Goal: Information Seeking & Learning: Learn about a topic

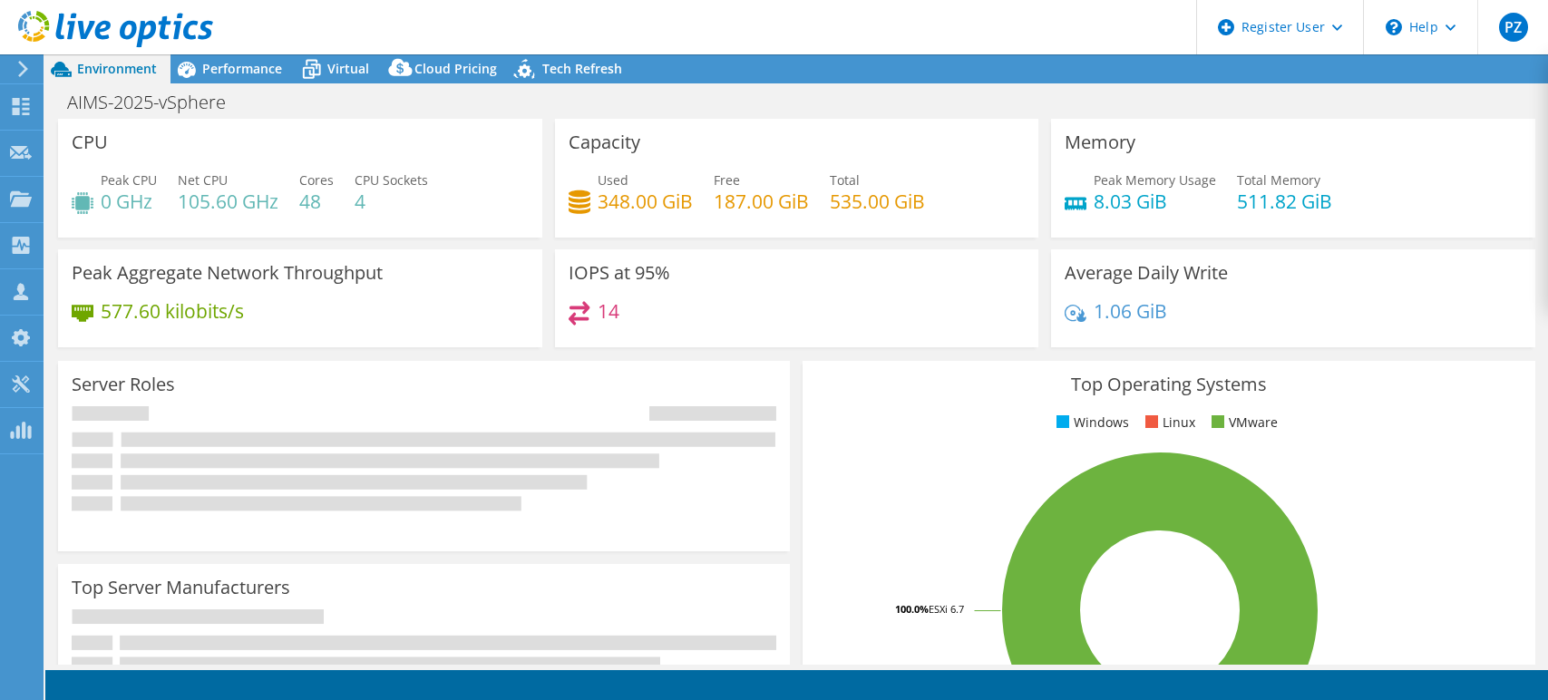
select select "USD"
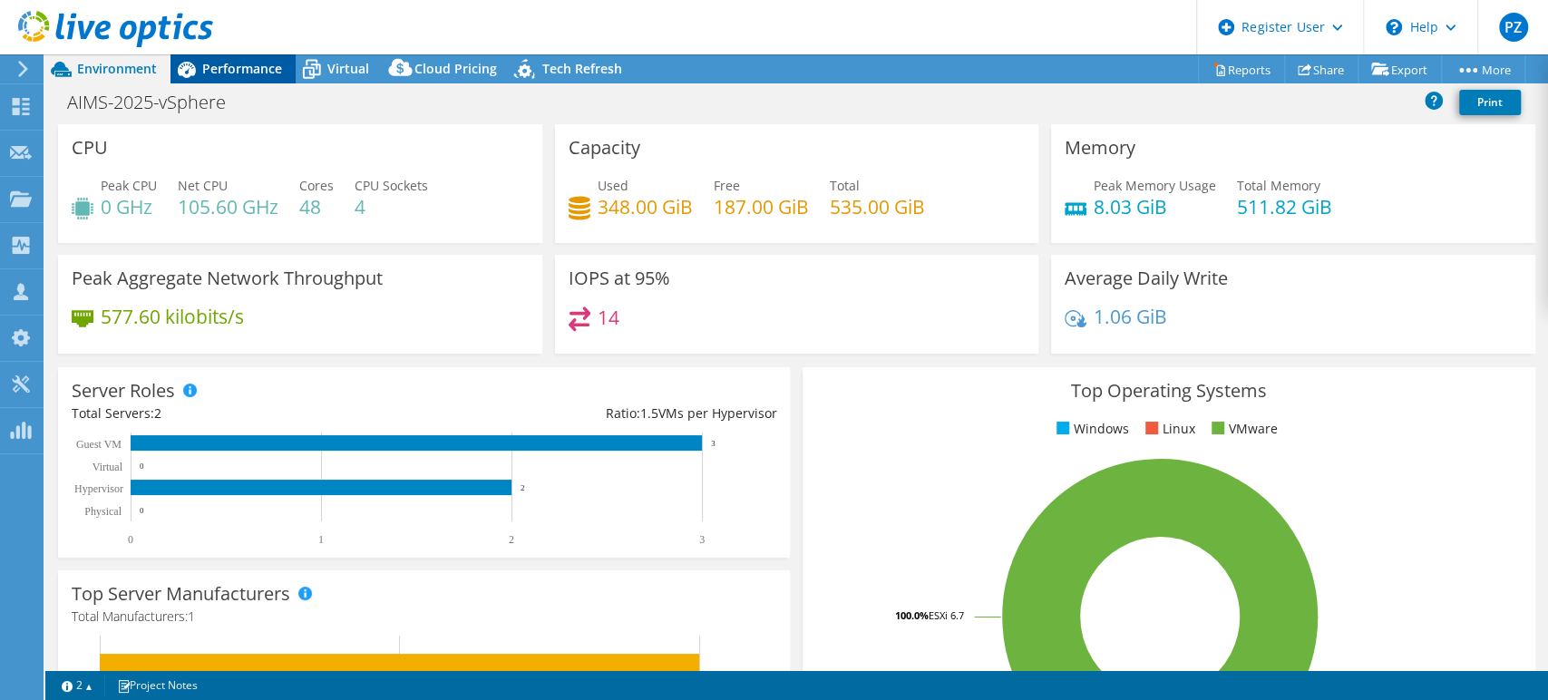
click at [236, 66] on span "Performance" at bounding box center [242, 68] width 80 height 17
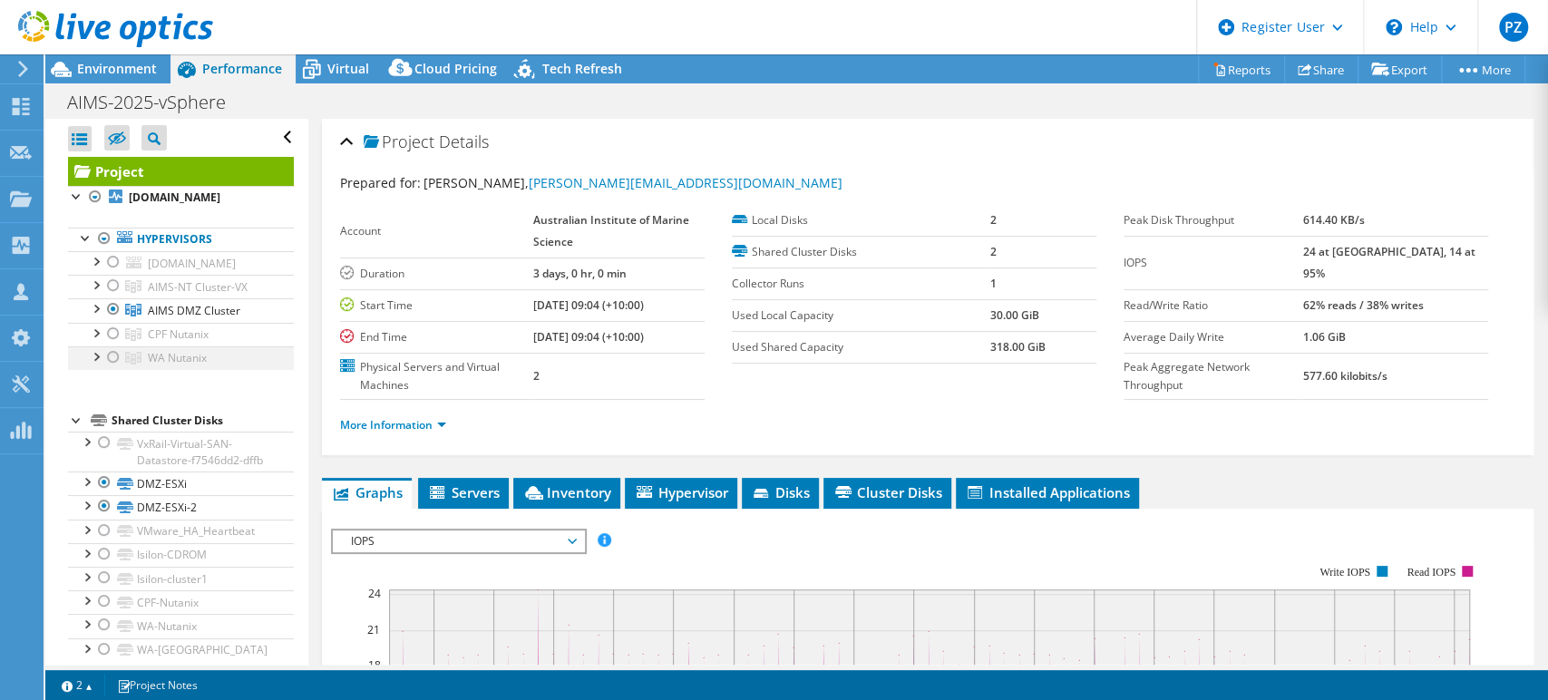
click at [87, 365] on div at bounding box center [95, 355] width 18 height 18
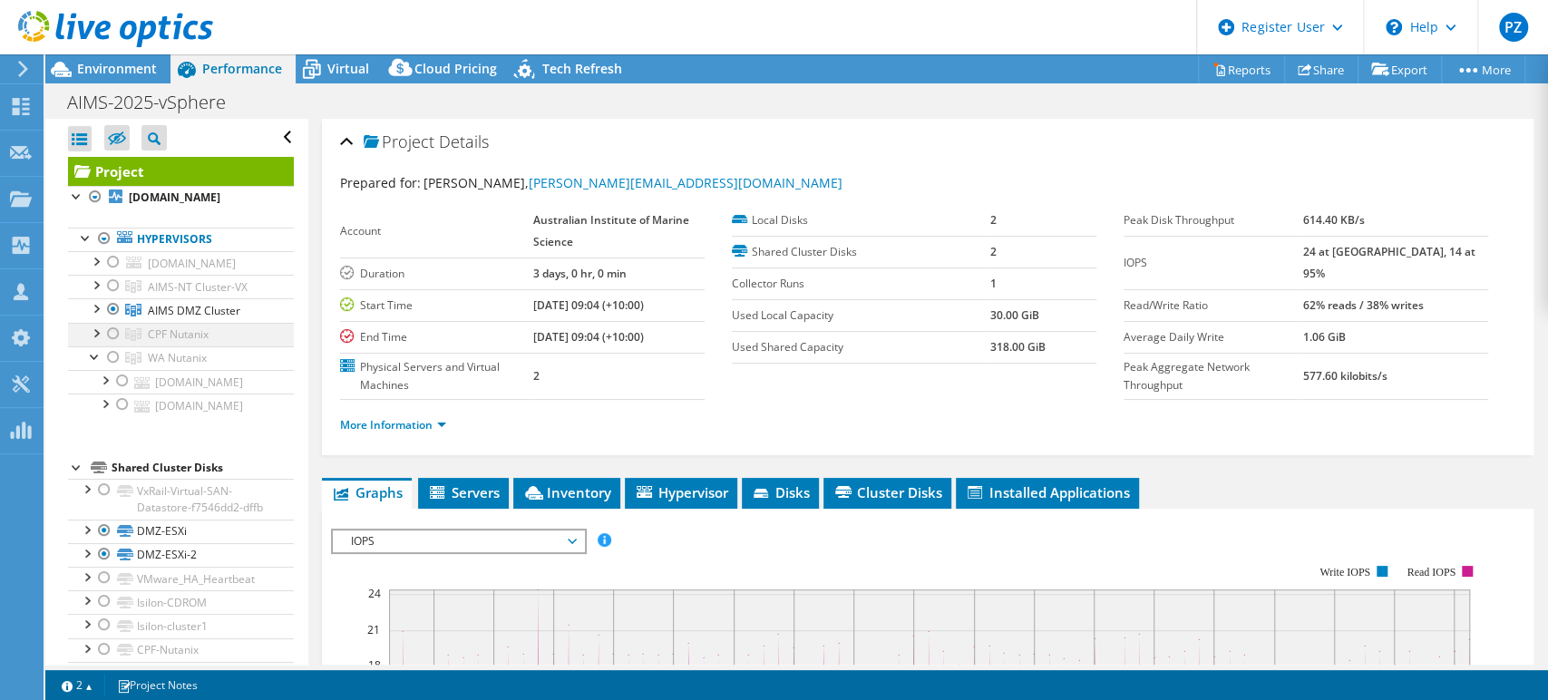
click at [98, 341] on div at bounding box center [95, 332] width 18 height 18
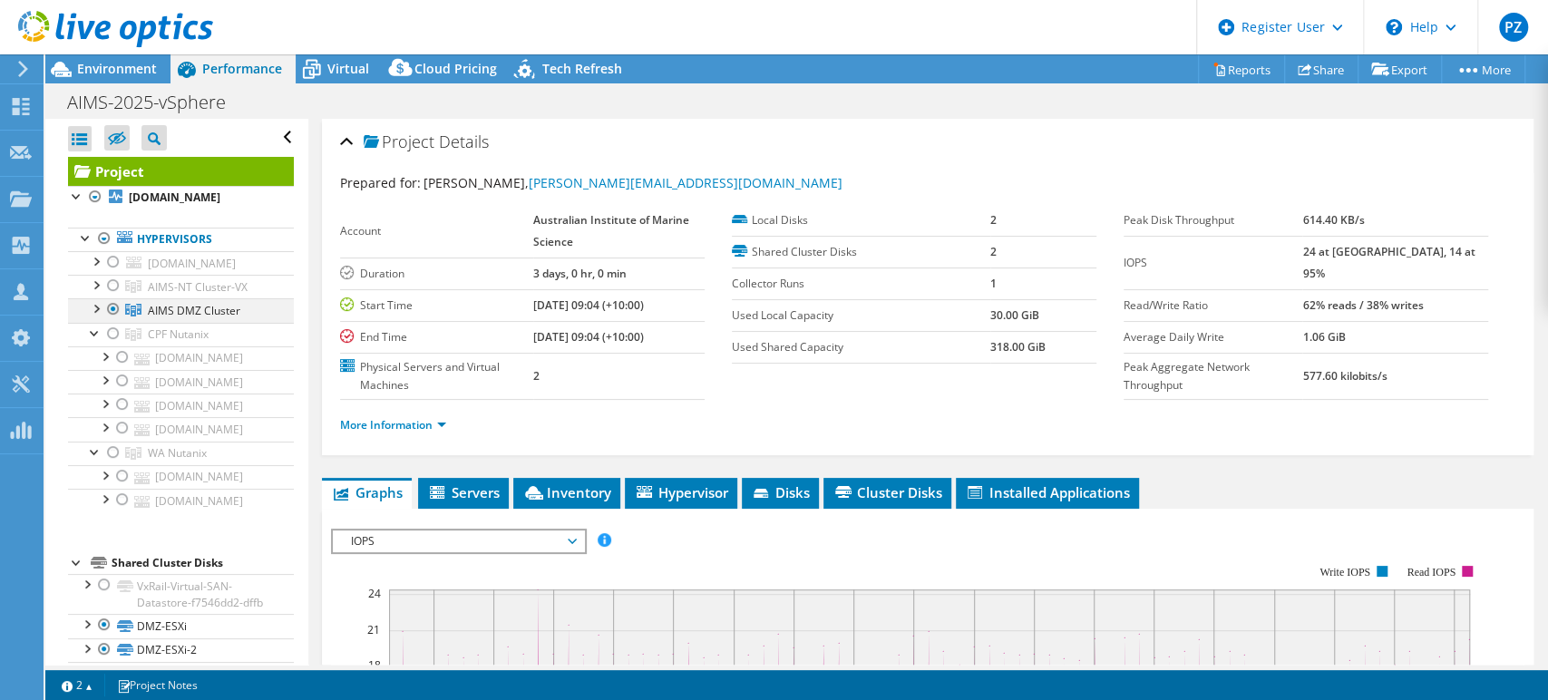
click at [113, 320] on div at bounding box center [113, 309] width 18 height 22
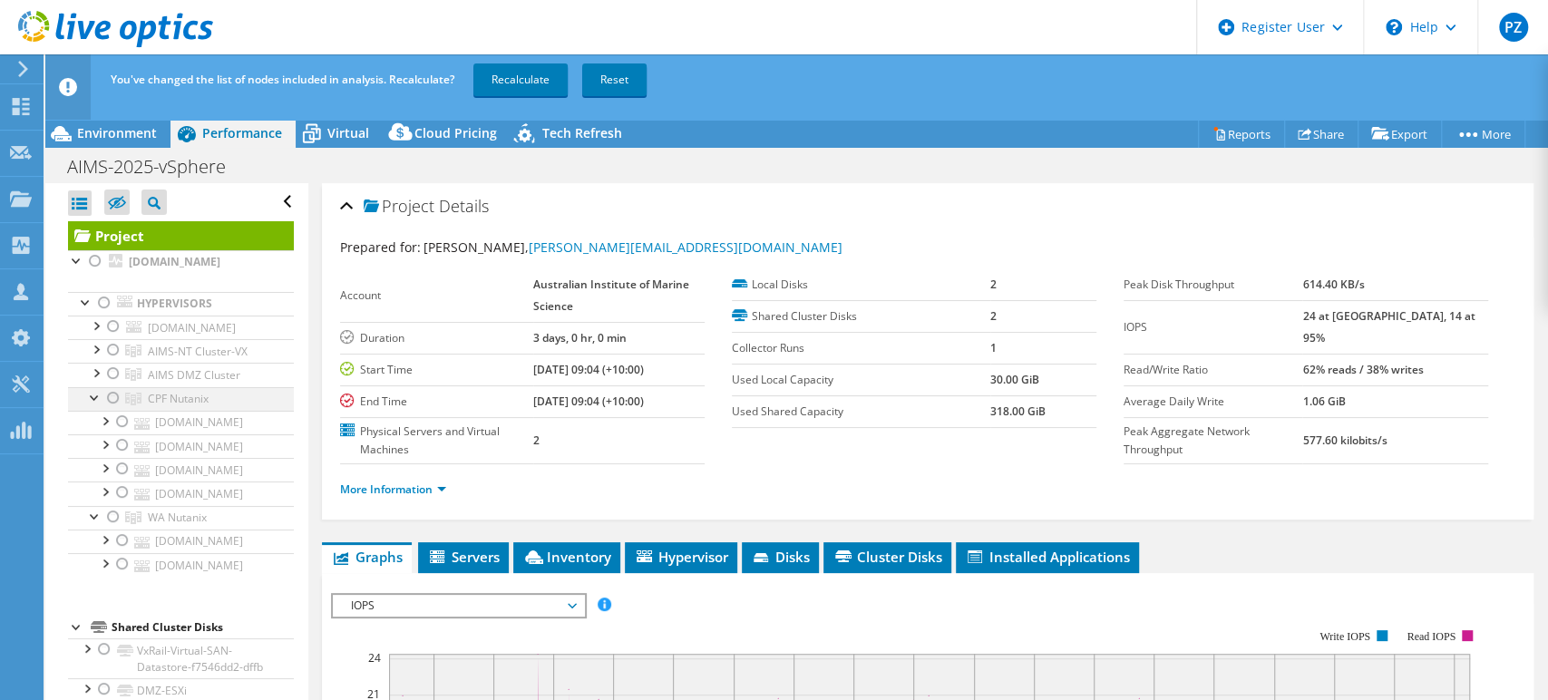
click at [109, 409] on div at bounding box center [113, 398] width 18 height 22
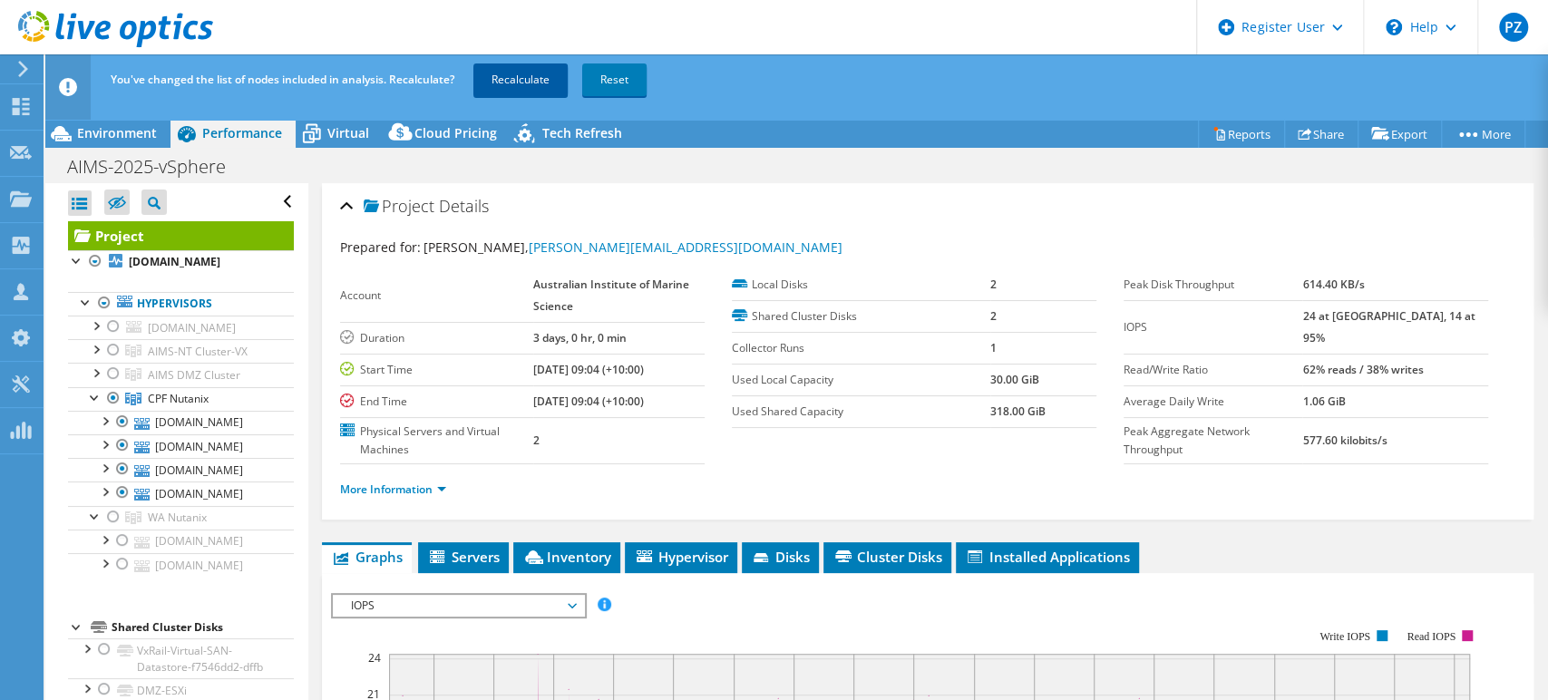
click at [544, 78] on link "Recalculate" at bounding box center [520, 79] width 94 height 33
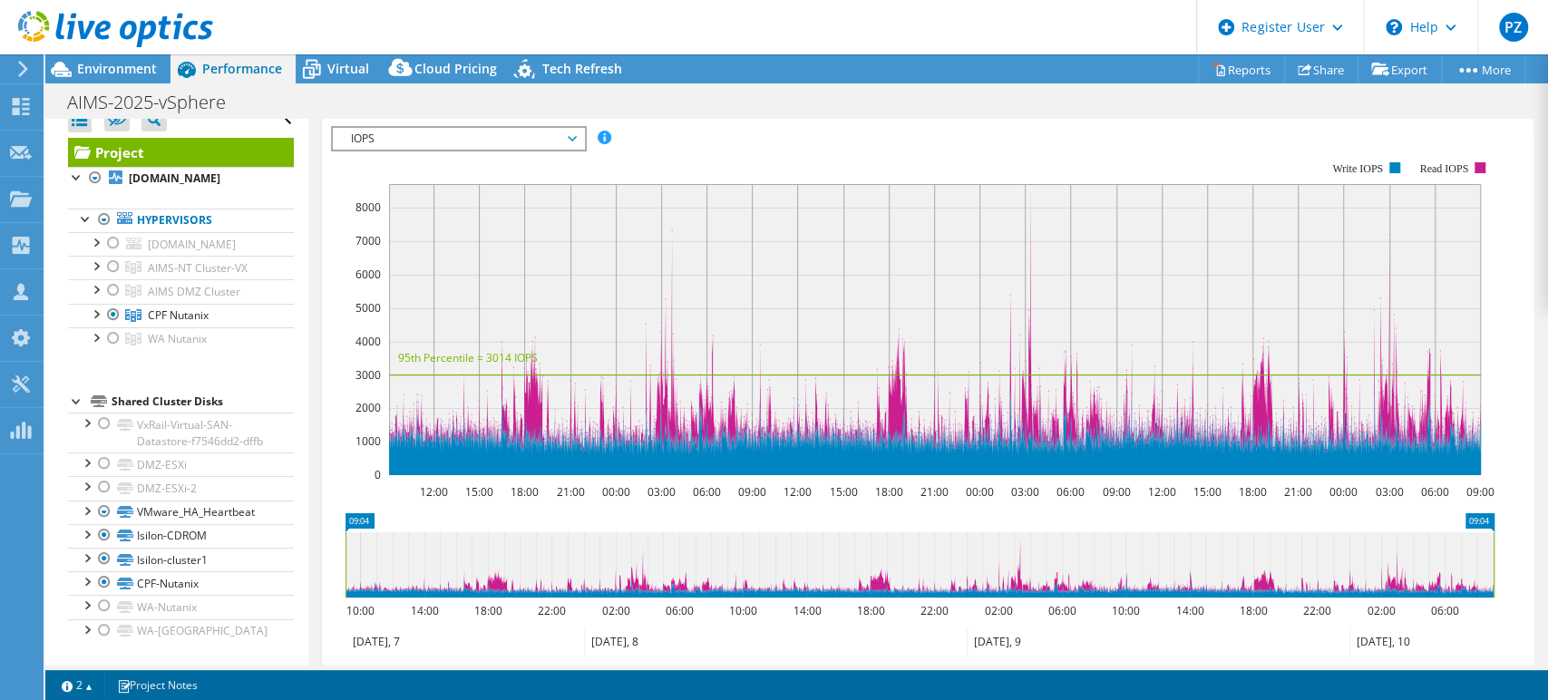
scroll to position [65, 0]
click at [97, 304] on div at bounding box center [95, 313] width 18 height 18
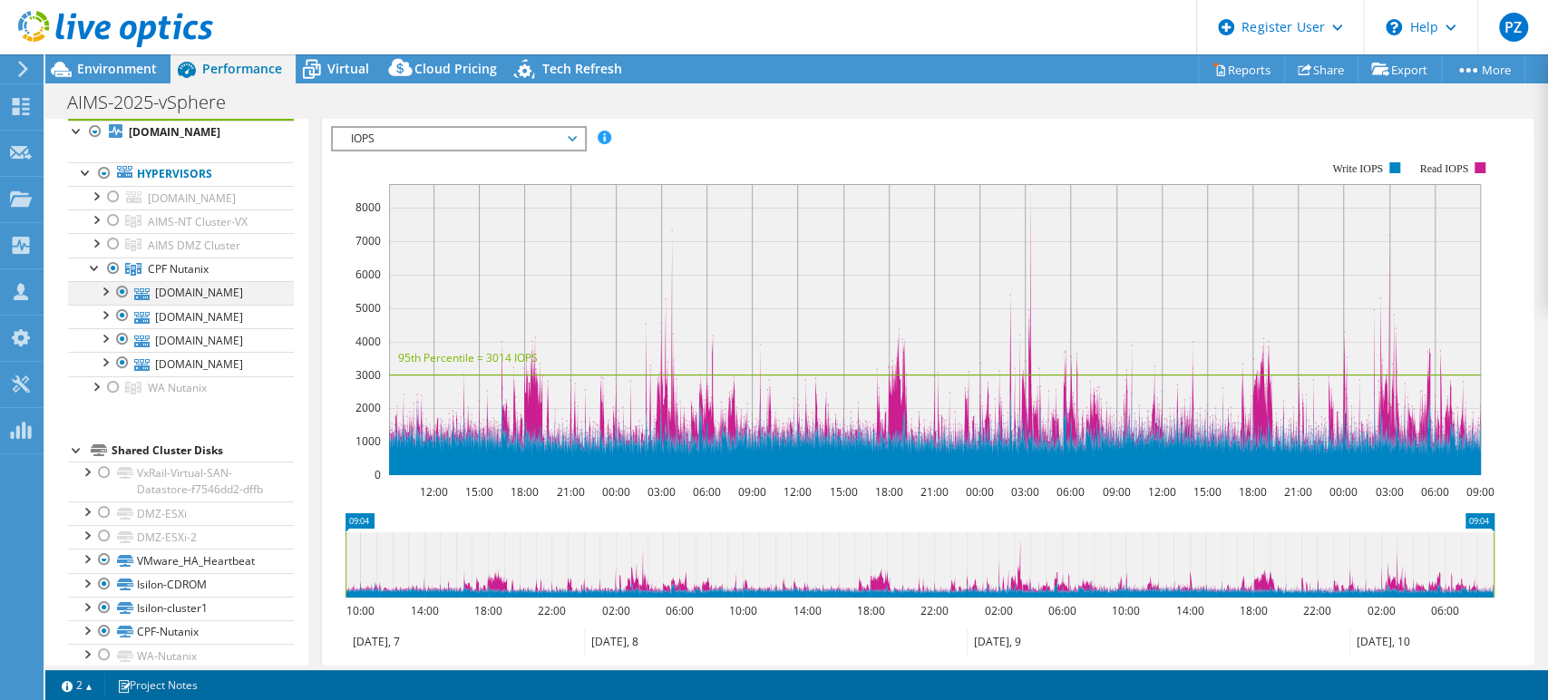
click at [112, 299] on div at bounding box center [104, 290] width 18 height 18
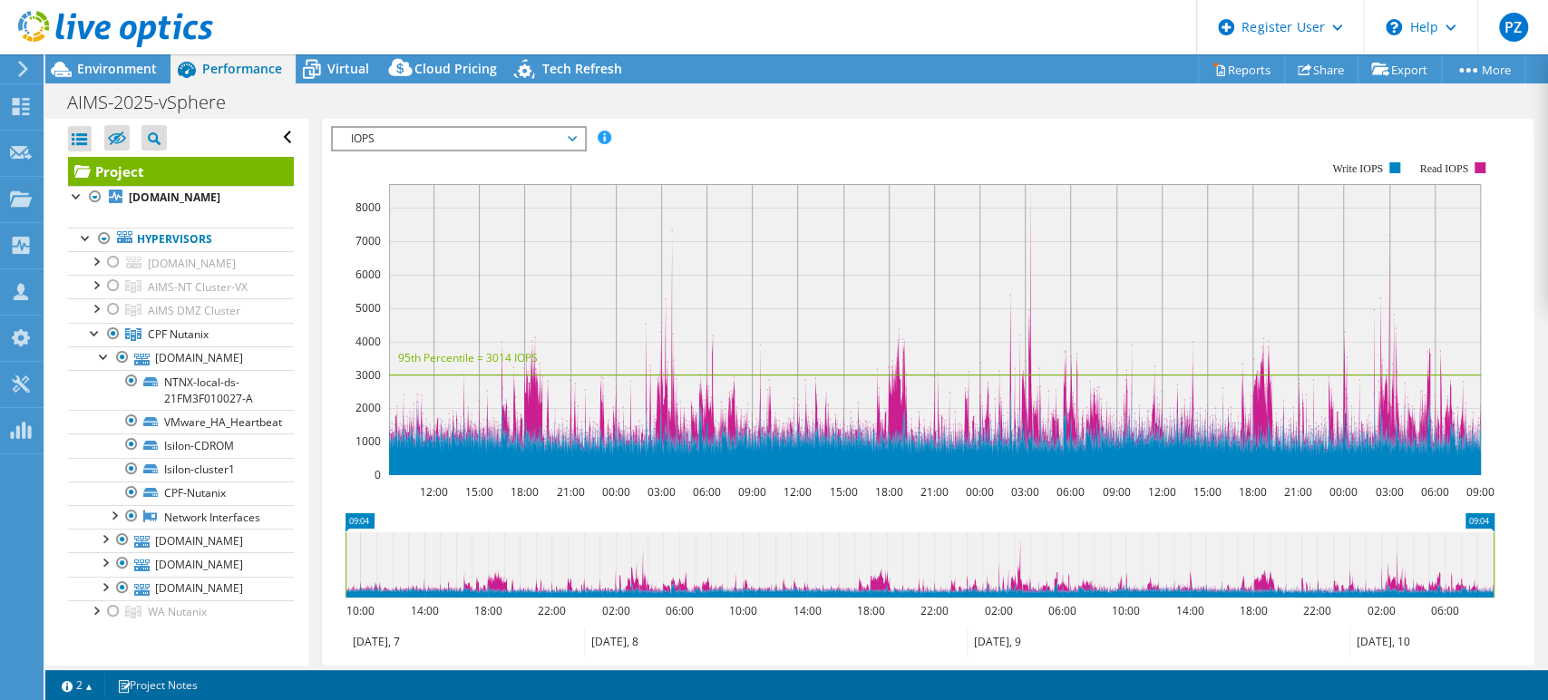
scroll to position [0, 0]
click at [109, 67] on span "Environment" at bounding box center [117, 68] width 80 height 17
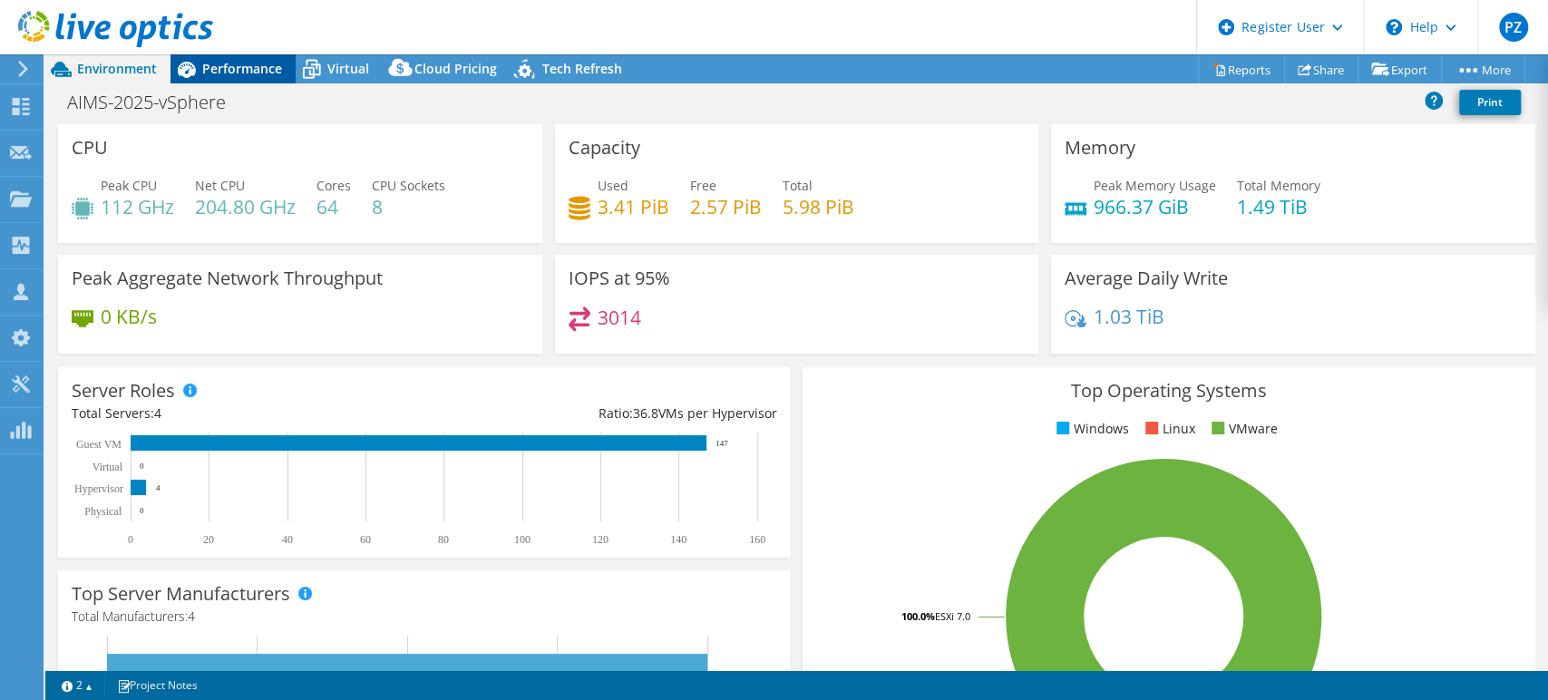
click at [254, 67] on span "Performance" at bounding box center [242, 68] width 80 height 17
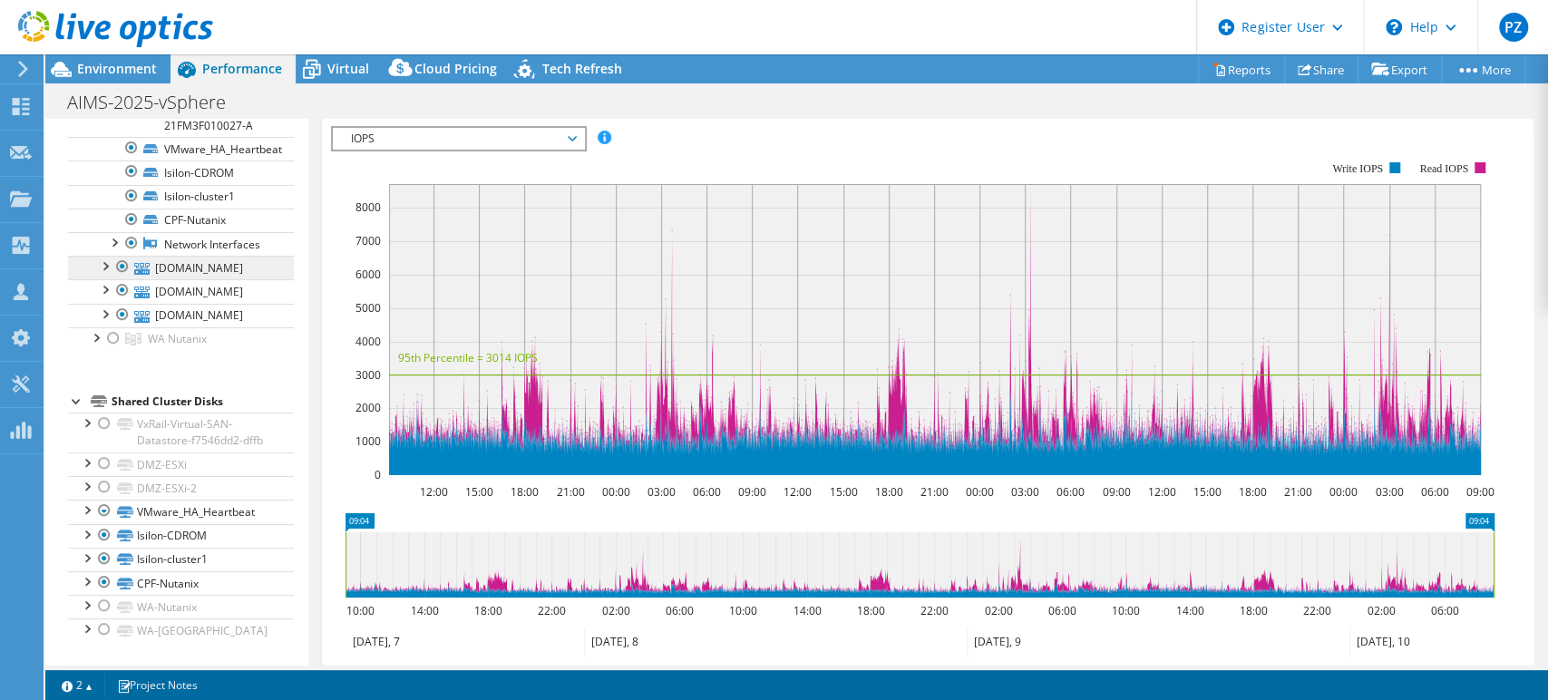
scroll to position [399, 0]
click at [104, 563] on div at bounding box center [104, 559] width 18 height 22
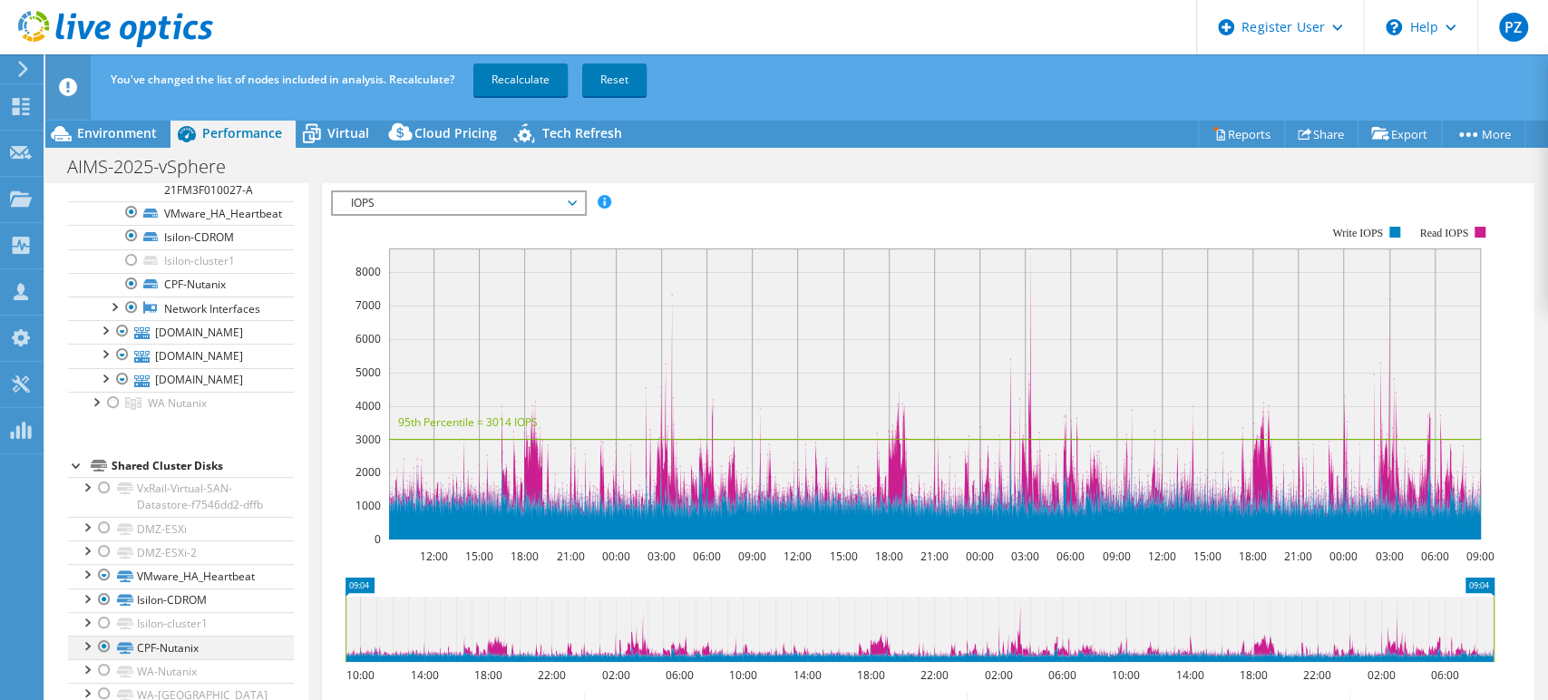
click at [107, 648] on div at bounding box center [104, 647] width 18 height 22
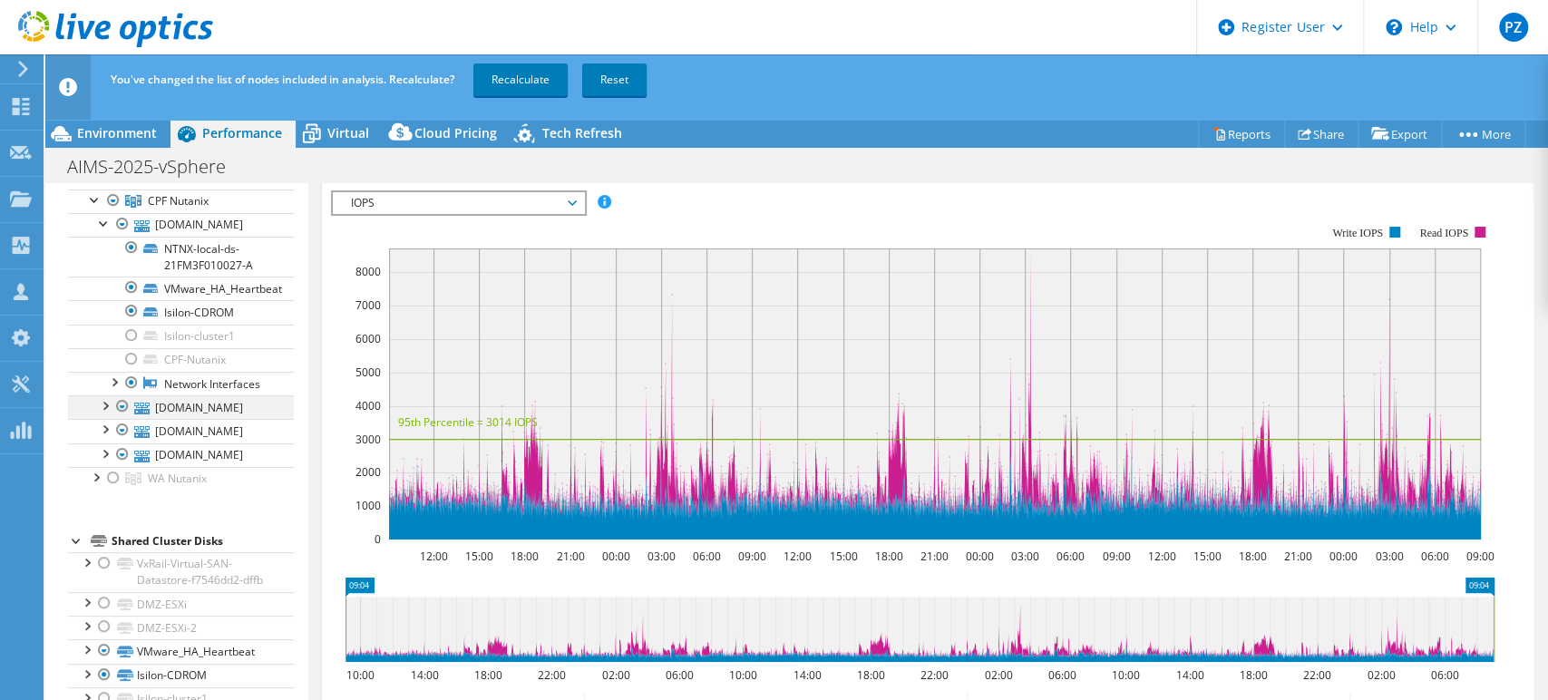
click at [103, 414] on div at bounding box center [104, 404] width 18 height 18
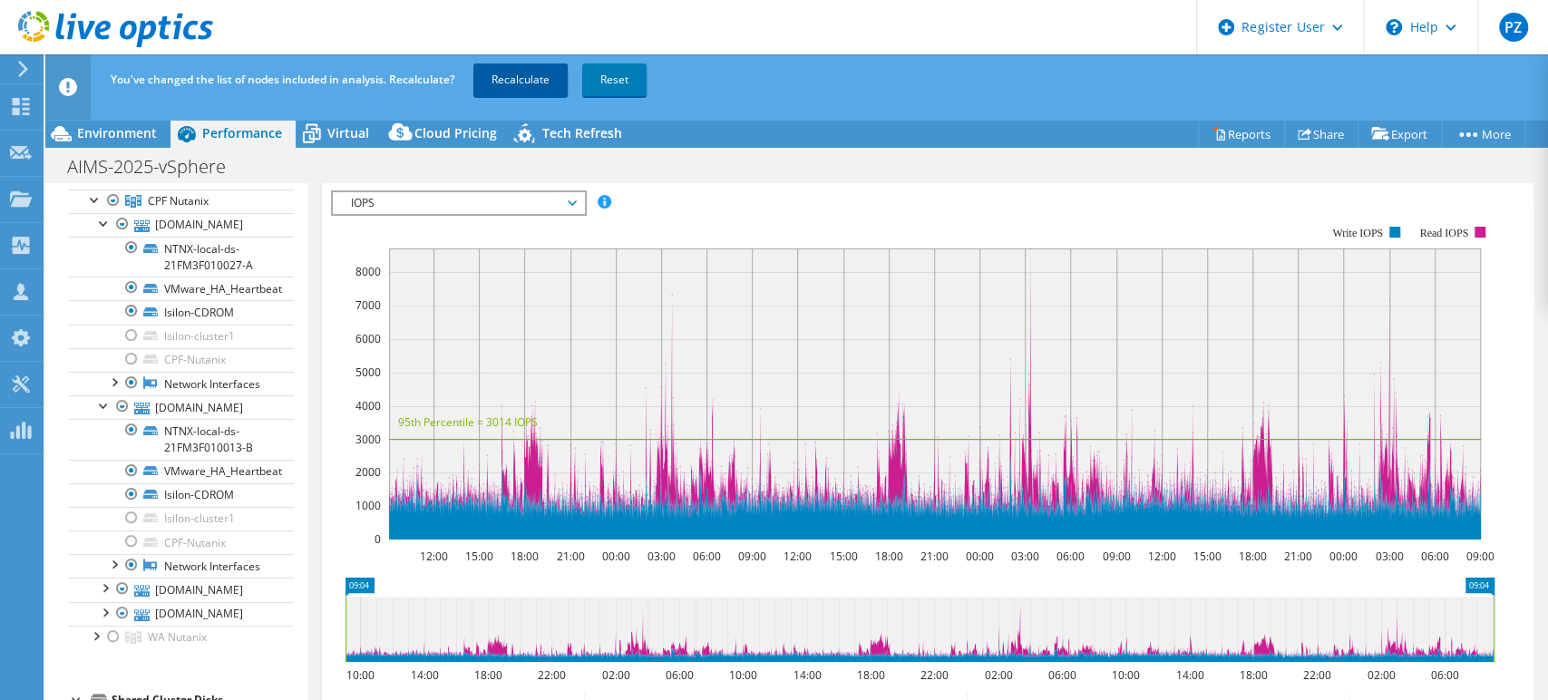
click at [515, 83] on link "Recalculate" at bounding box center [520, 79] width 94 height 33
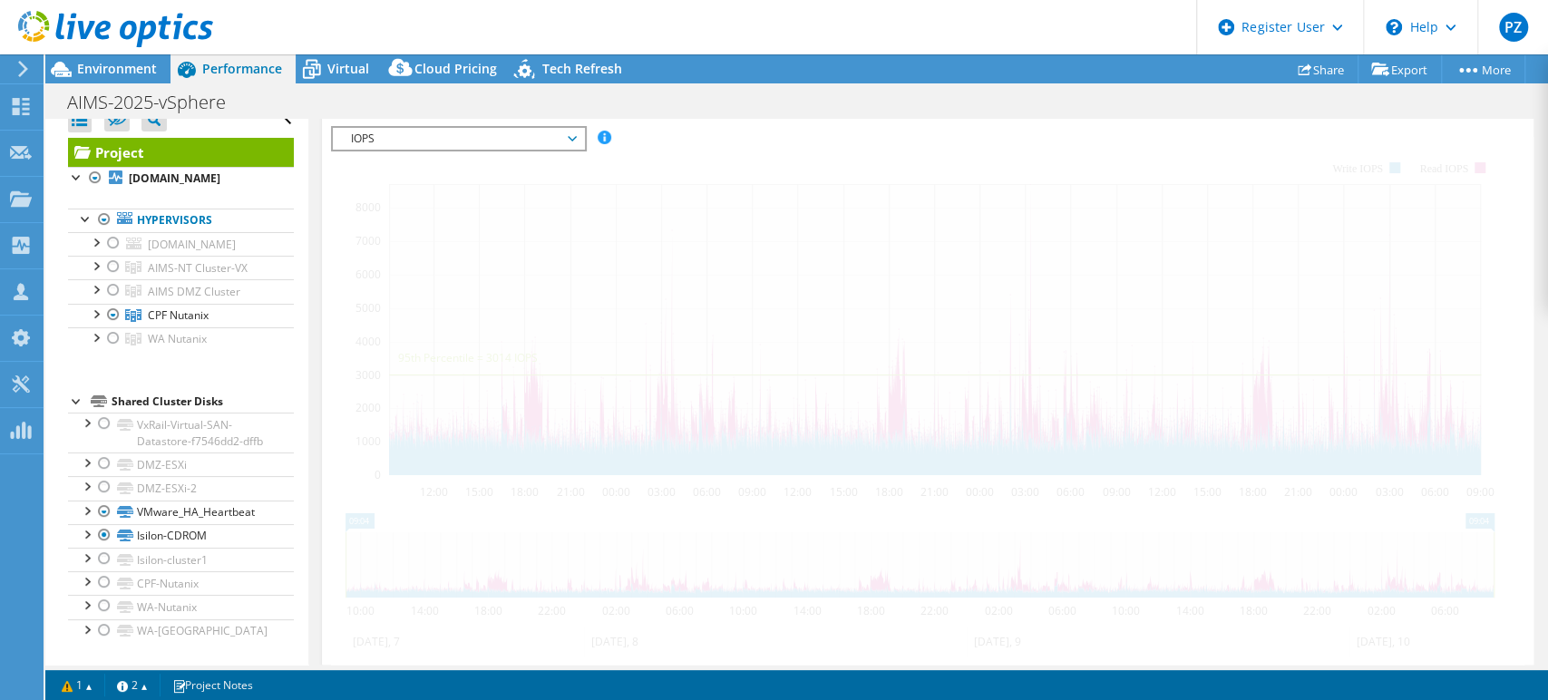
scroll to position [65, 0]
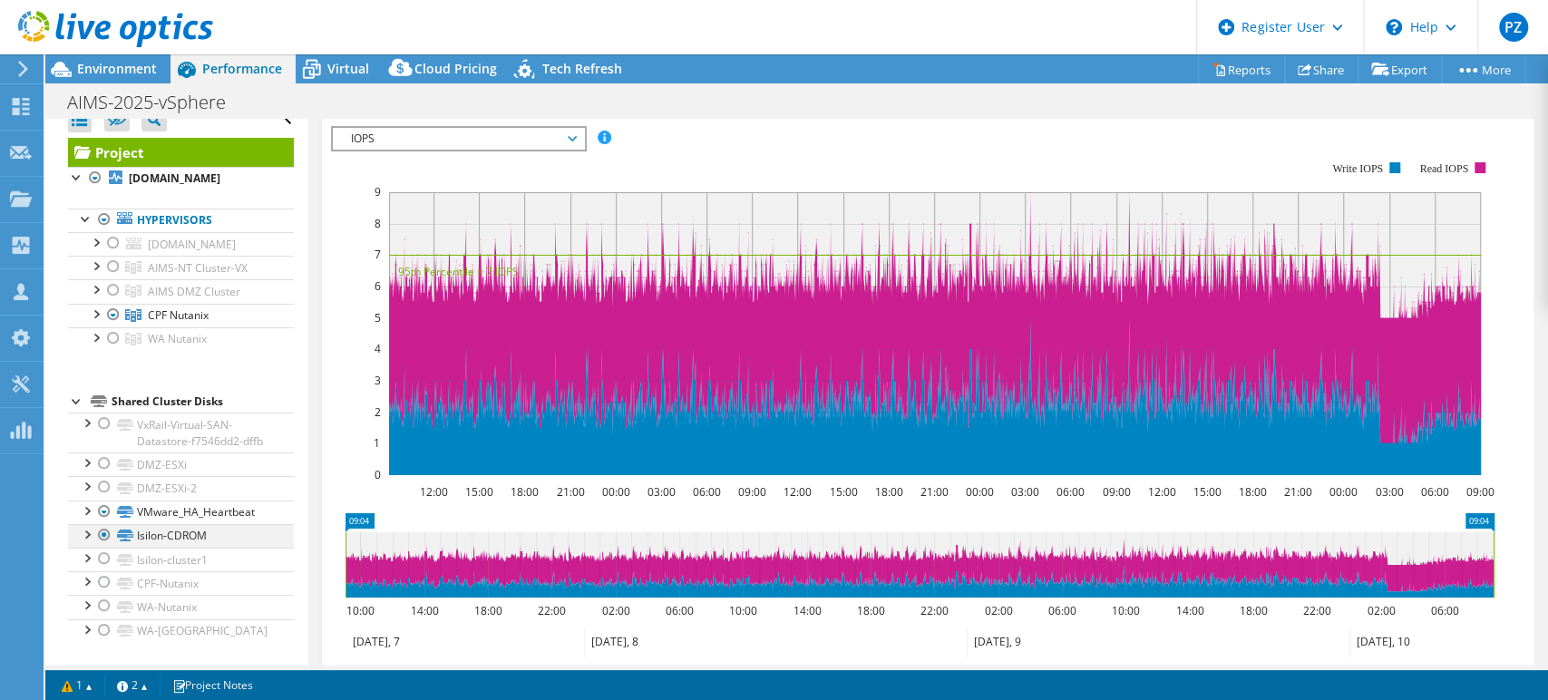
click at [87, 535] on div at bounding box center [86, 533] width 18 height 18
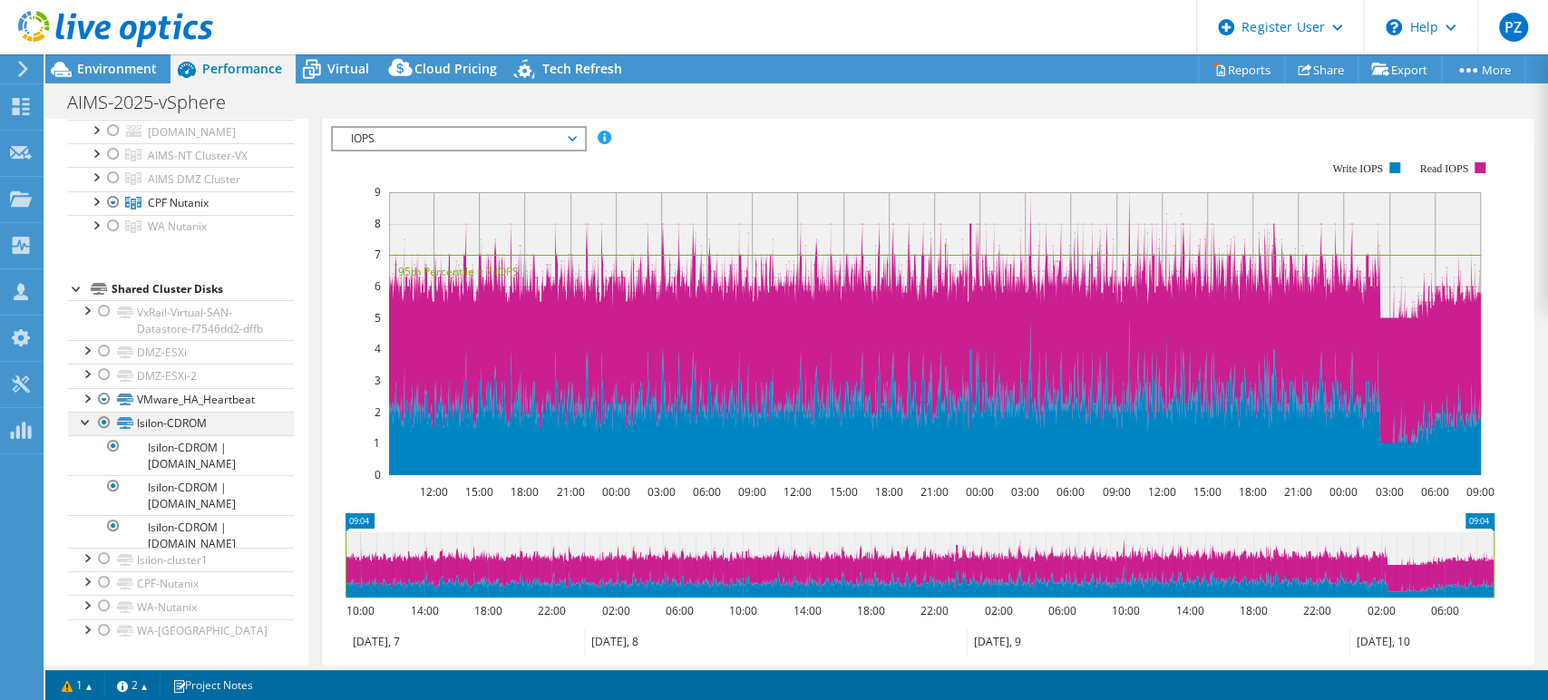
scroll to position [198, 0]
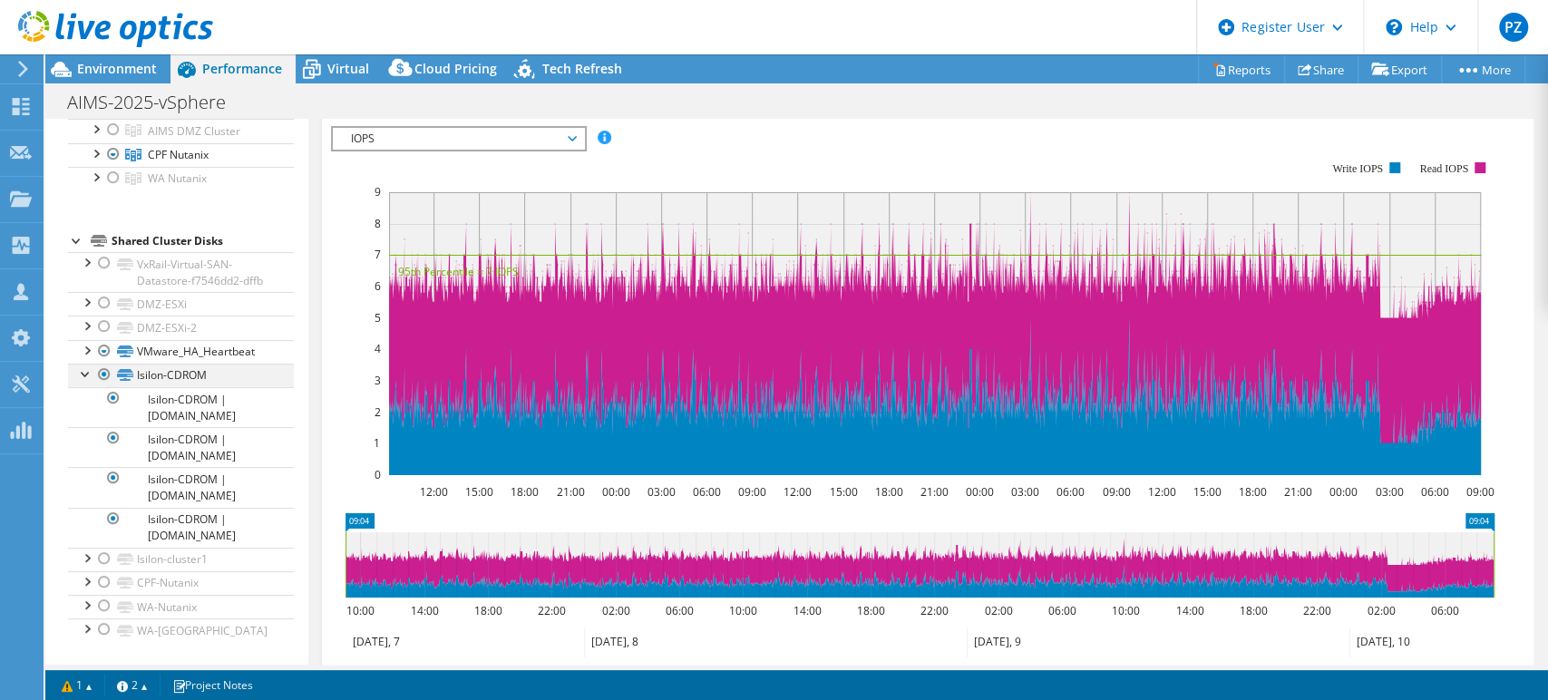
click at [106, 385] on div at bounding box center [104, 375] width 18 height 22
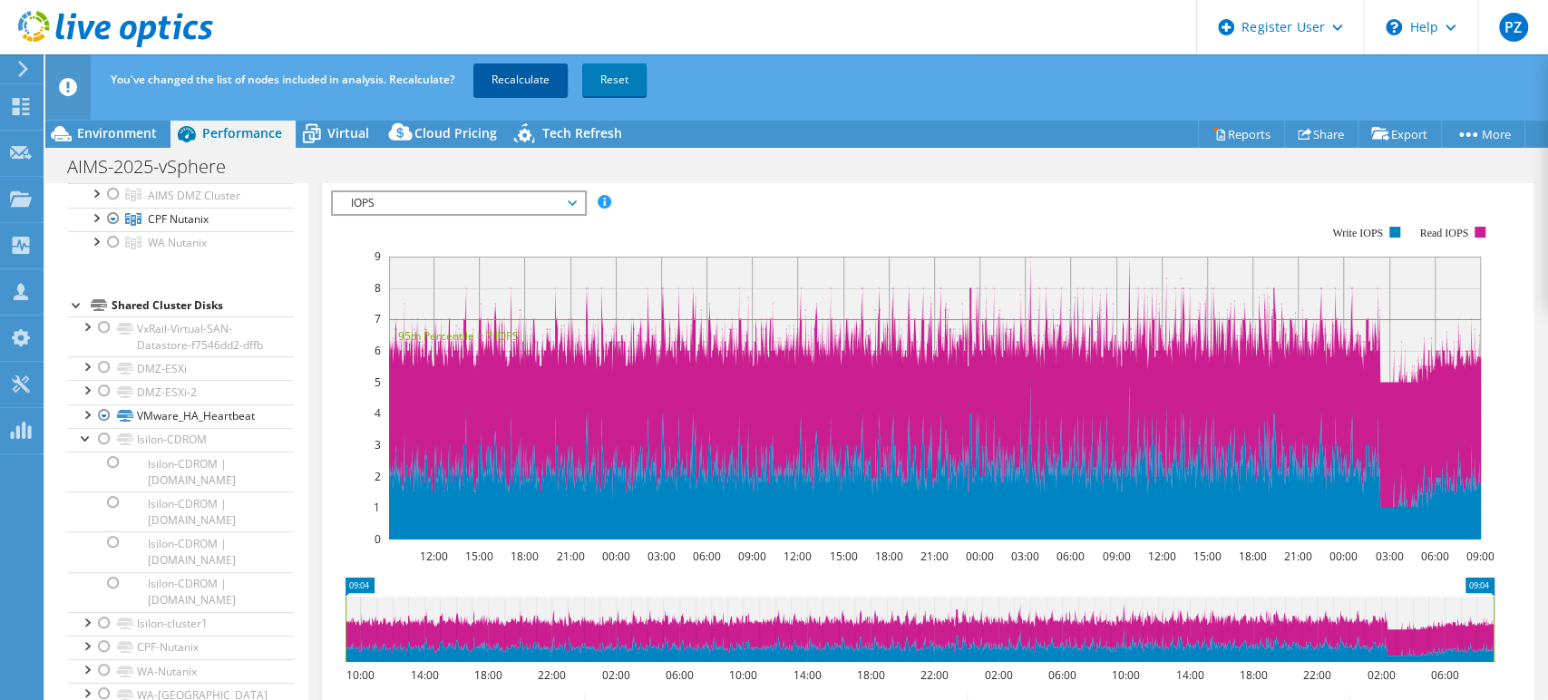
click at [530, 84] on link "Recalculate" at bounding box center [520, 79] width 94 height 33
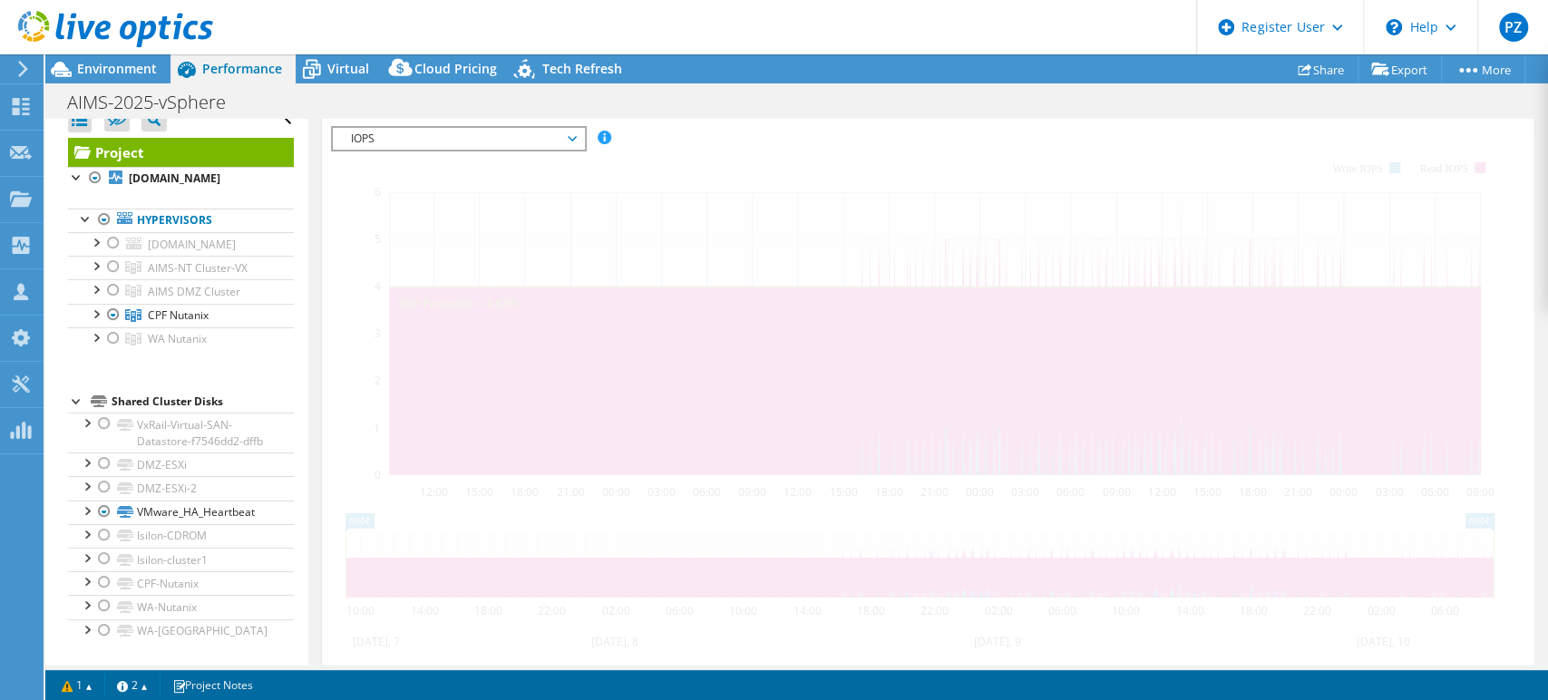
scroll to position [65, 0]
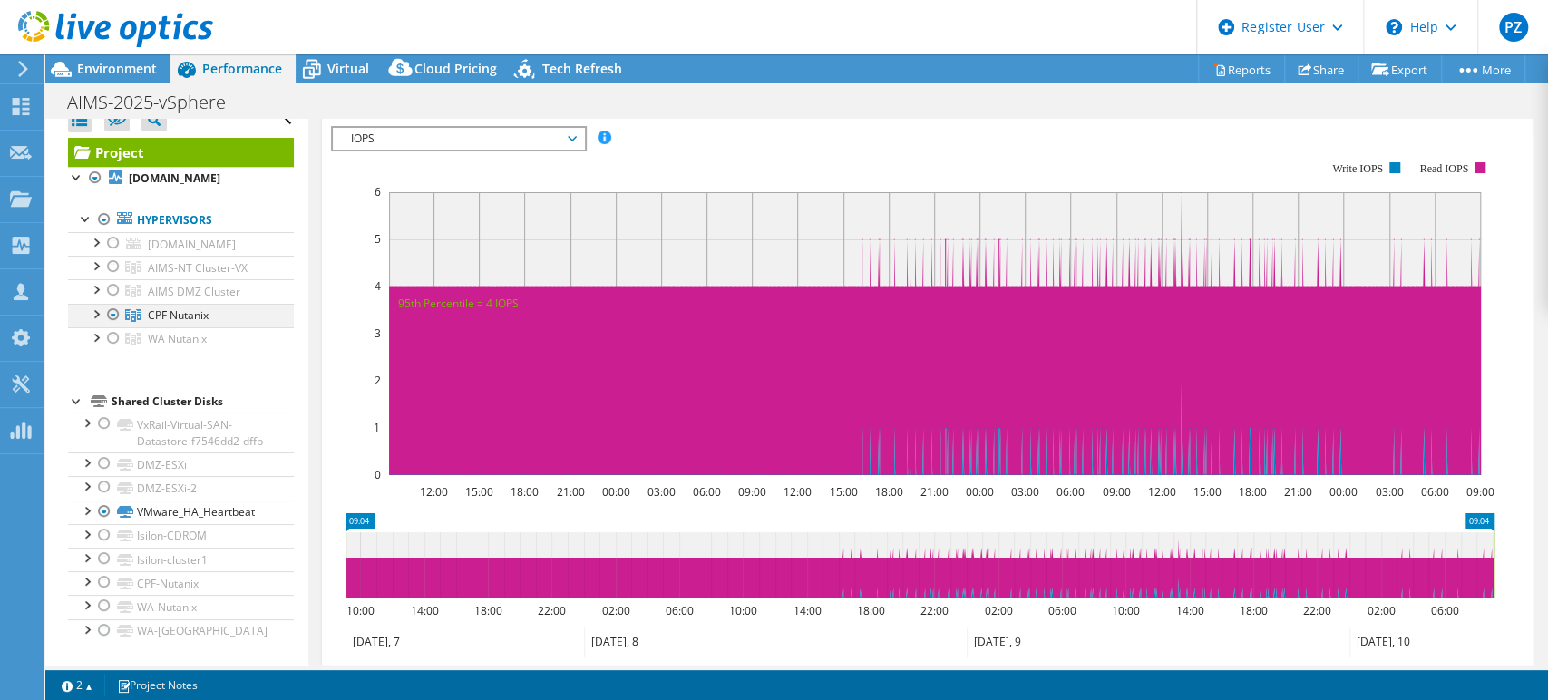
click at [94, 304] on div at bounding box center [95, 313] width 18 height 18
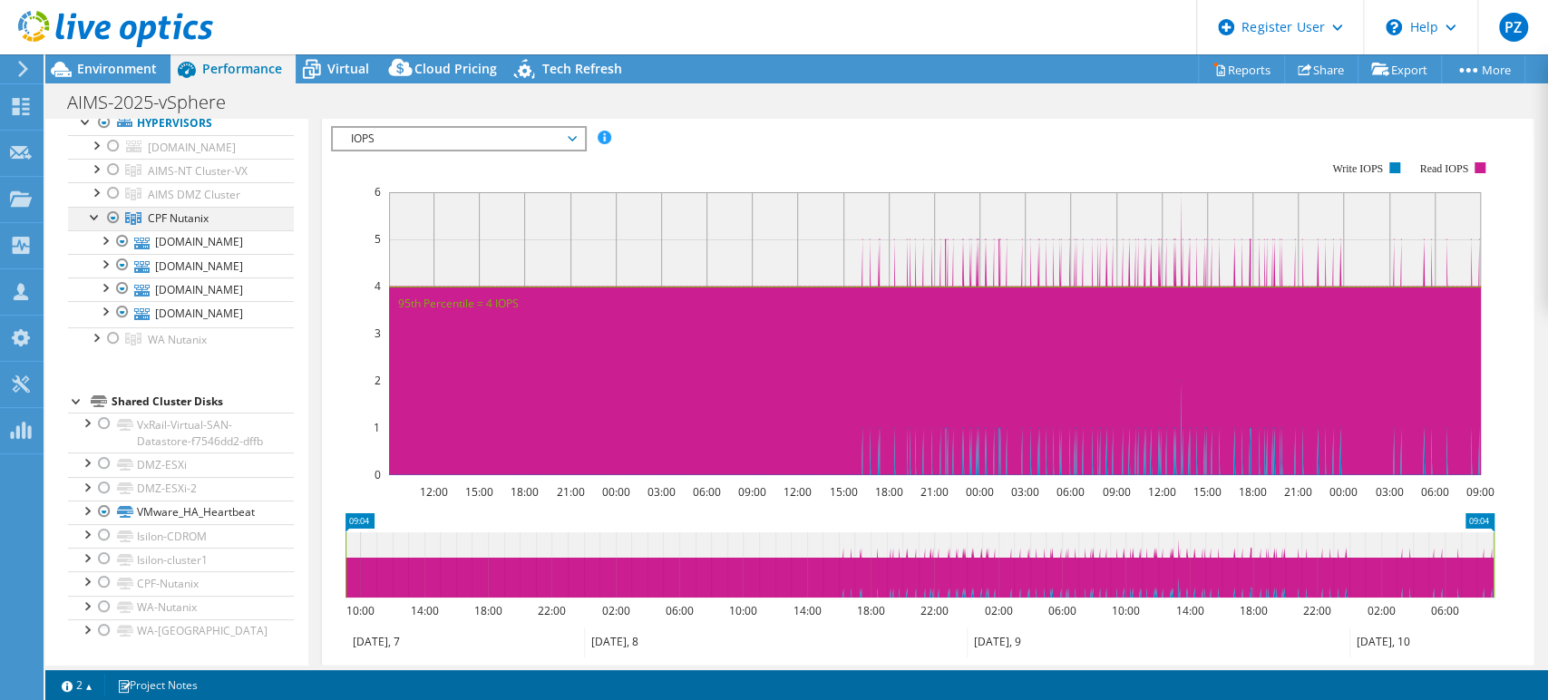
scroll to position [198, 0]
click at [109, 316] on div at bounding box center [104, 312] width 18 height 18
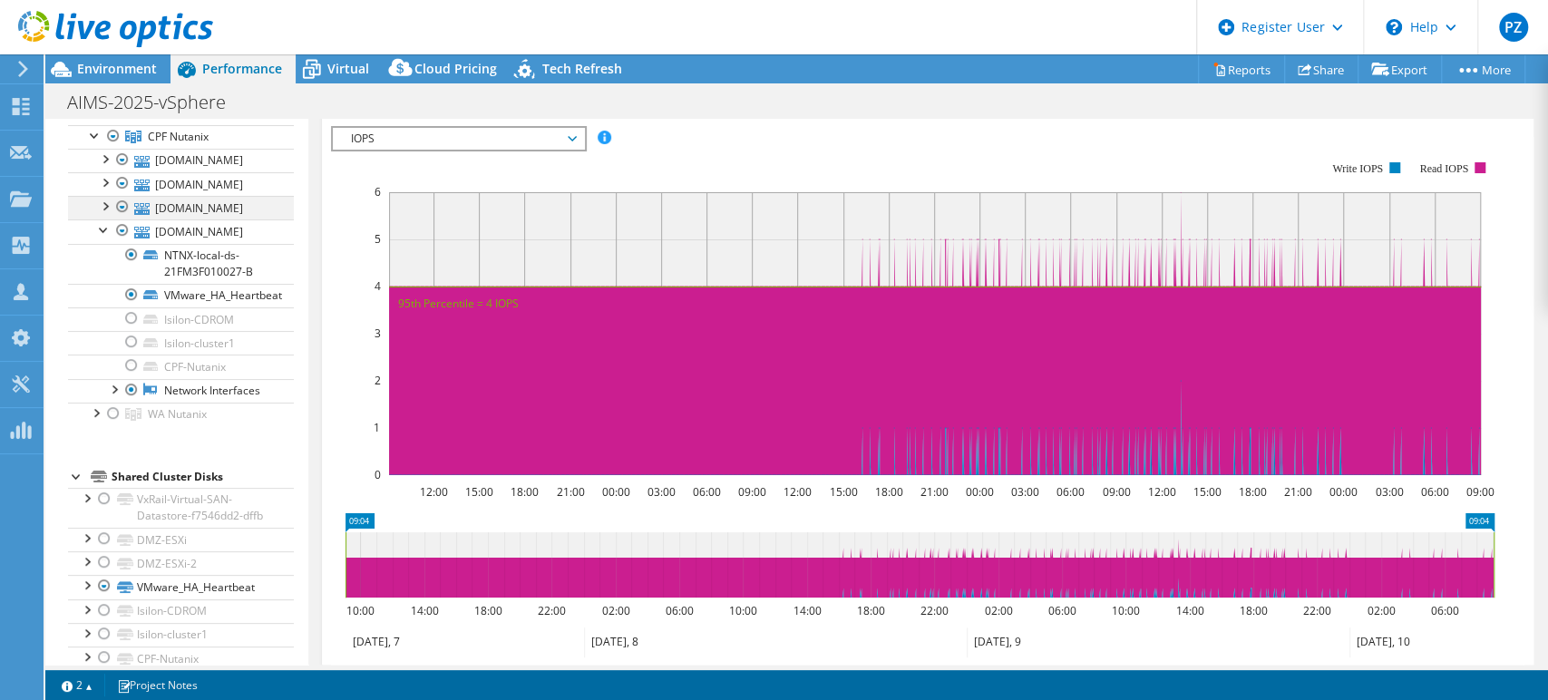
click at [104, 214] on div at bounding box center [104, 205] width 18 height 18
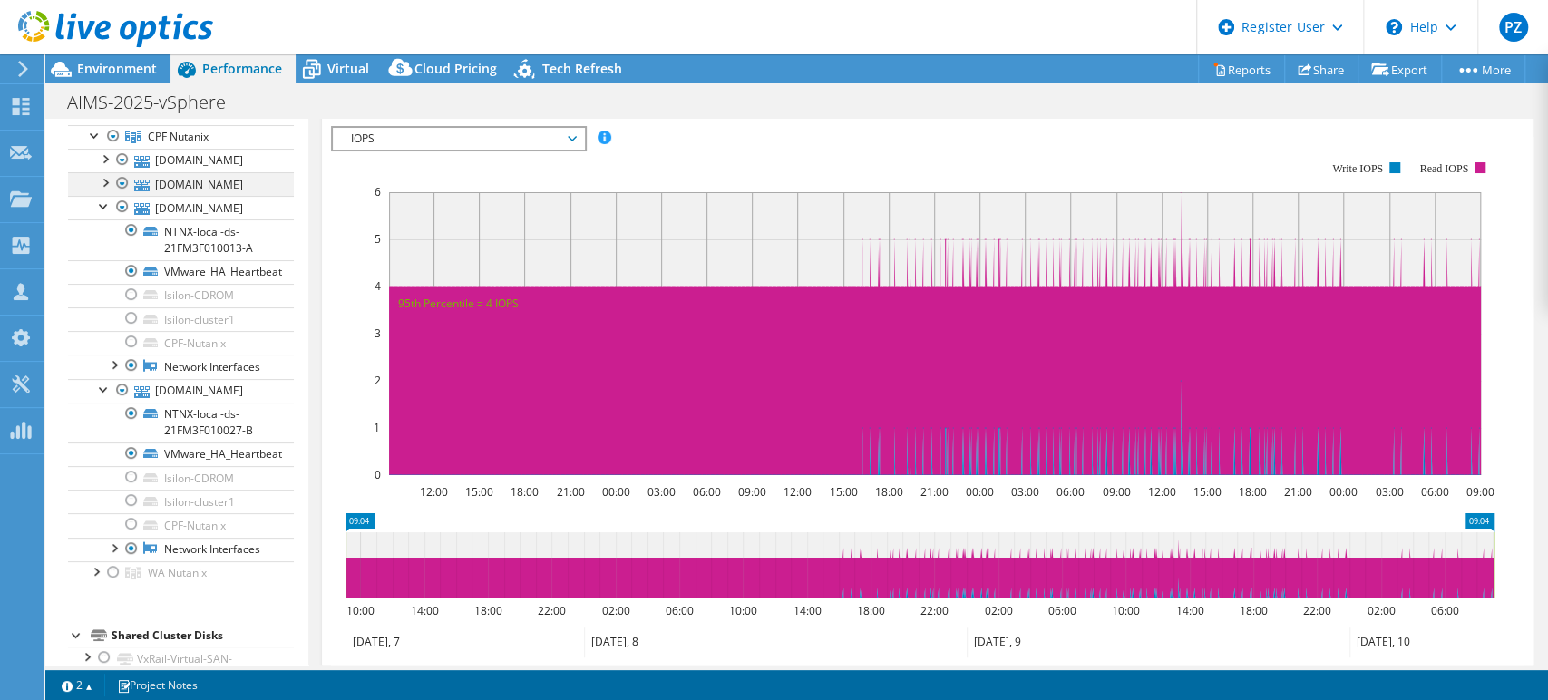
click at [108, 190] on div at bounding box center [104, 181] width 18 height 18
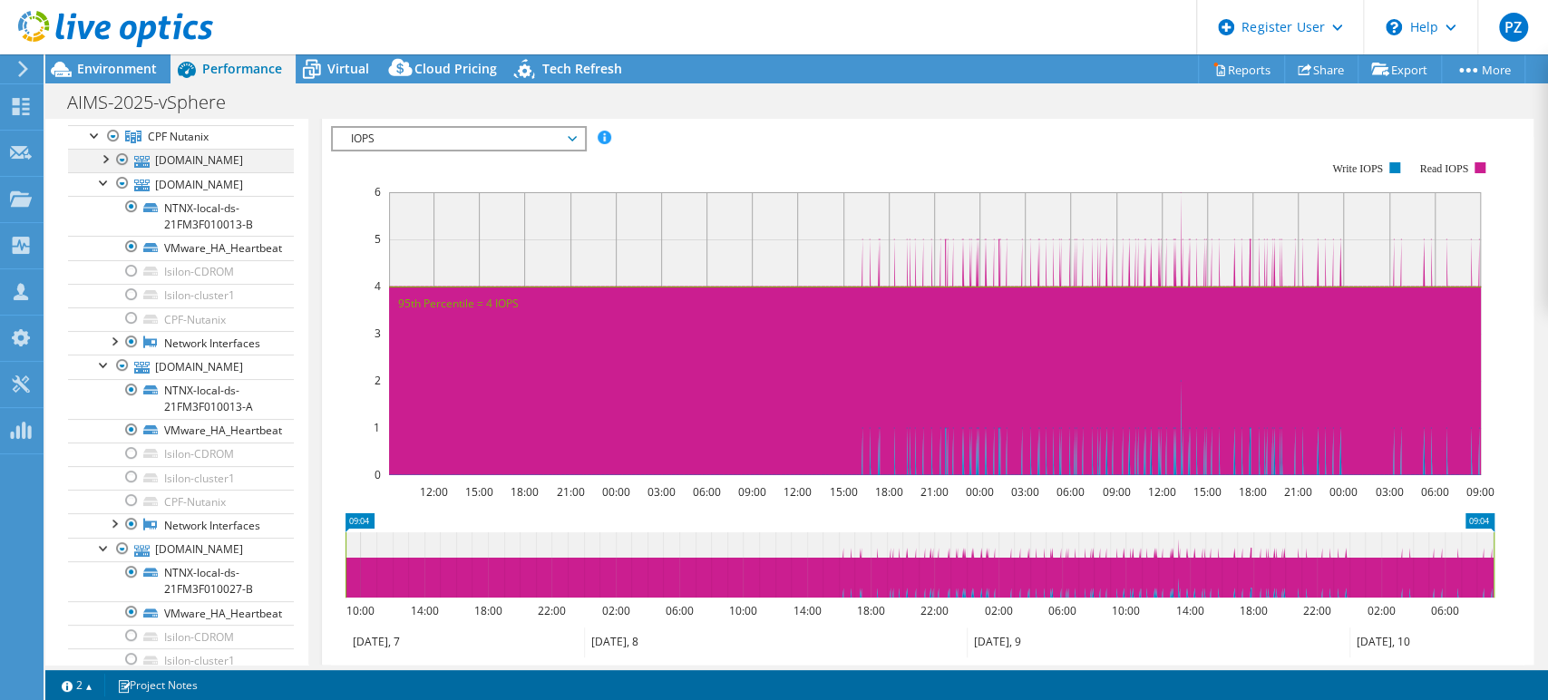
click at [101, 167] on div at bounding box center [104, 158] width 18 height 18
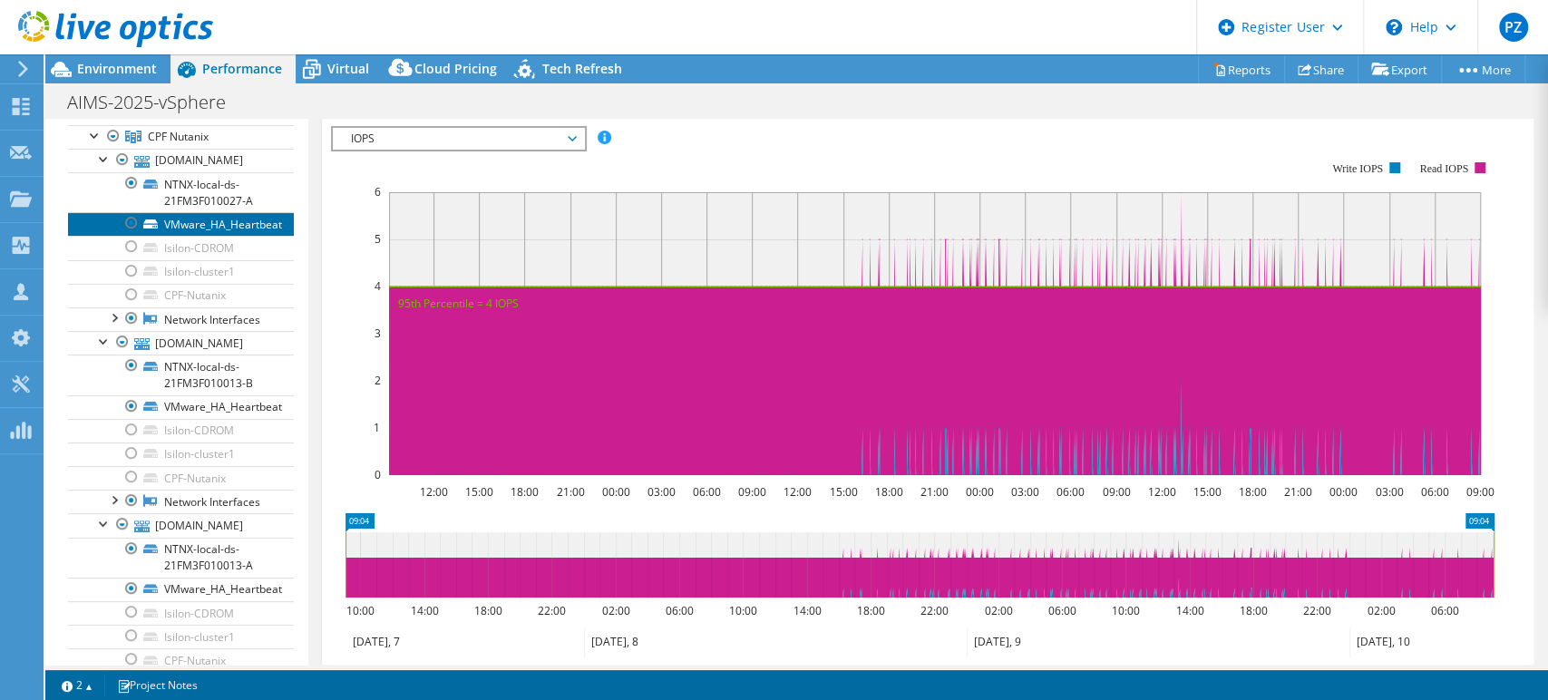
click at [217, 236] on link "VMware_HA_Heartbeat" at bounding box center [181, 224] width 226 height 24
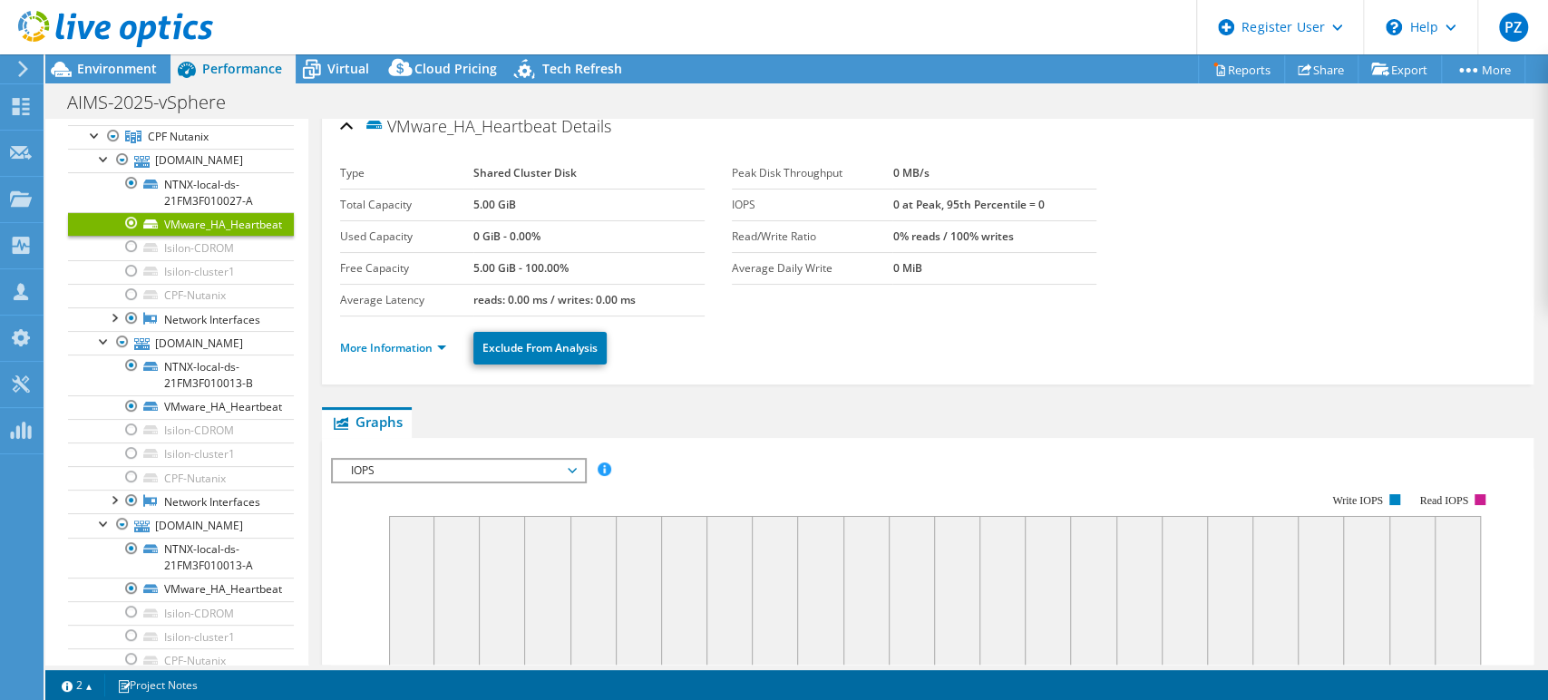
scroll to position [0, 0]
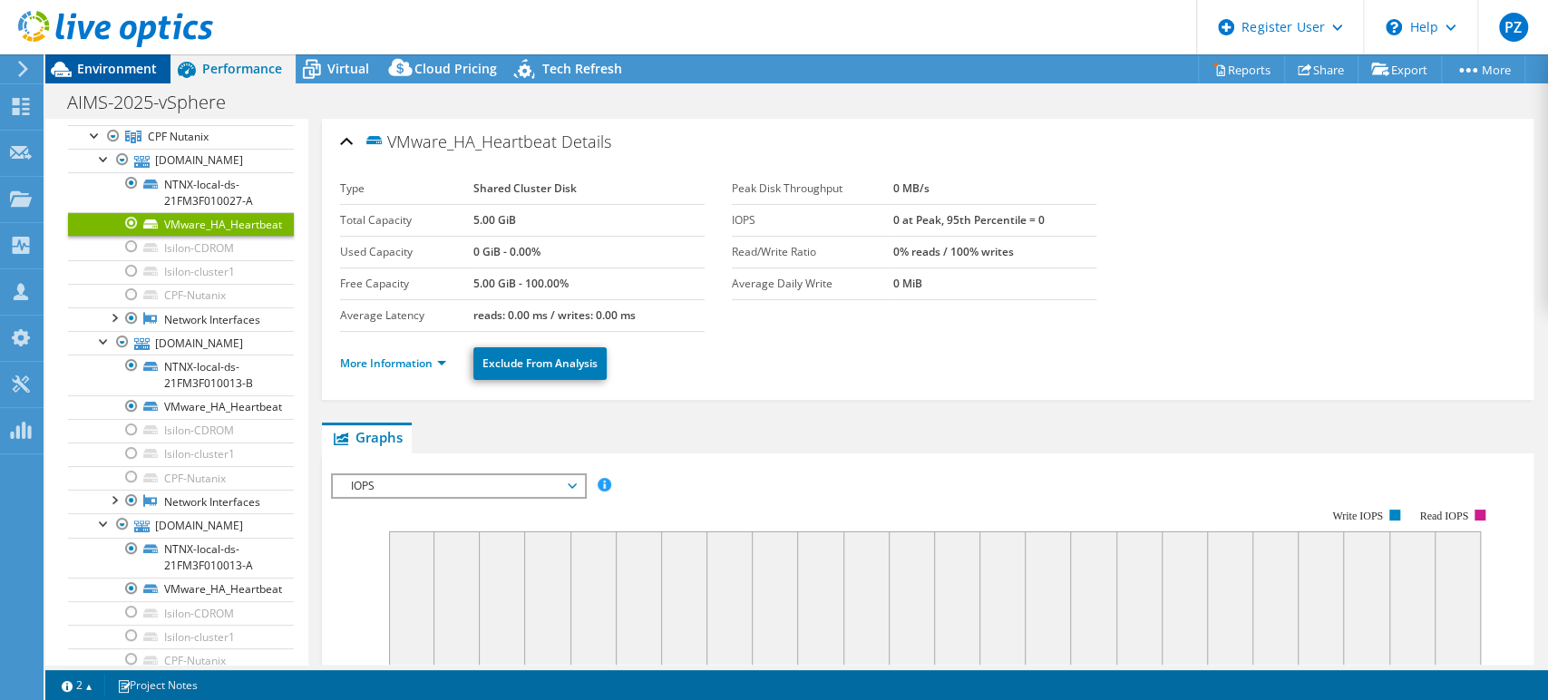
click at [127, 78] on div "Environment" at bounding box center [107, 68] width 125 height 29
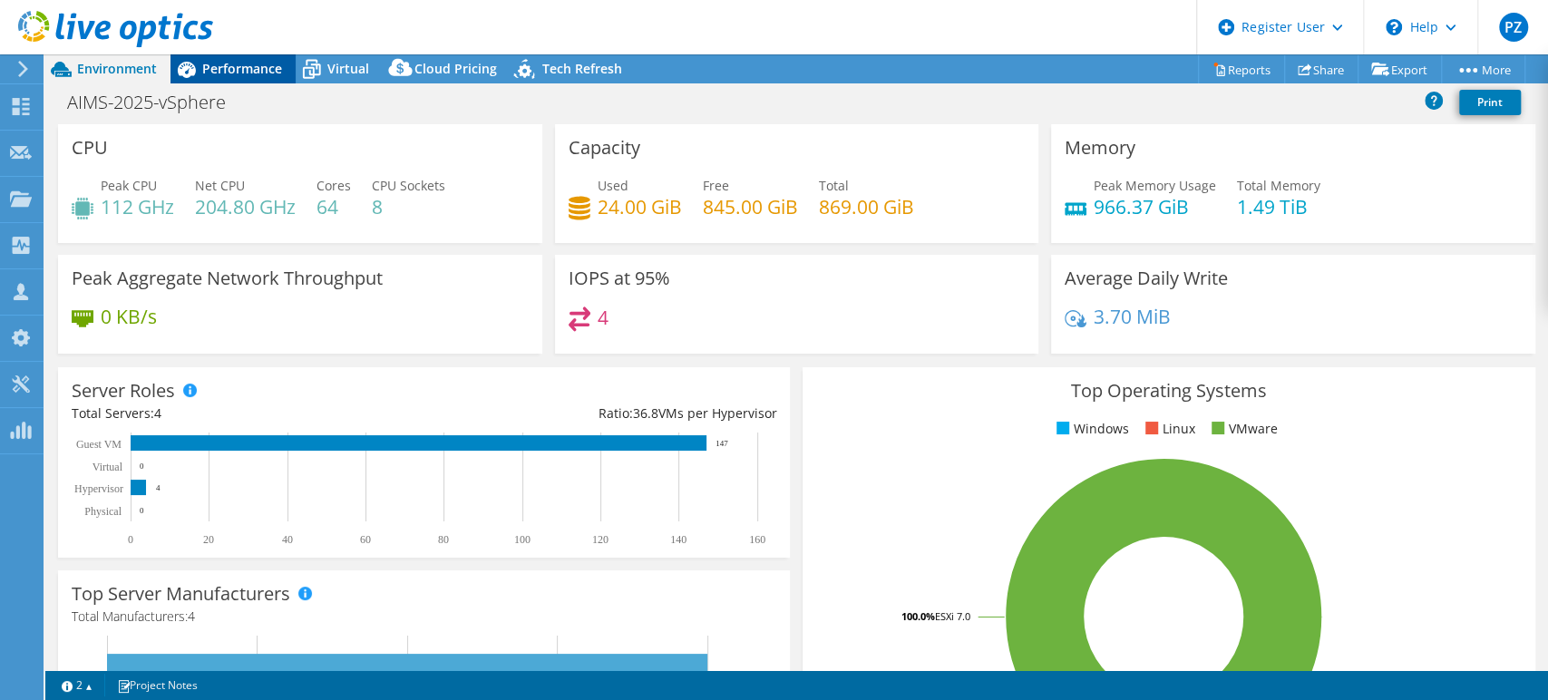
click at [239, 77] on span "Performance" at bounding box center [242, 68] width 80 height 17
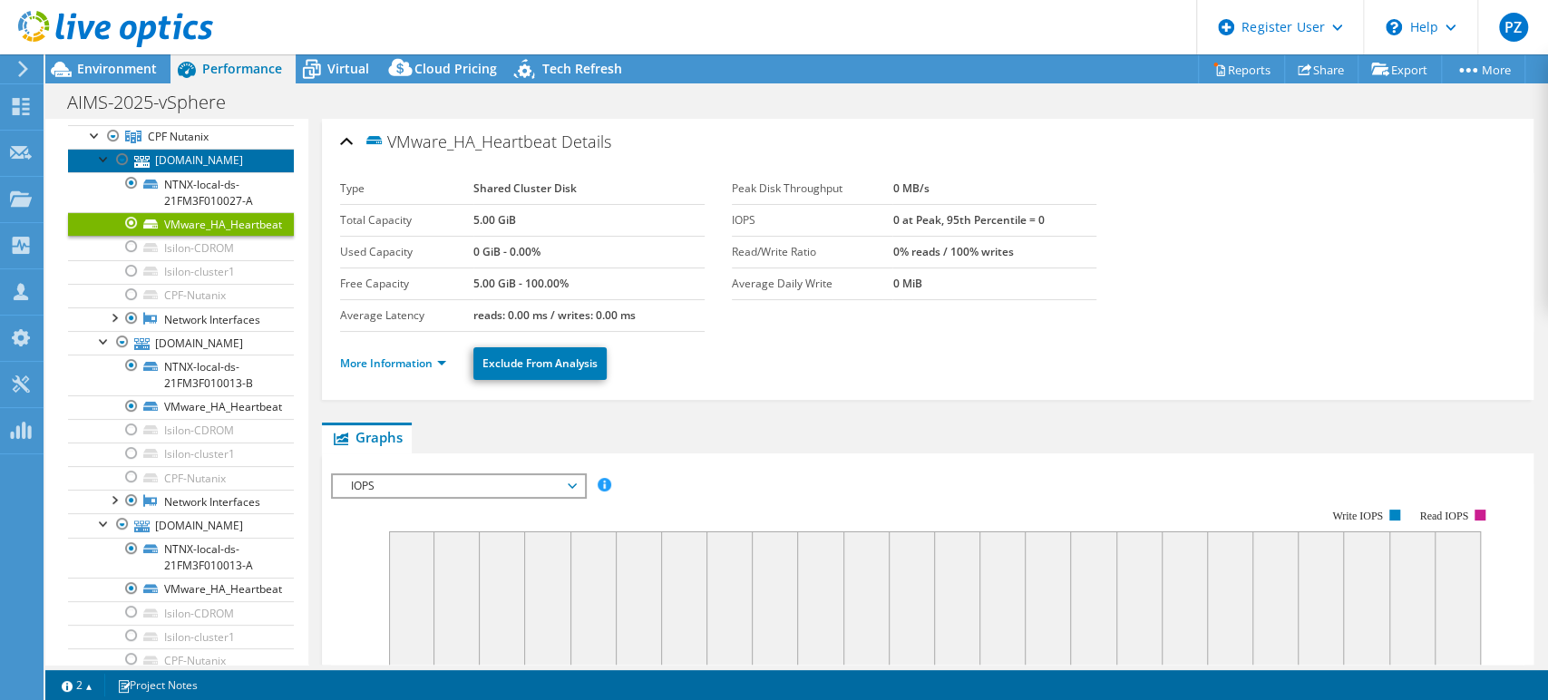
click at [94, 172] on link "tsv-vmhost2a.aims.gov.au" at bounding box center [181, 161] width 226 height 24
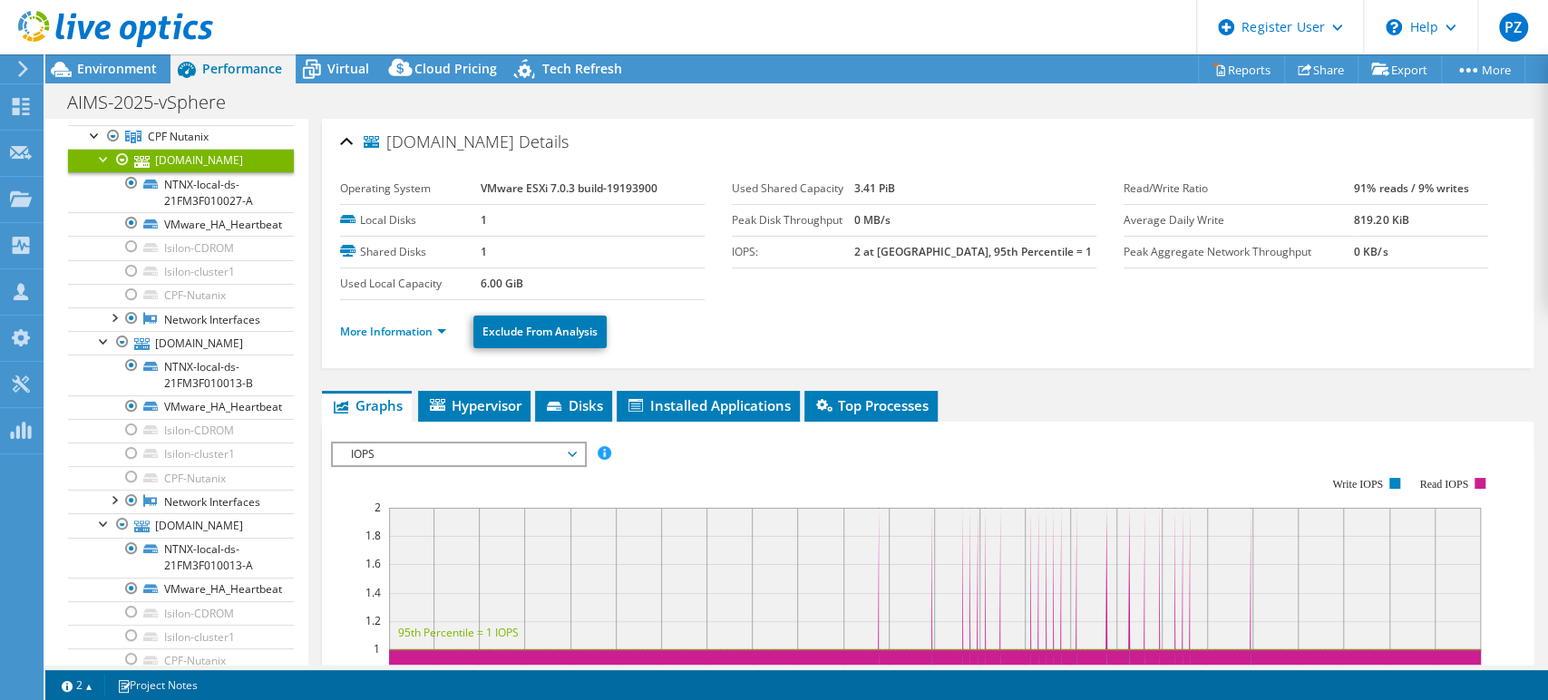
click at [98, 167] on div at bounding box center [104, 158] width 18 height 18
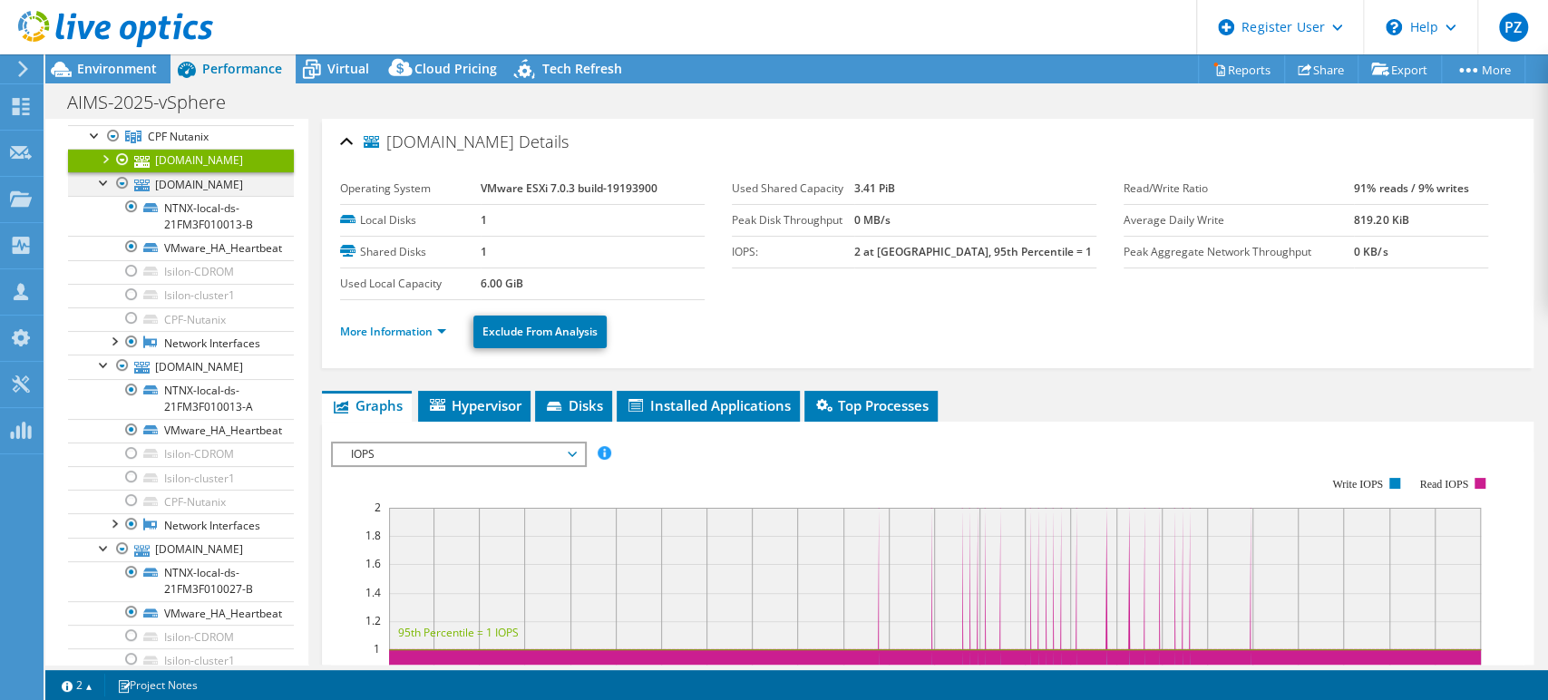
click at [97, 190] on div at bounding box center [104, 181] width 18 height 18
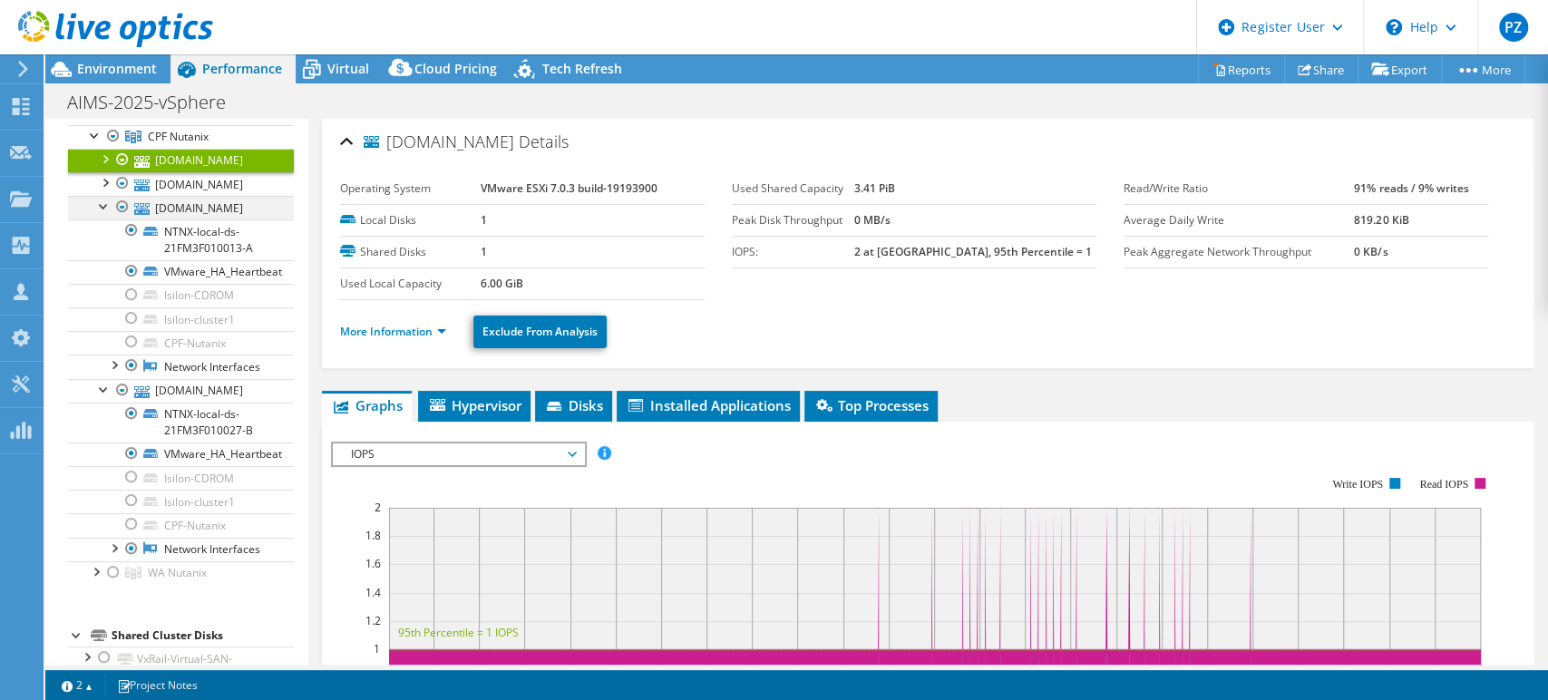
click at [105, 214] on div at bounding box center [104, 205] width 18 height 18
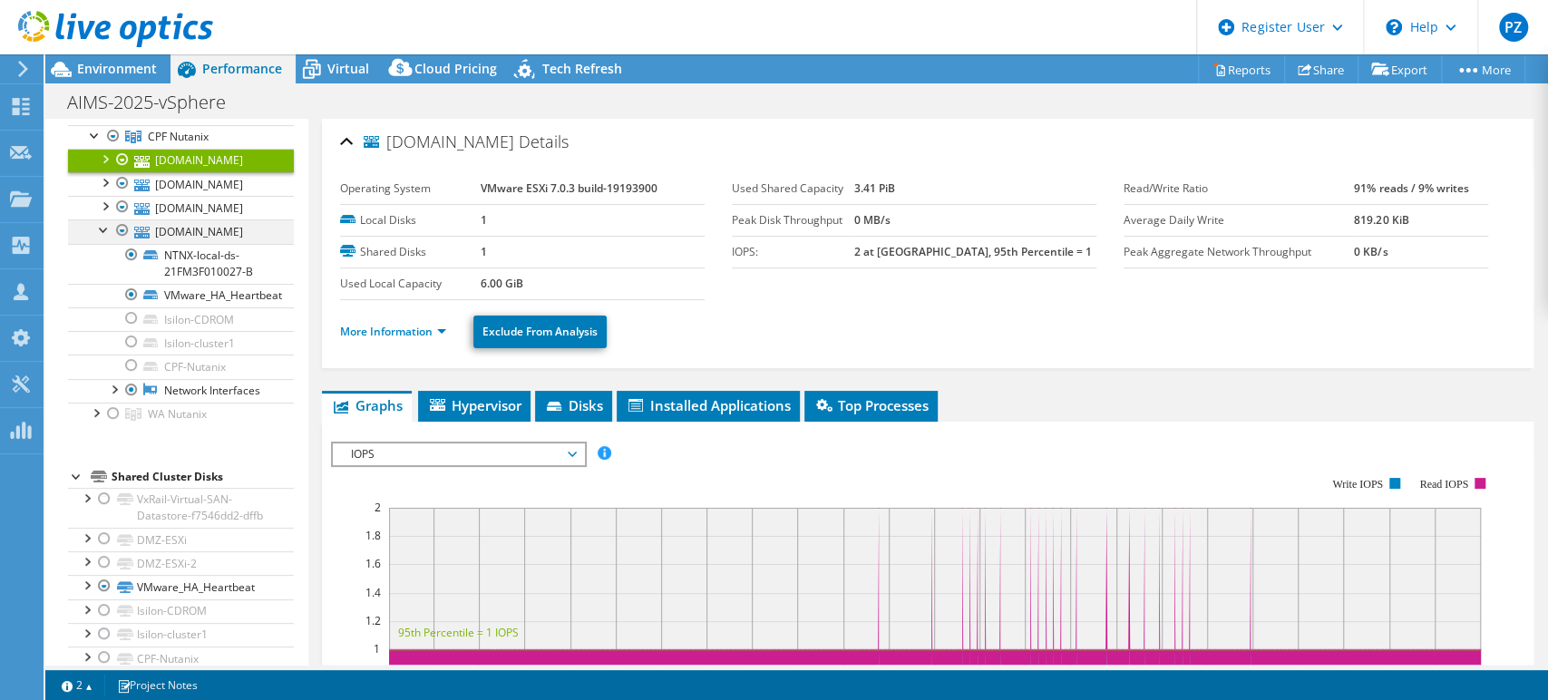
click at [98, 238] on div at bounding box center [104, 228] width 18 height 18
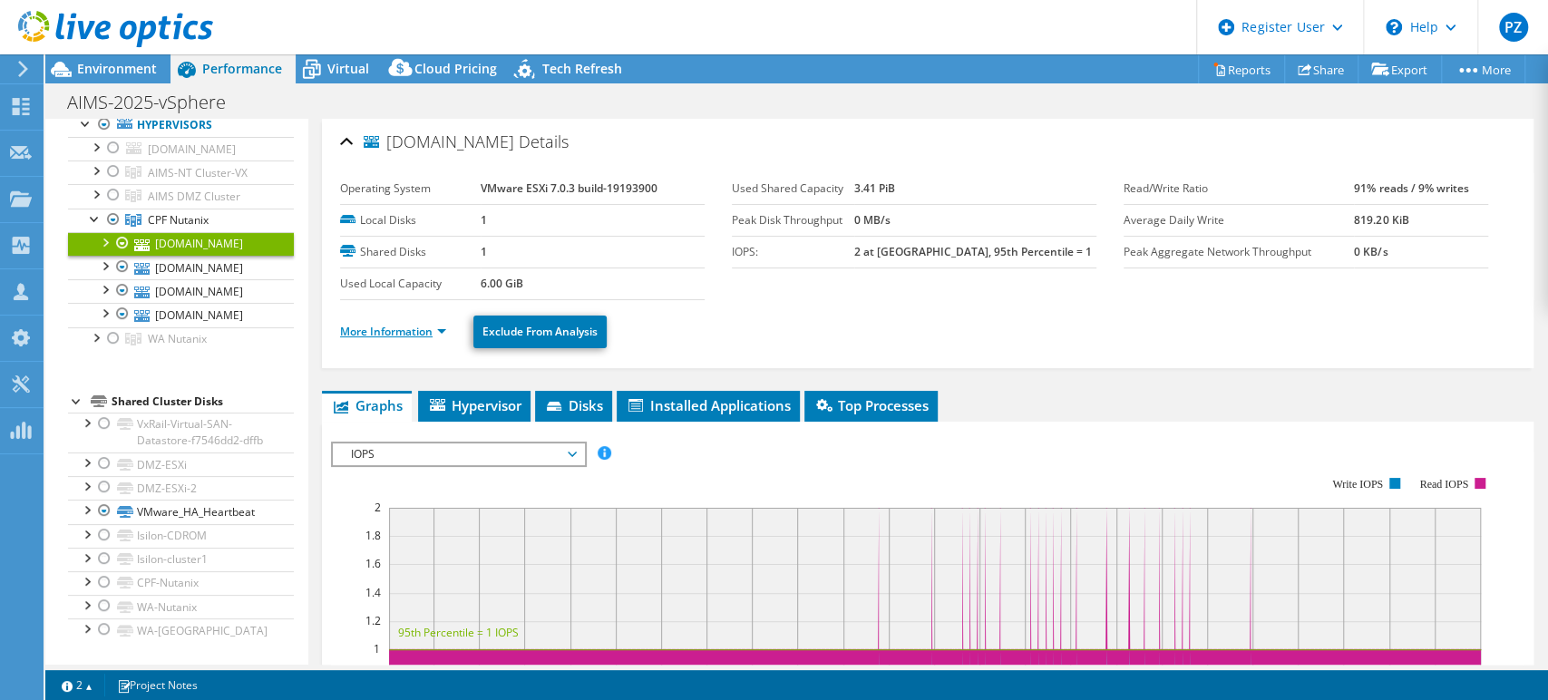
click at [425, 333] on link "More Information" at bounding box center [393, 331] width 106 height 15
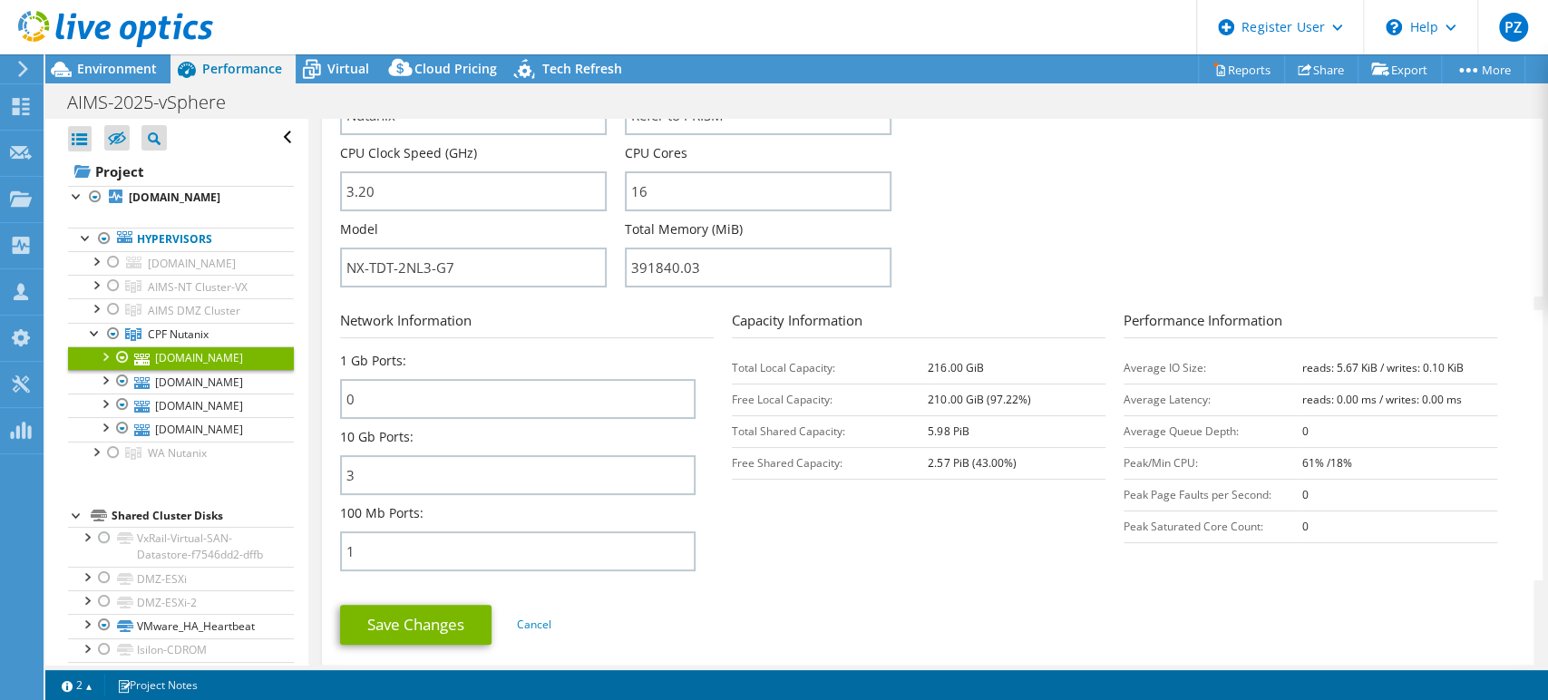
scroll to position [604, 0]
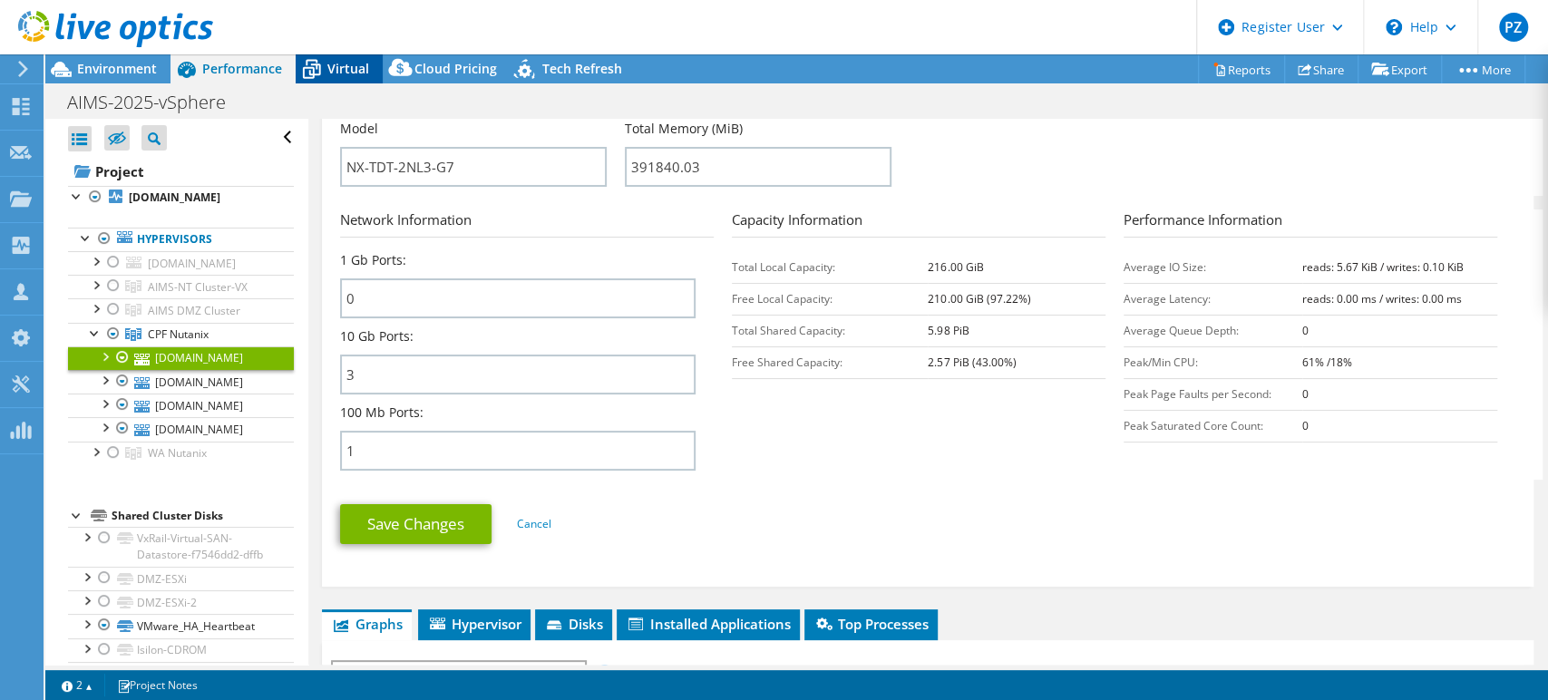
click at [346, 70] on span "Virtual" at bounding box center [348, 68] width 42 height 17
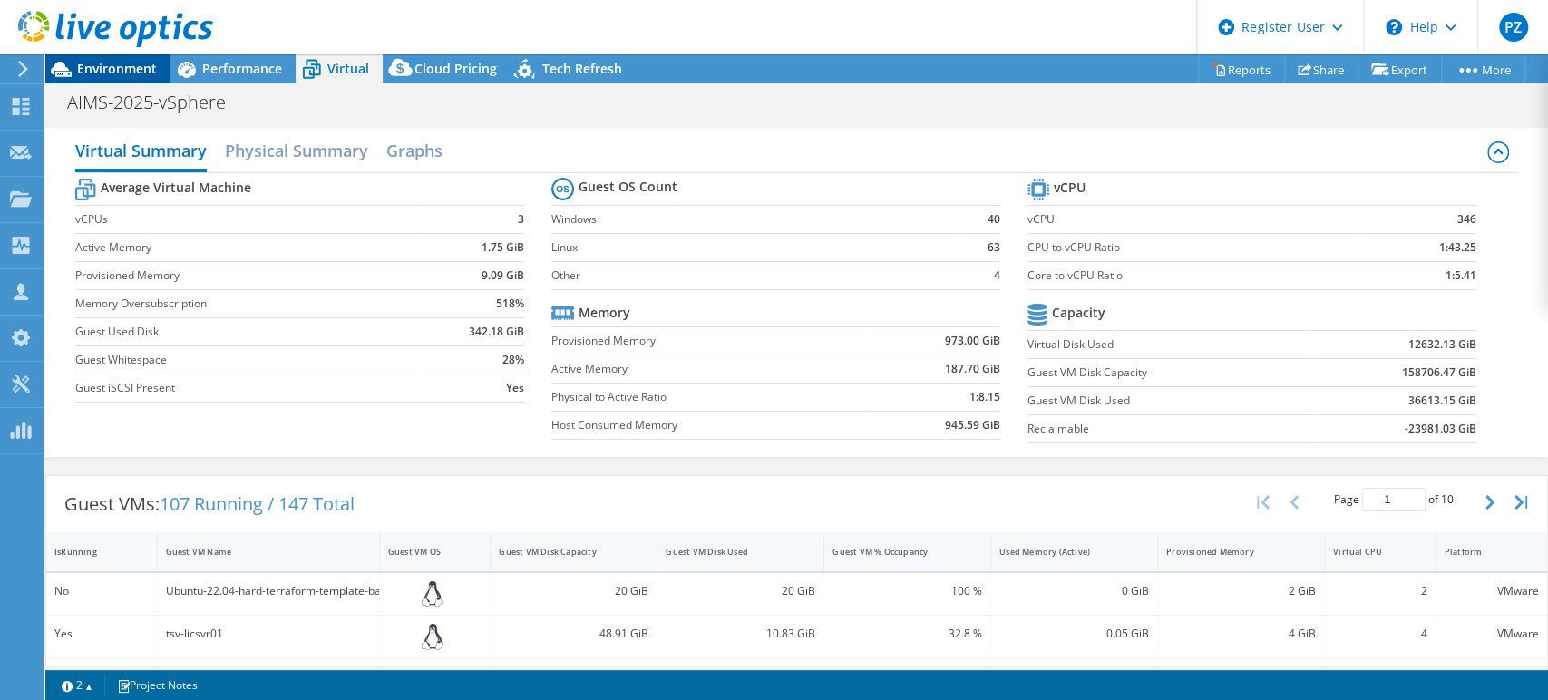
click at [106, 78] on div "Environment" at bounding box center [107, 68] width 125 height 29
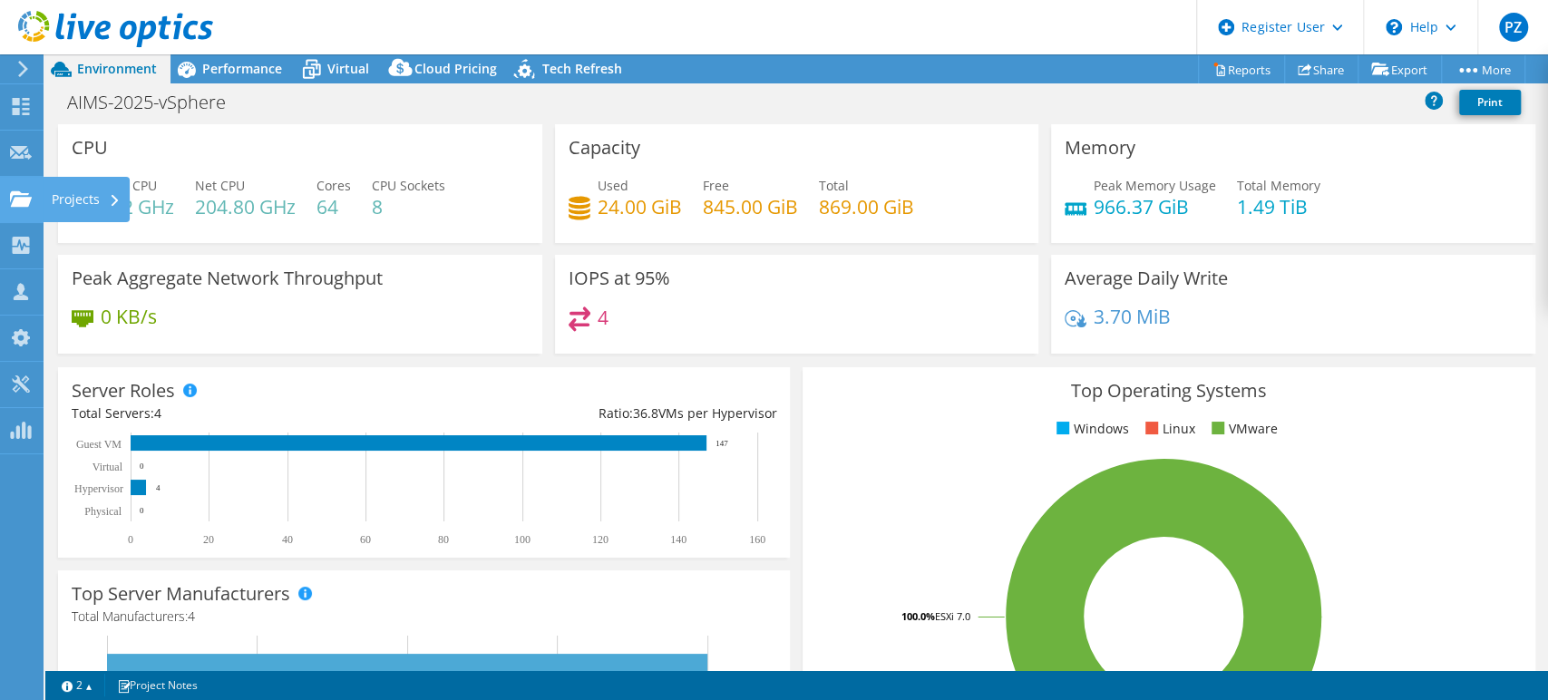
click at [24, 201] on use at bounding box center [21, 197] width 22 height 15
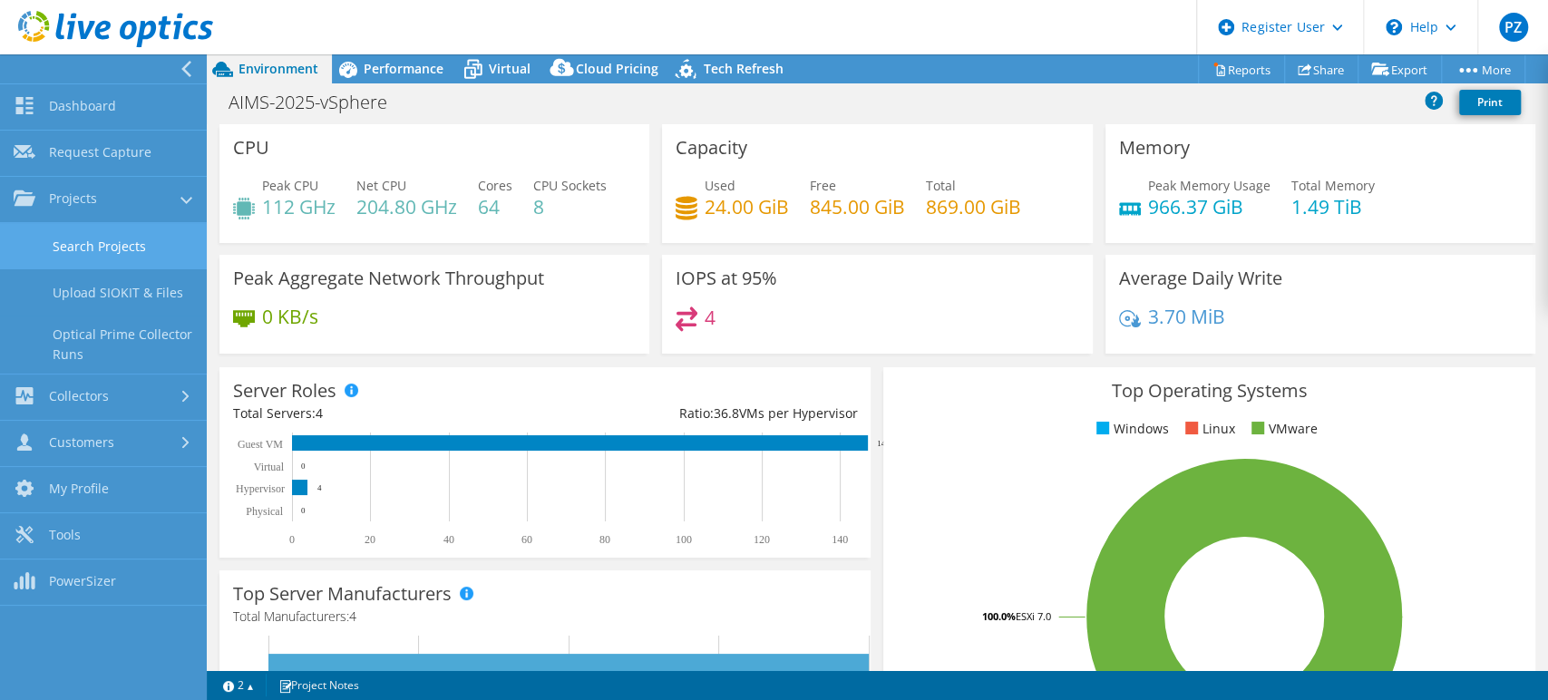
click at [87, 242] on link "Search Projects" at bounding box center [103, 246] width 207 height 46
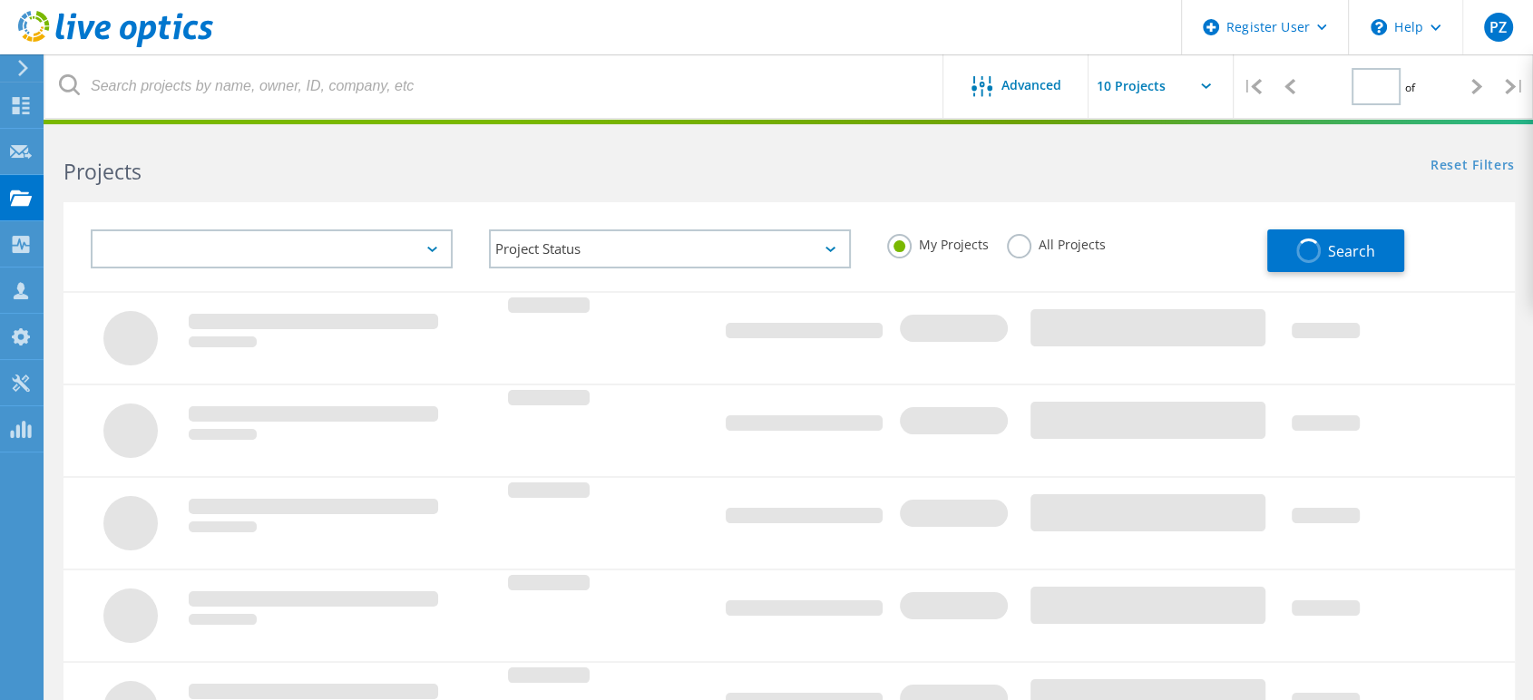
type input "1"
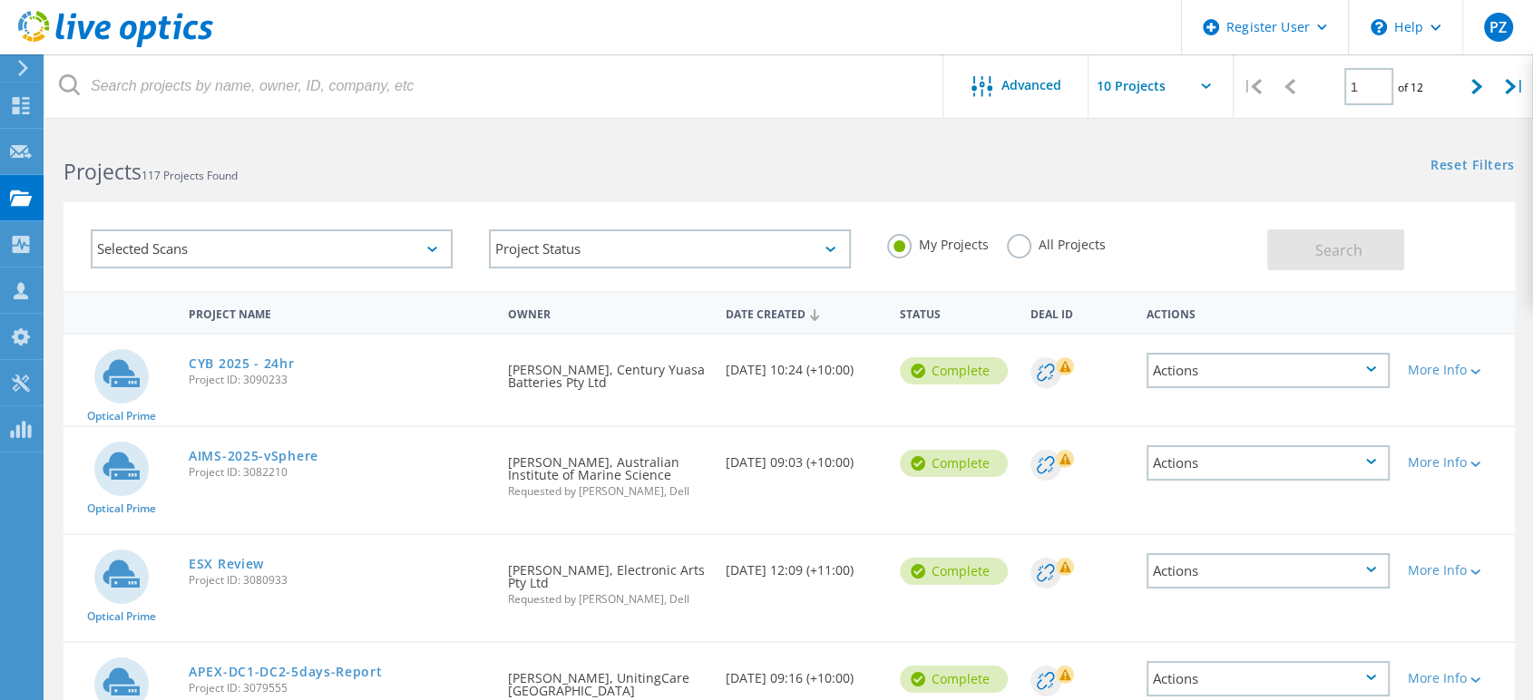
click at [1117, 86] on input "text" at bounding box center [1178, 85] width 181 height 63
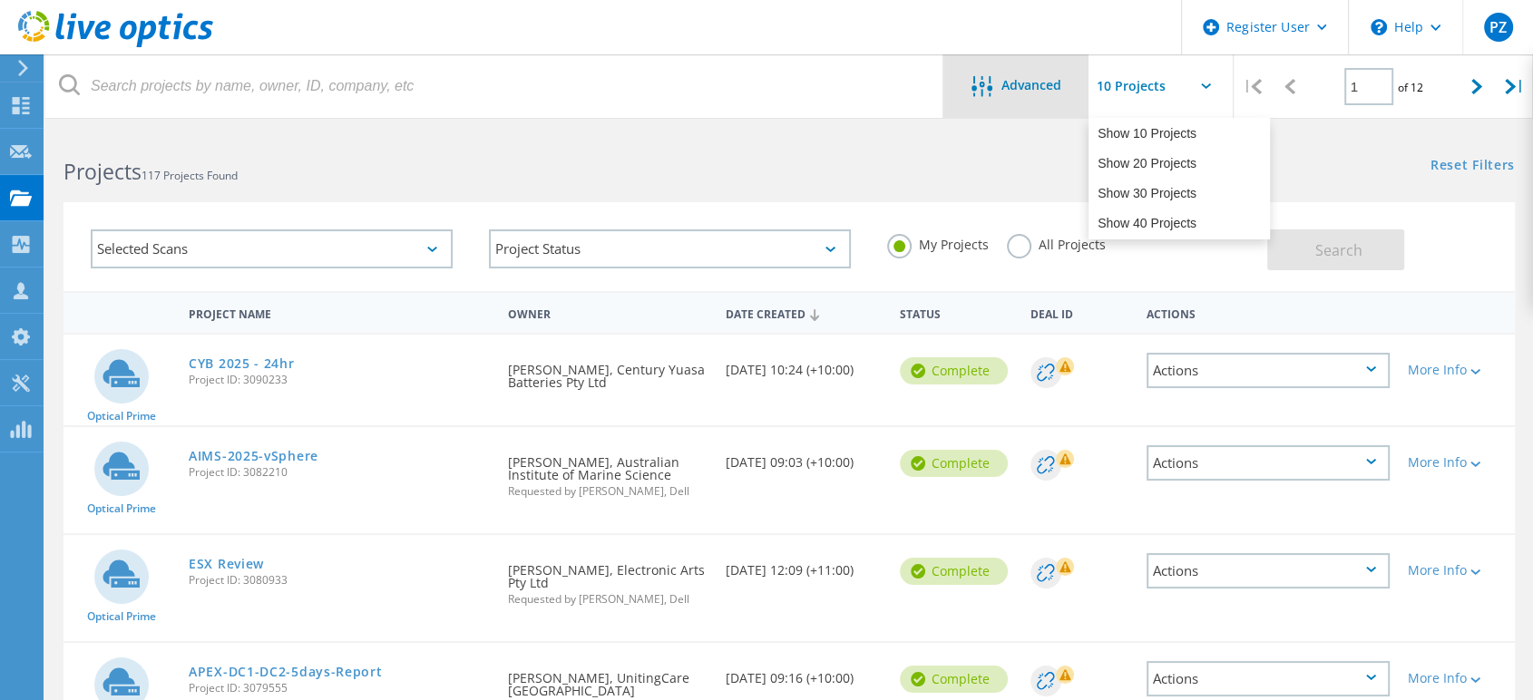
click at [1059, 100] on div "Advanced" at bounding box center [1015, 85] width 145 height 63
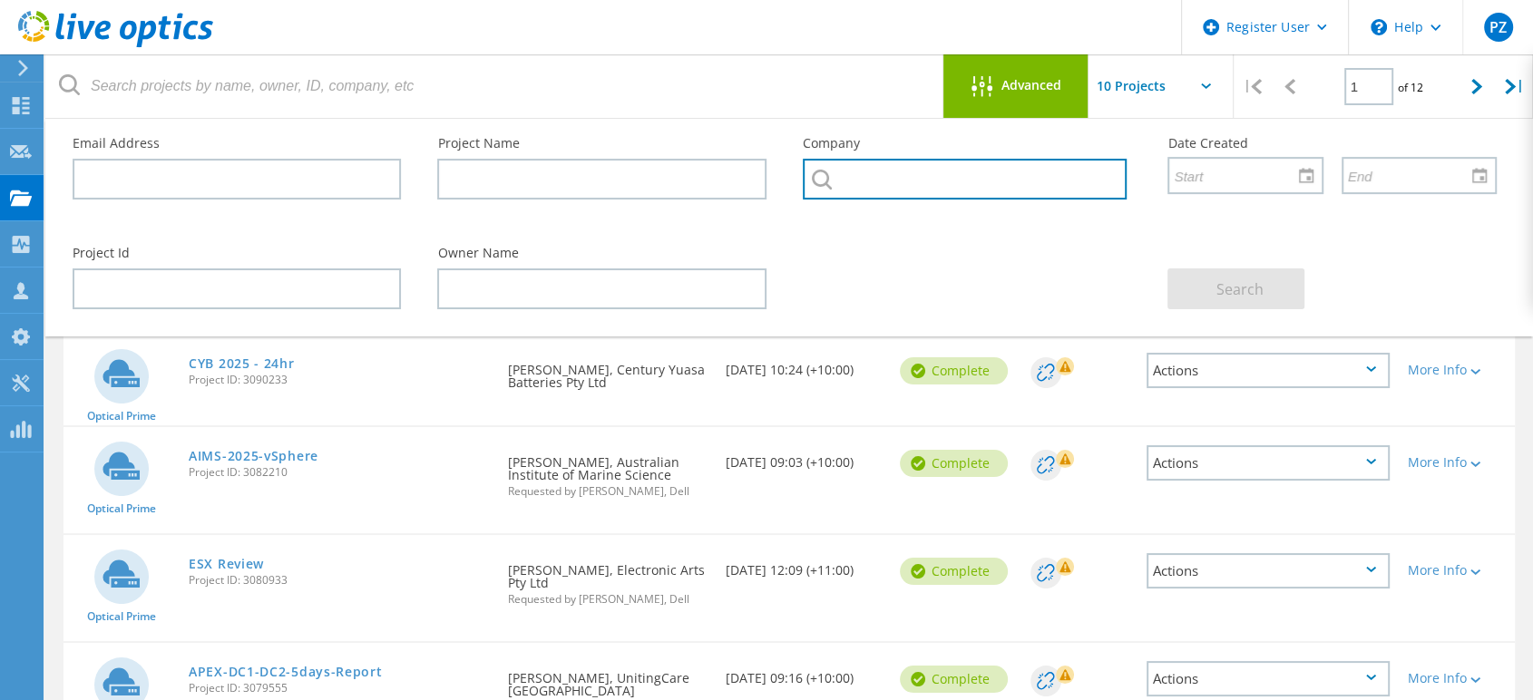
click at [846, 191] on input "text" at bounding box center [965, 179] width 324 height 41
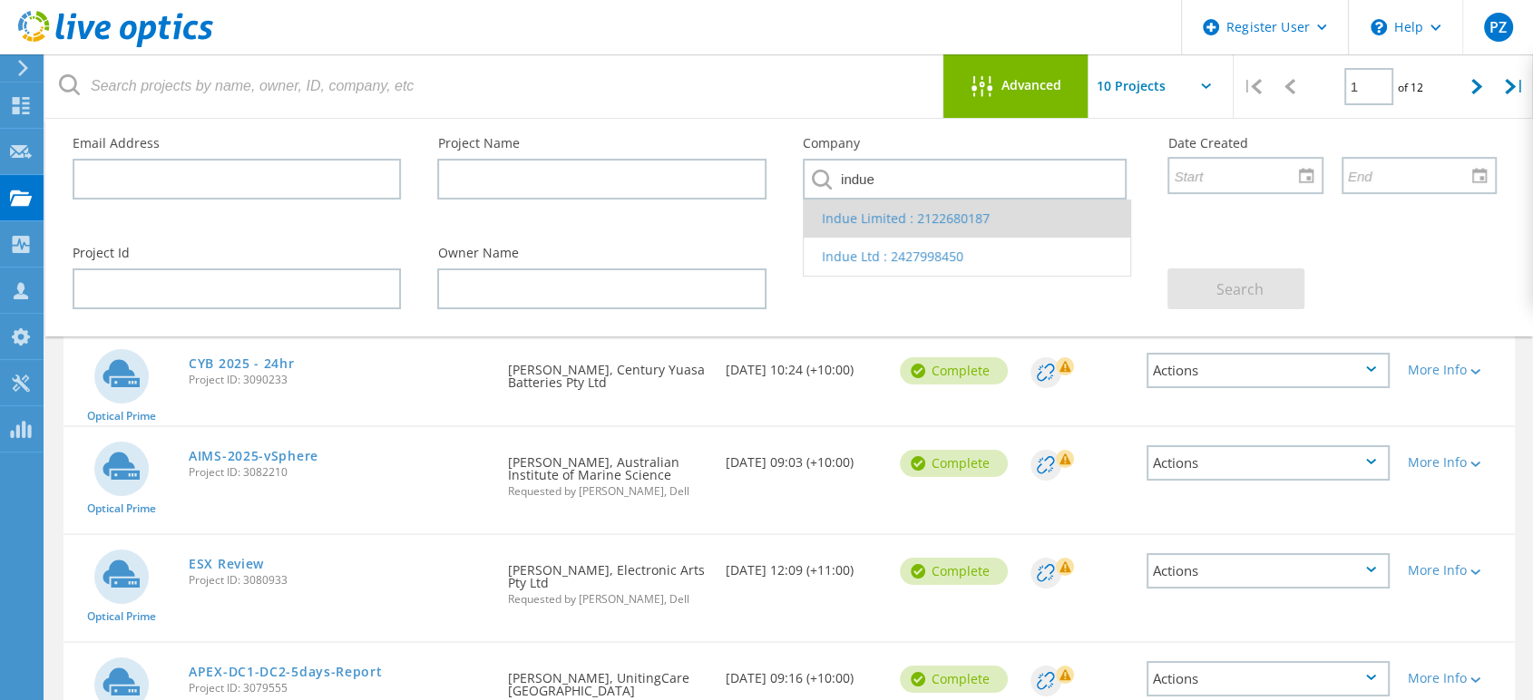
click at [984, 230] on li "Indue Limited : 2122680187" at bounding box center [967, 219] width 327 height 38
type input "Indue Limited : 2122680187"
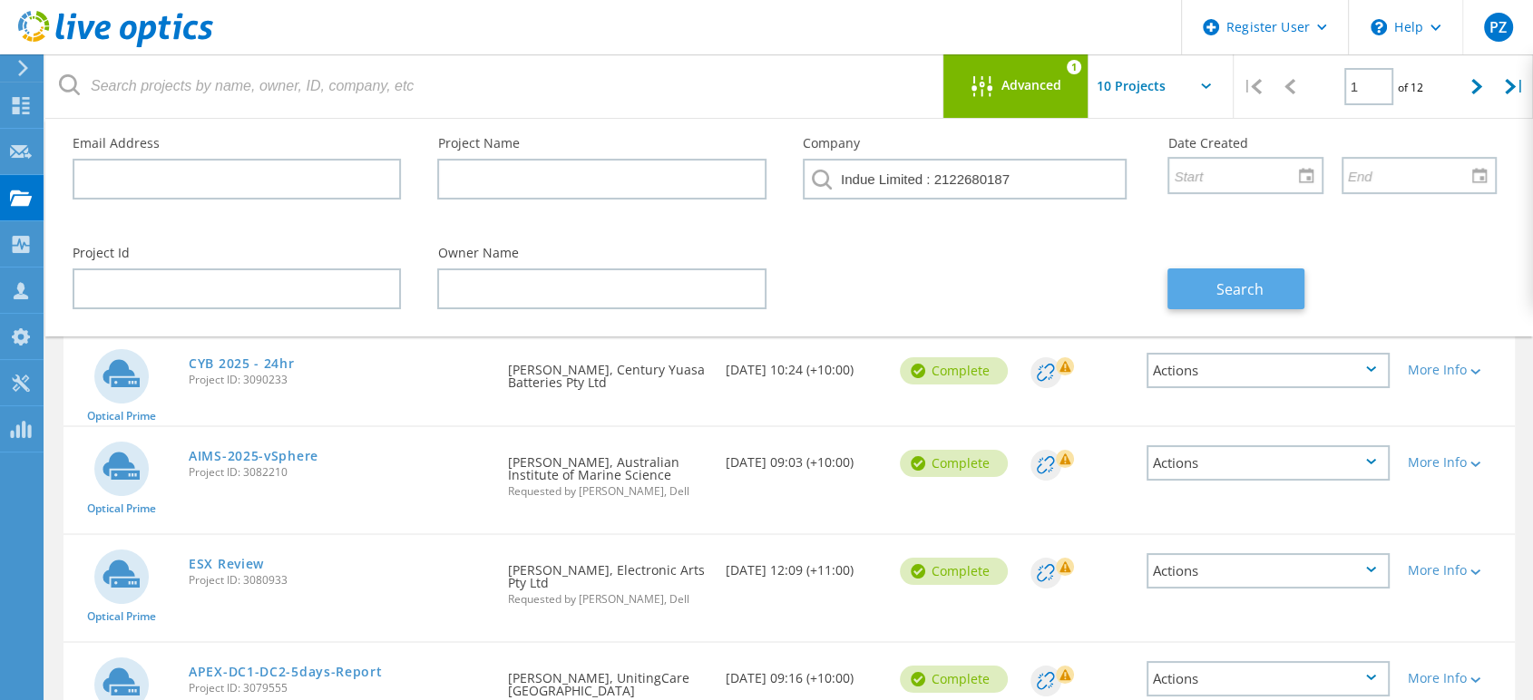
click at [1264, 270] on button "Search" at bounding box center [1235, 288] width 137 height 41
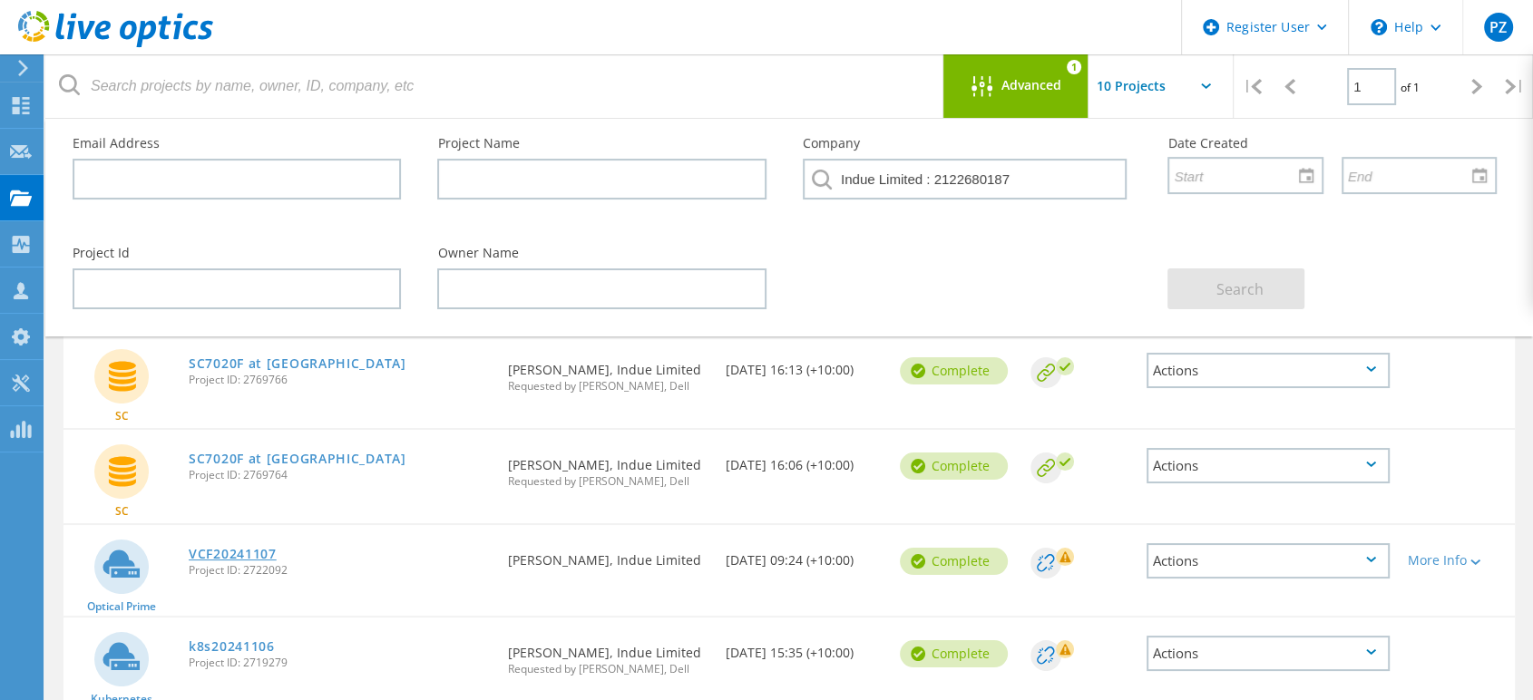
click at [212, 556] on link "VCF20241107" at bounding box center [233, 554] width 88 height 13
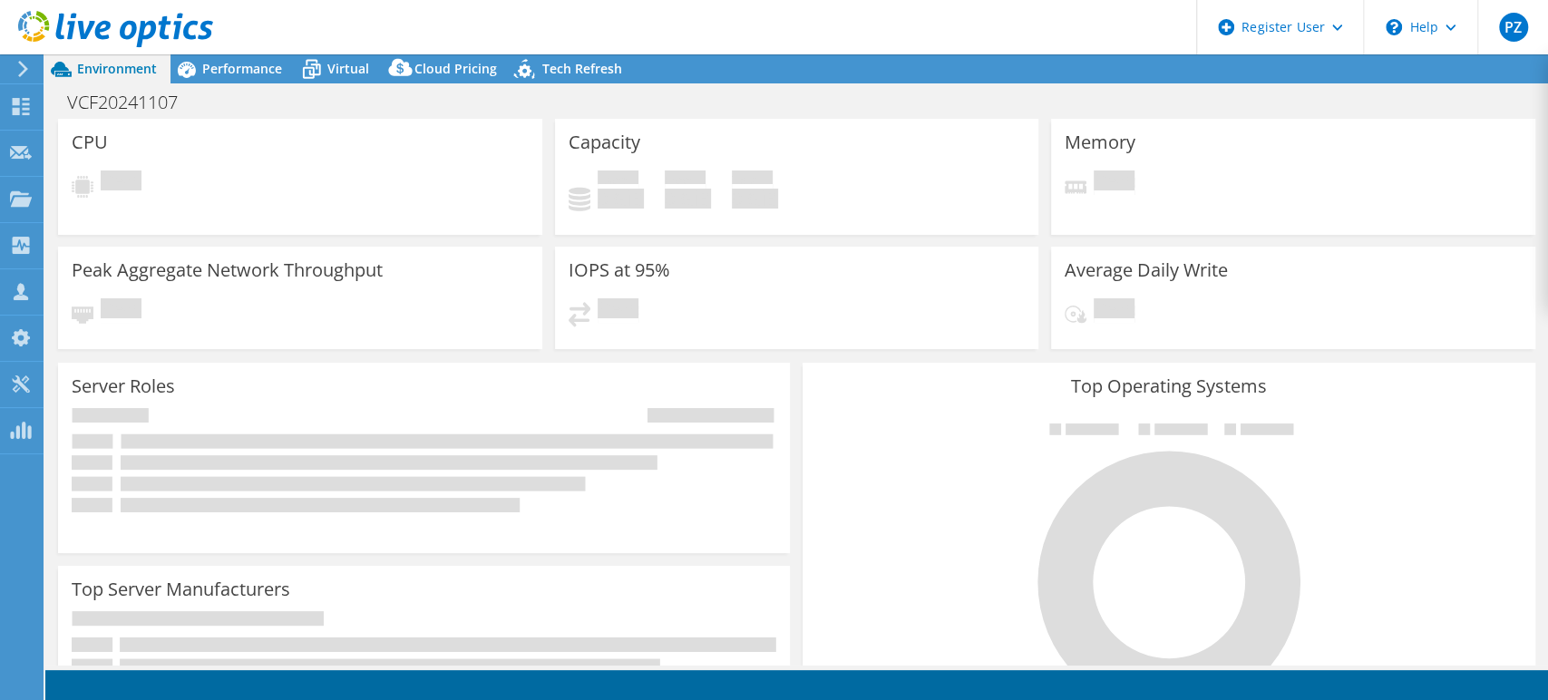
select select "Australia"
select select "USD"
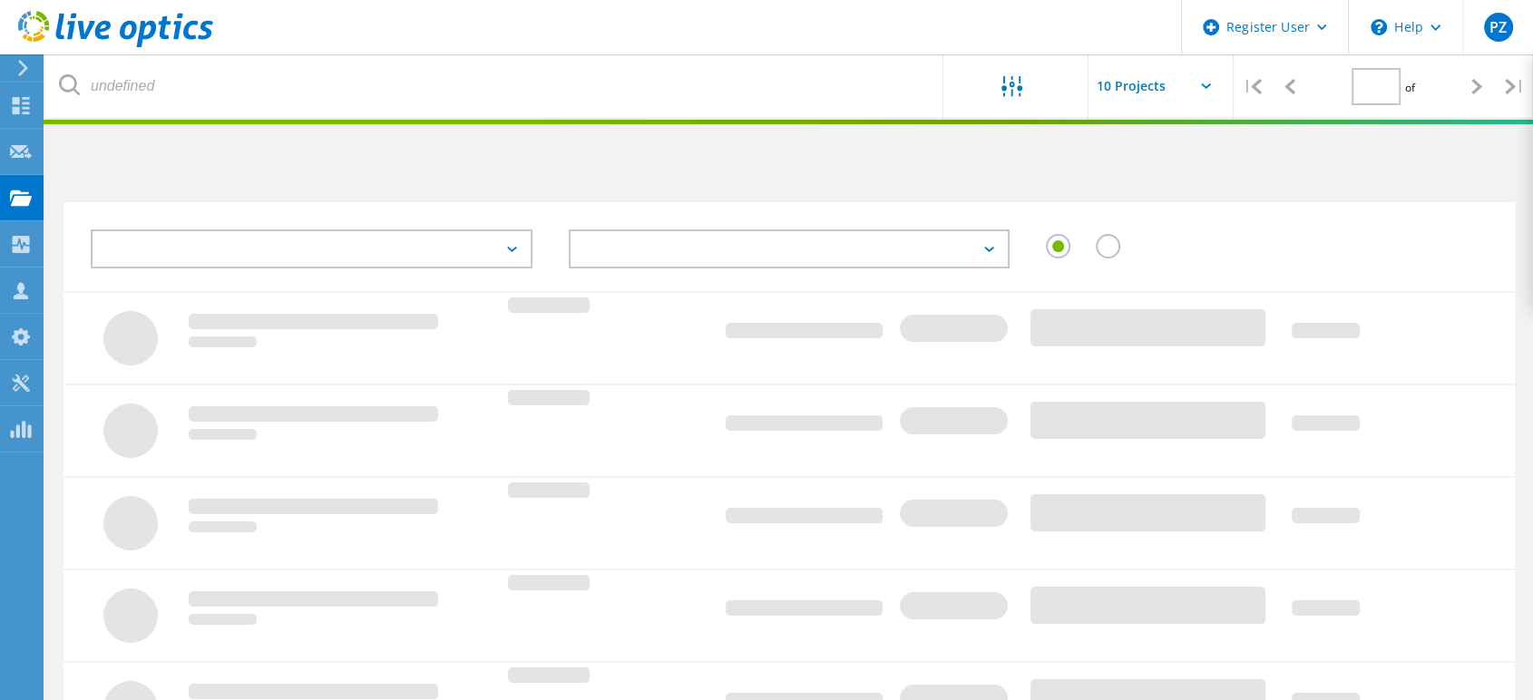
type input "1"
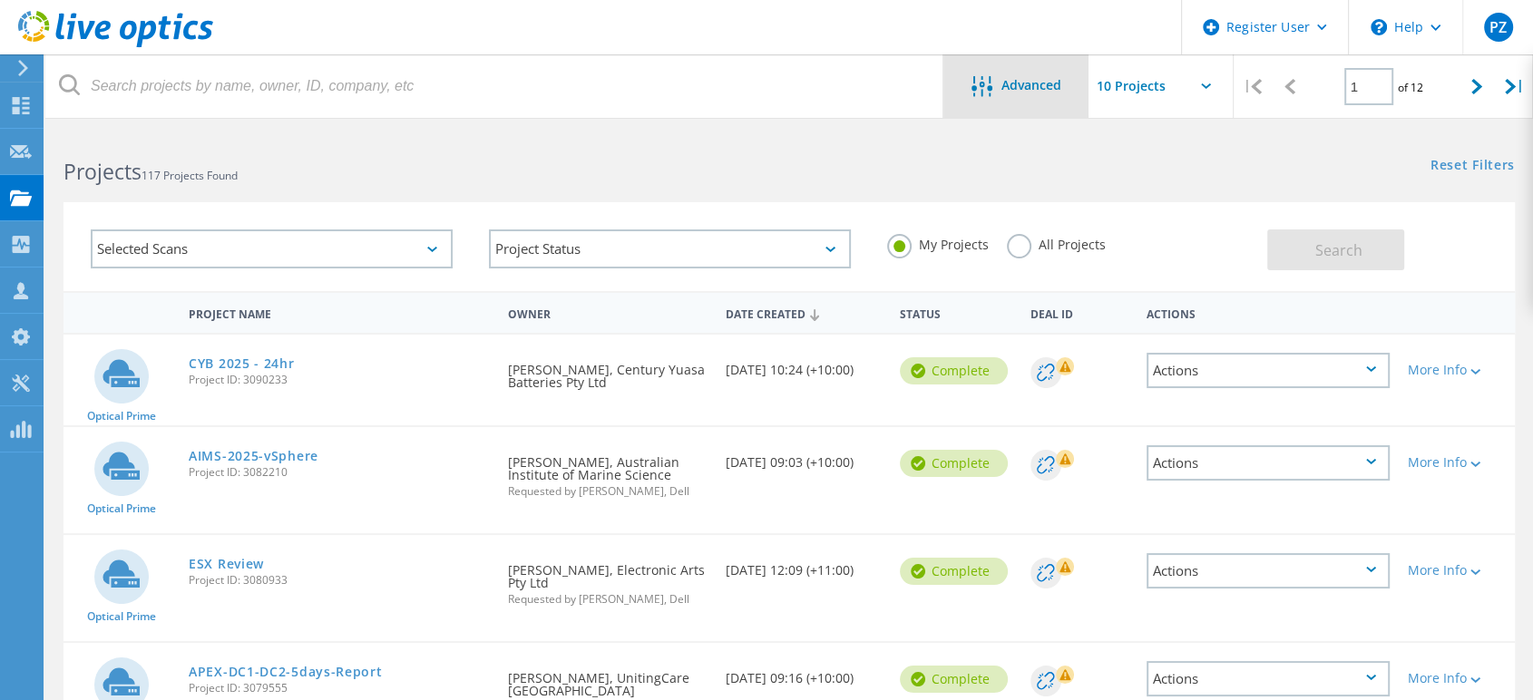
click at [1059, 87] on span "Advanced" at bounding box center [1031, 85] width 60 height 13
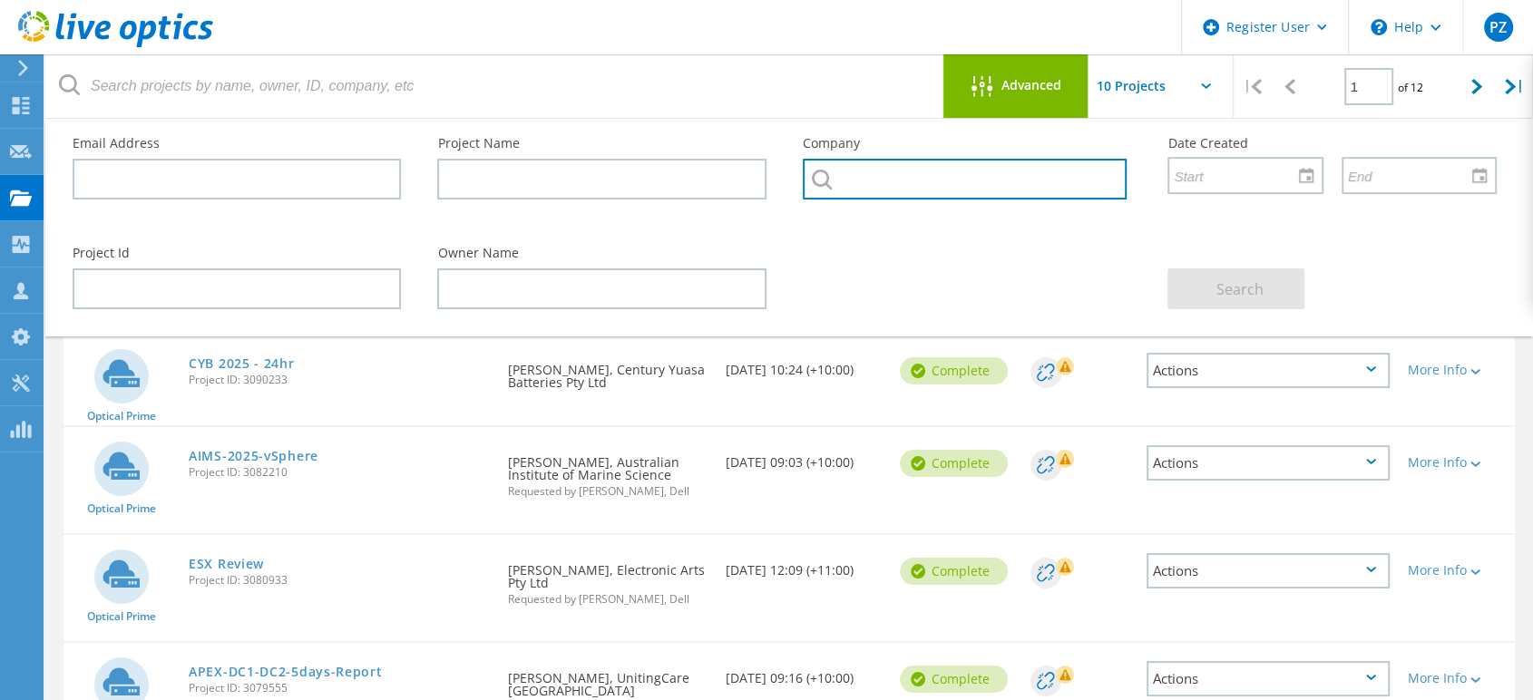
click at [862, 194] on input "text" at bounding box center [965, 179] width 324 height 41
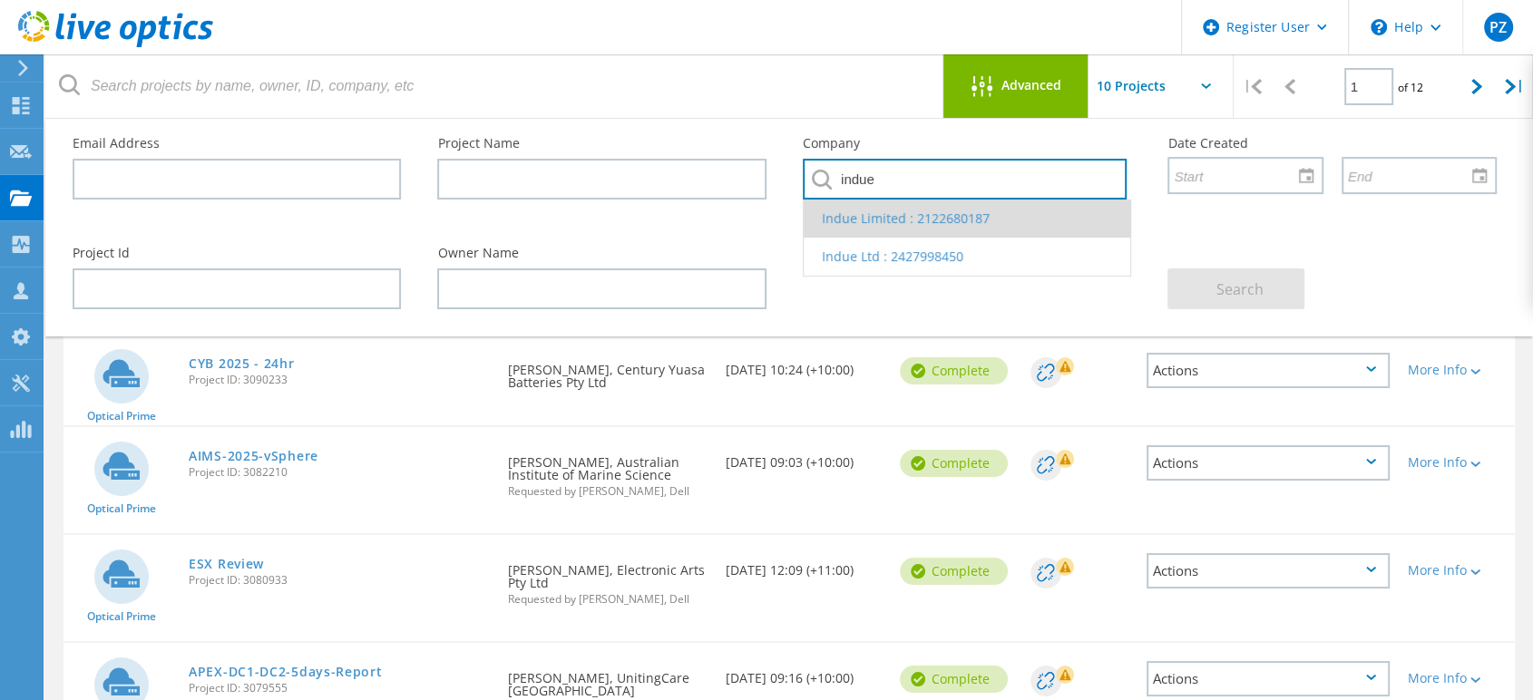
type input "indue"
click at [1002, 226] on li "Indue Limited : 2122680187" at bounding box center [967, 219] width 327 height 38
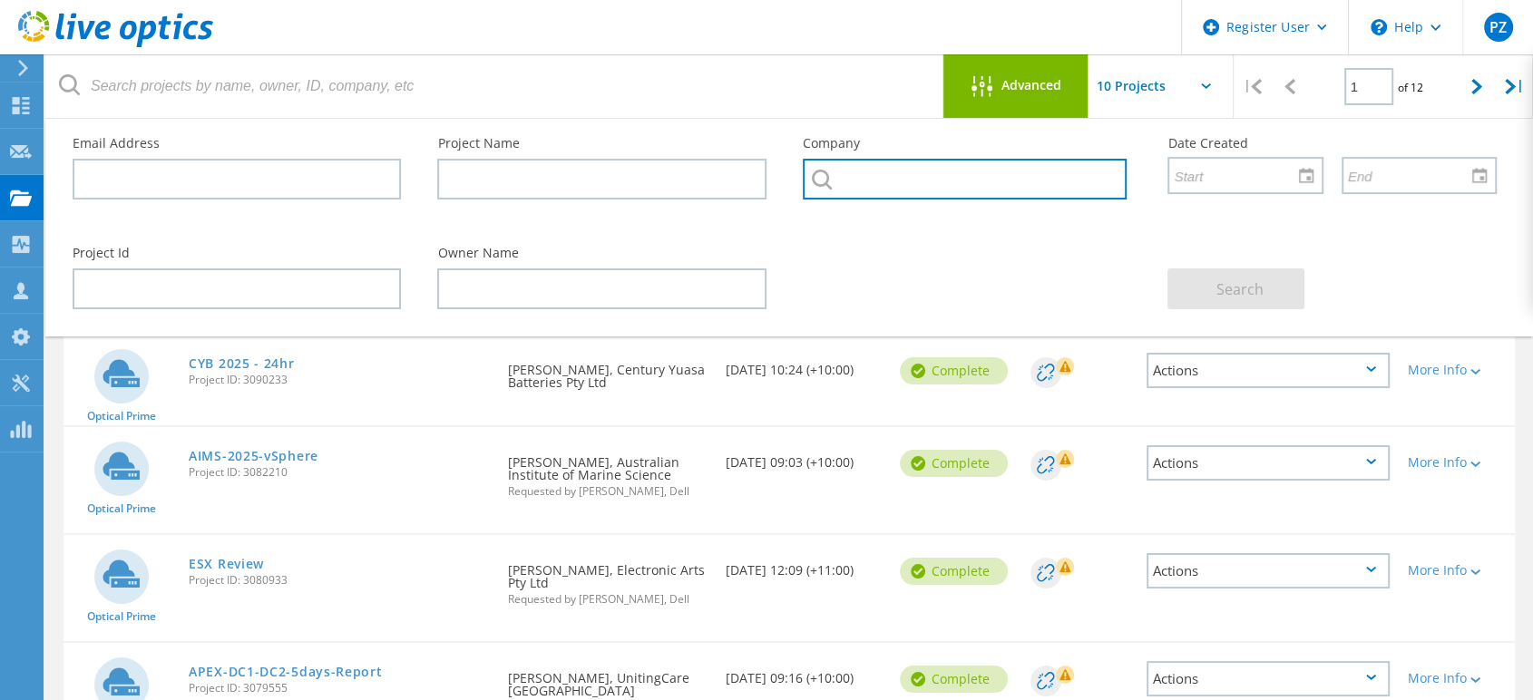
click at [1020, 177] on input "text" at bounding box center [965, 179] width 324 height 41
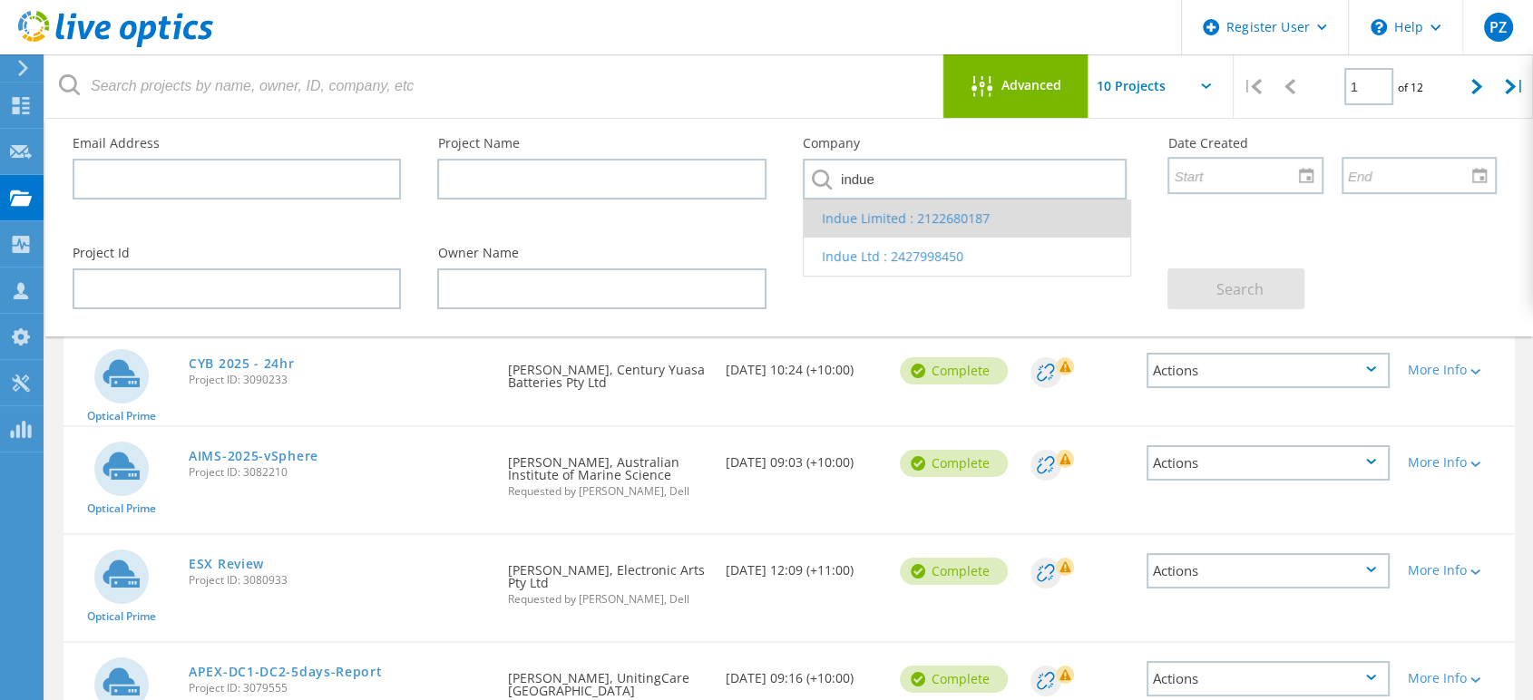
click at [988, 219] on li "Indue Limited : 2122680187" at bounding box center [967, 219] width 327 height 38
type input "Indue Limited : 2122680187"
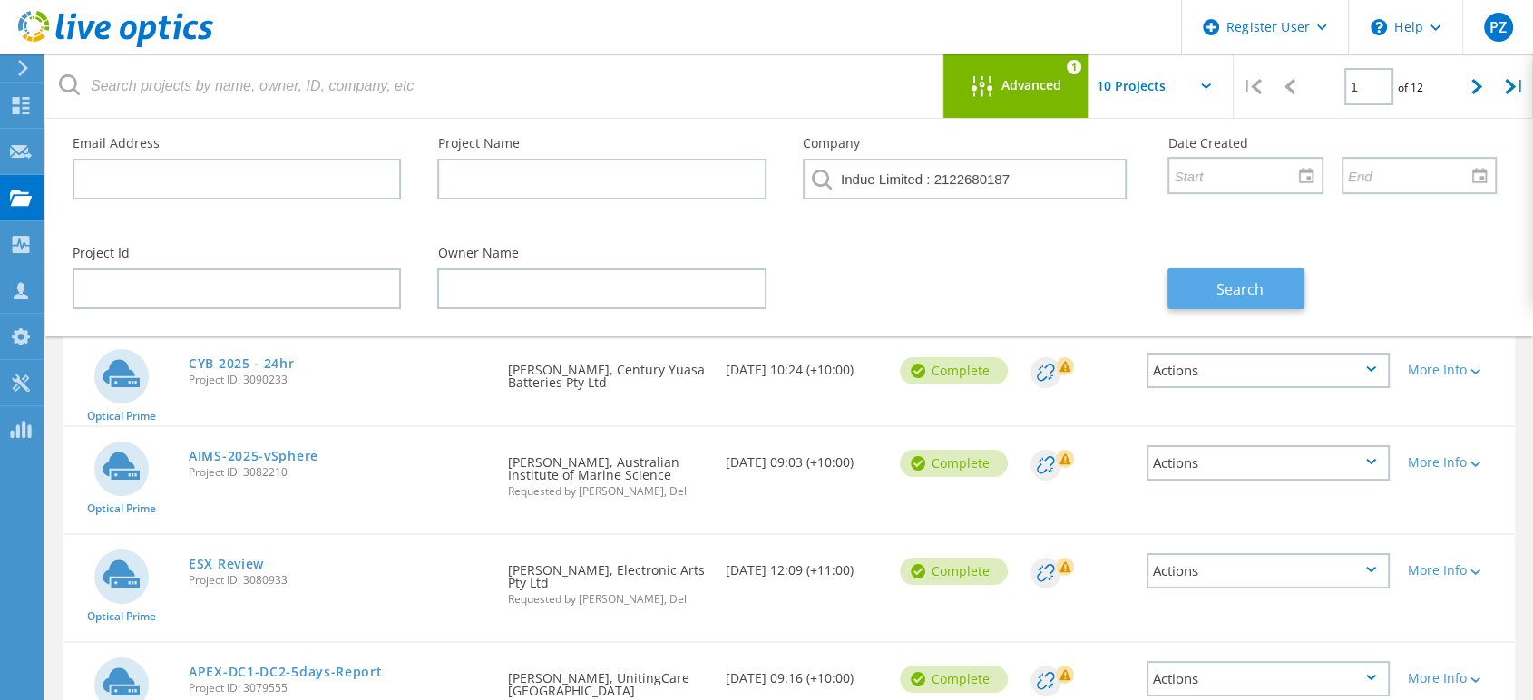
click at [1225, 279] on span "Search" at bounding box center [1239, 289] width 47 height 20
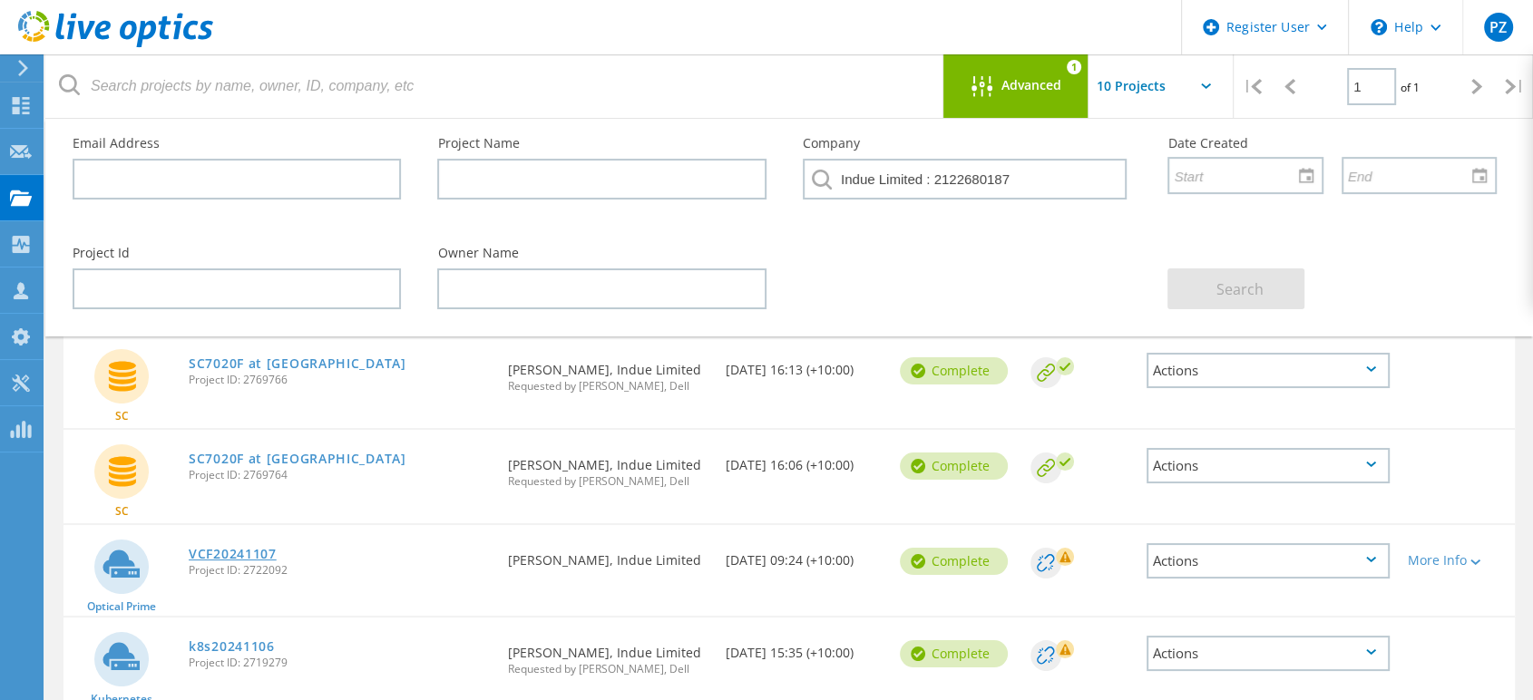
click at [224, 553] on link "VCF20241107" at bounding box center [233, 554] width 88 height 13
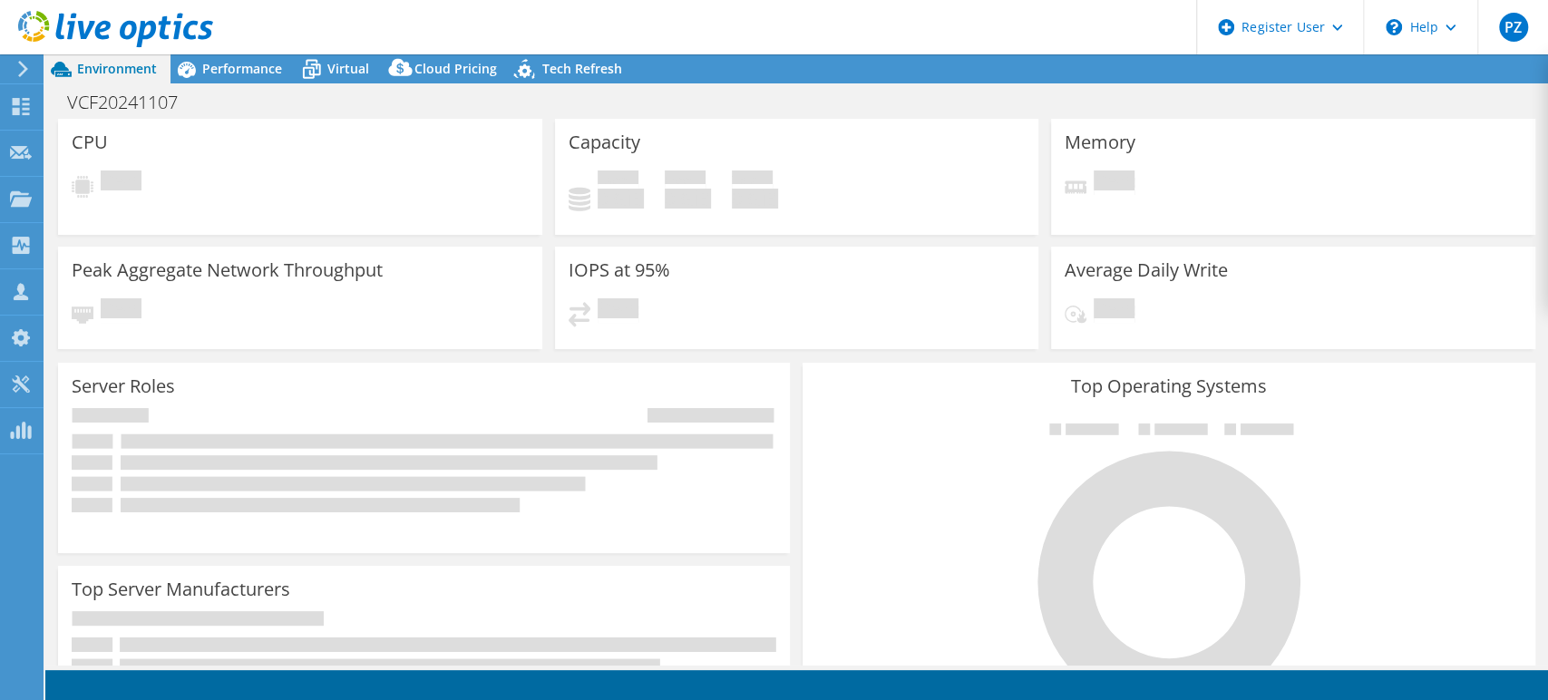
select select "Australia"
select select "USD"
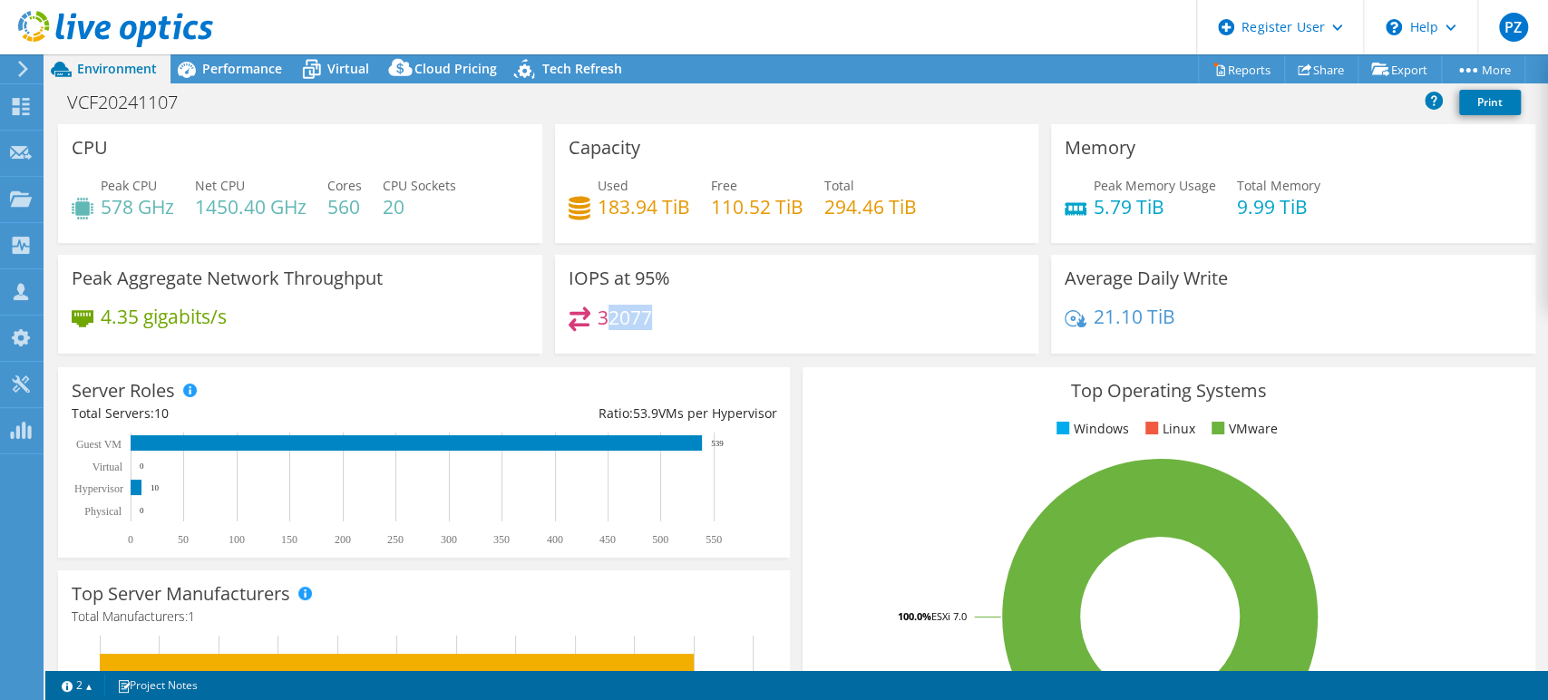
drag, startPoint x: 678, startPoint y: 321, endPoint x: 608, endPoint y: 321, distance: 69.8
click at [608, 321] on div "32077" at bounding box center [797, 326] width 457 height 39
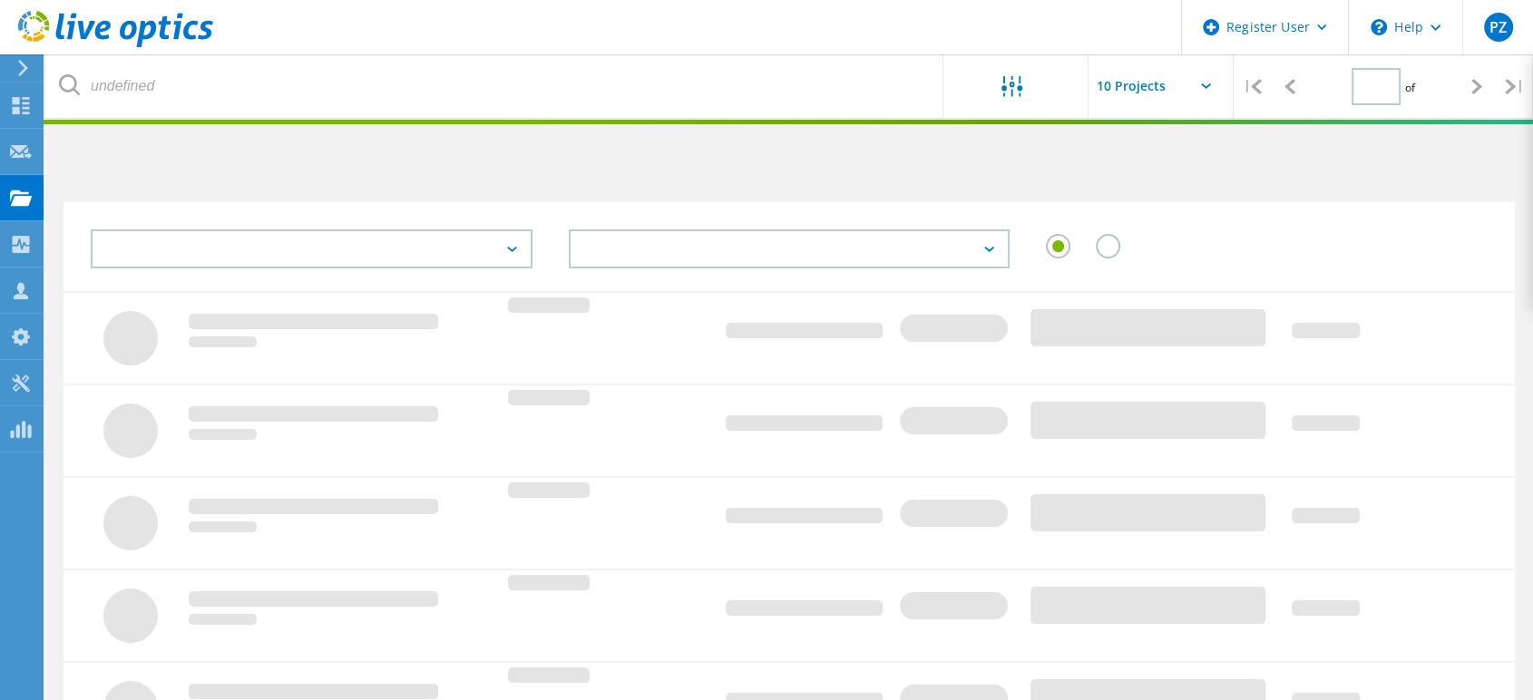
type input "1"
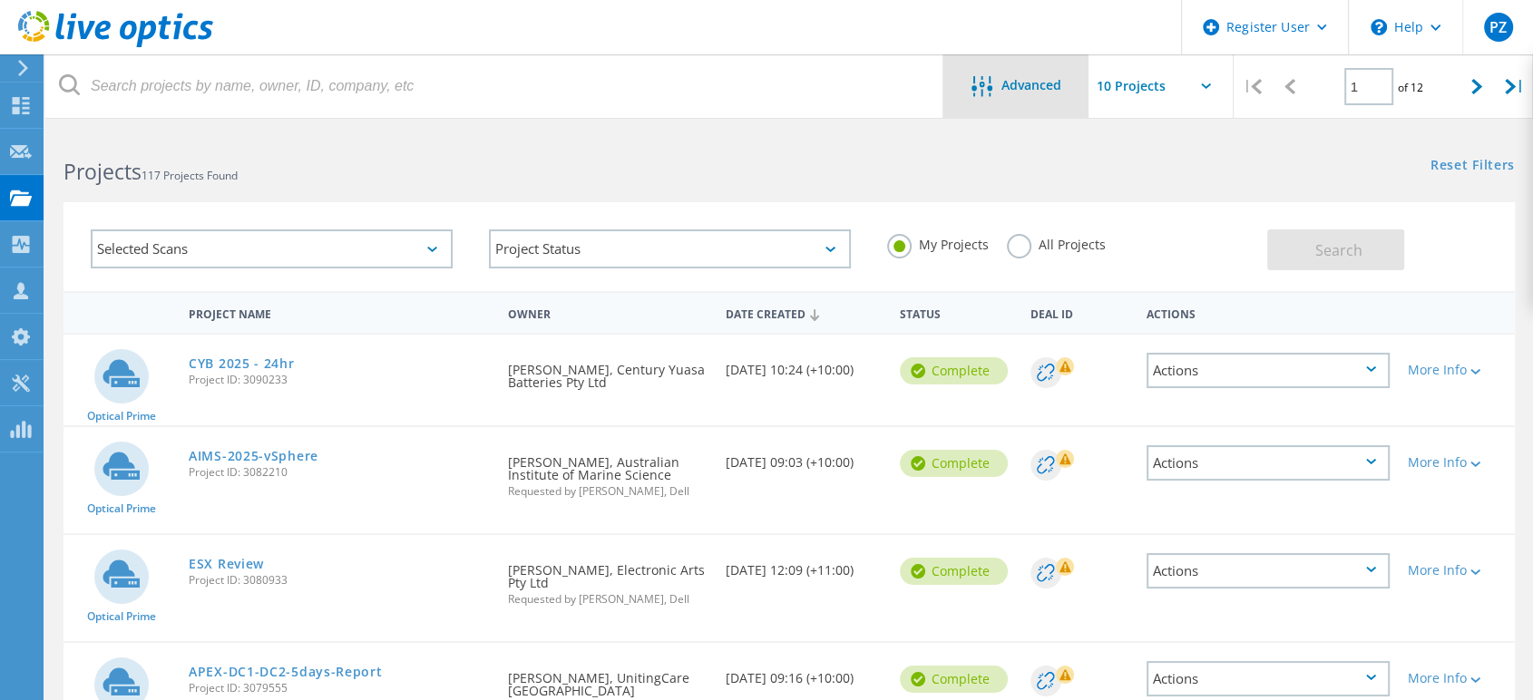
click at [1024, 93] on div "Advanced" at bounding box center [1015, 87] width 145 height 23
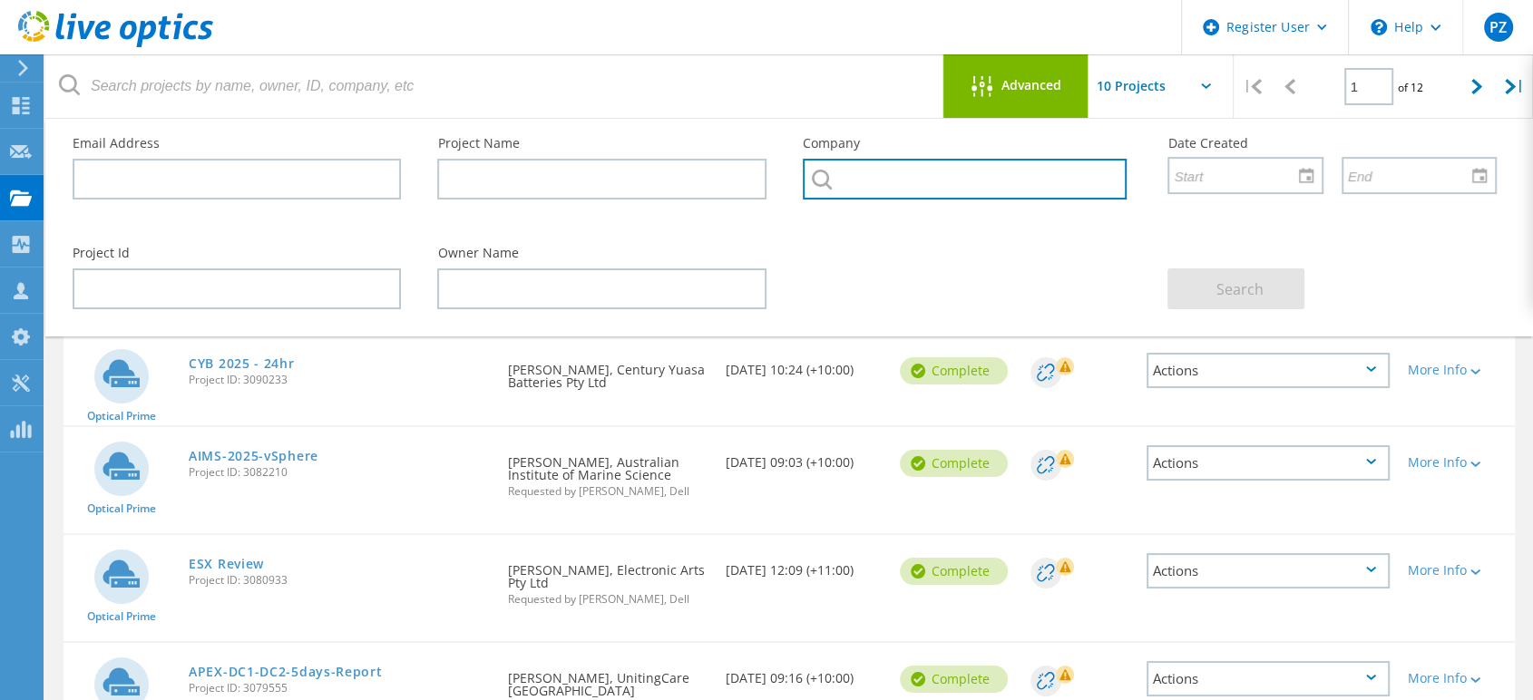
click at [883, 180] on input "text" at bounding box center [965, 179] width 324 height 41
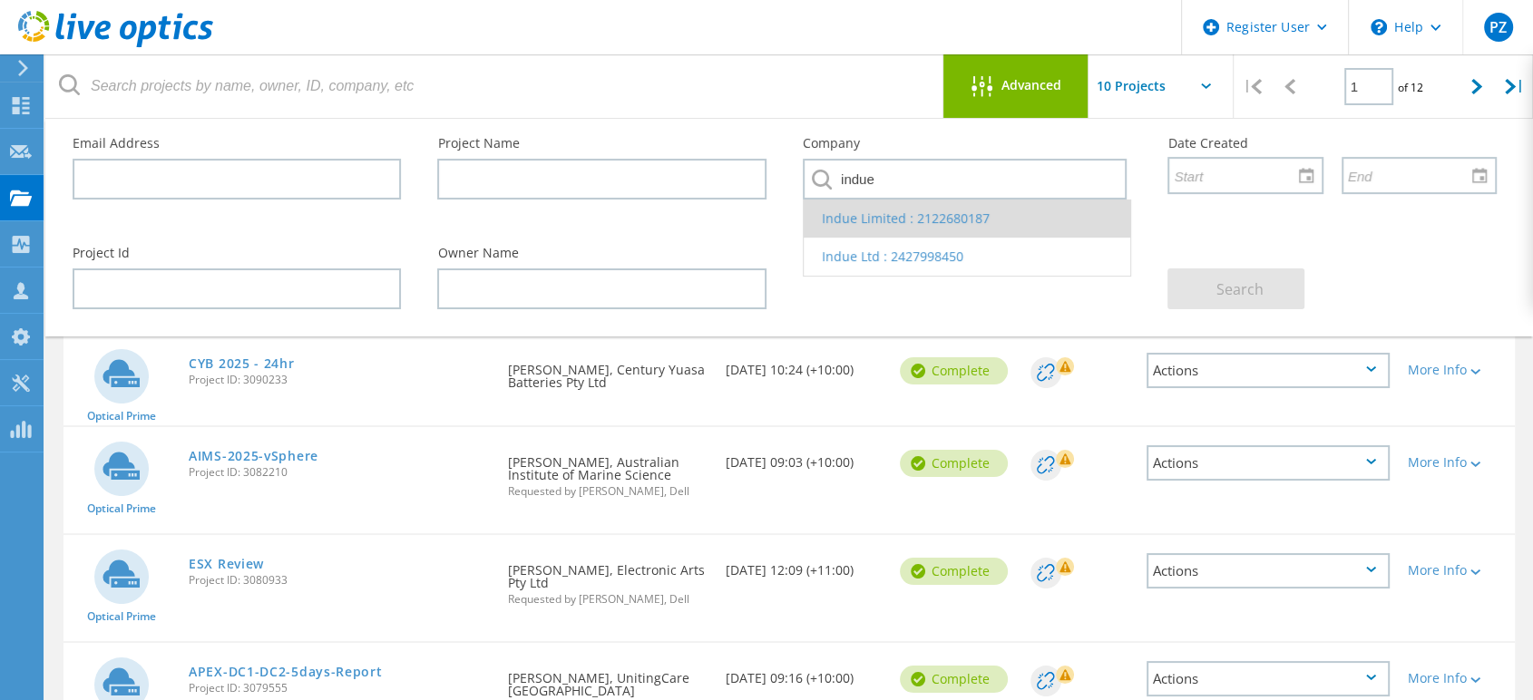
click at [1035, 216] on li "Indue Limited : 2122680187" at bounding box center [967, 219] width 327 height 38
type input "Indue Limited : 2122680187"
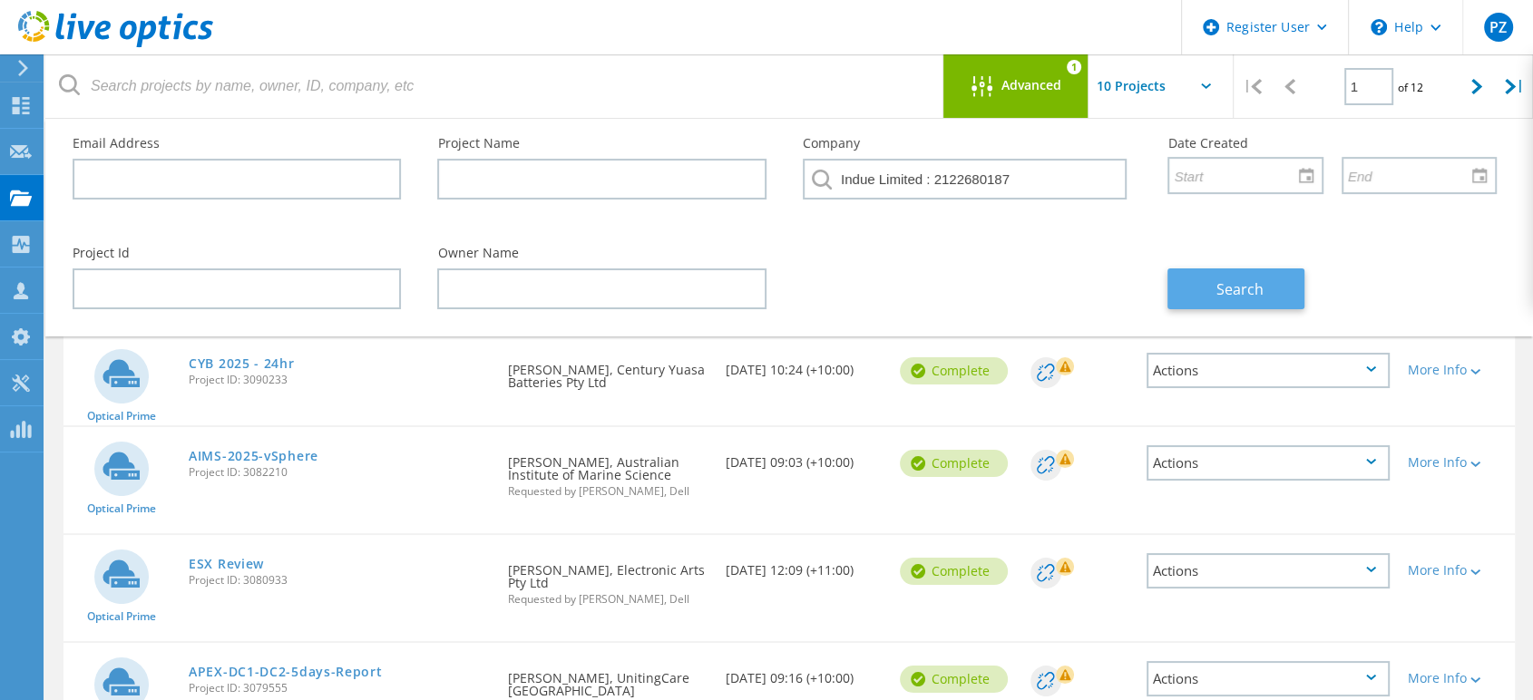
click at [1257, 291] on span "Search" at bounding box center [1239, 289] width 47 height 20
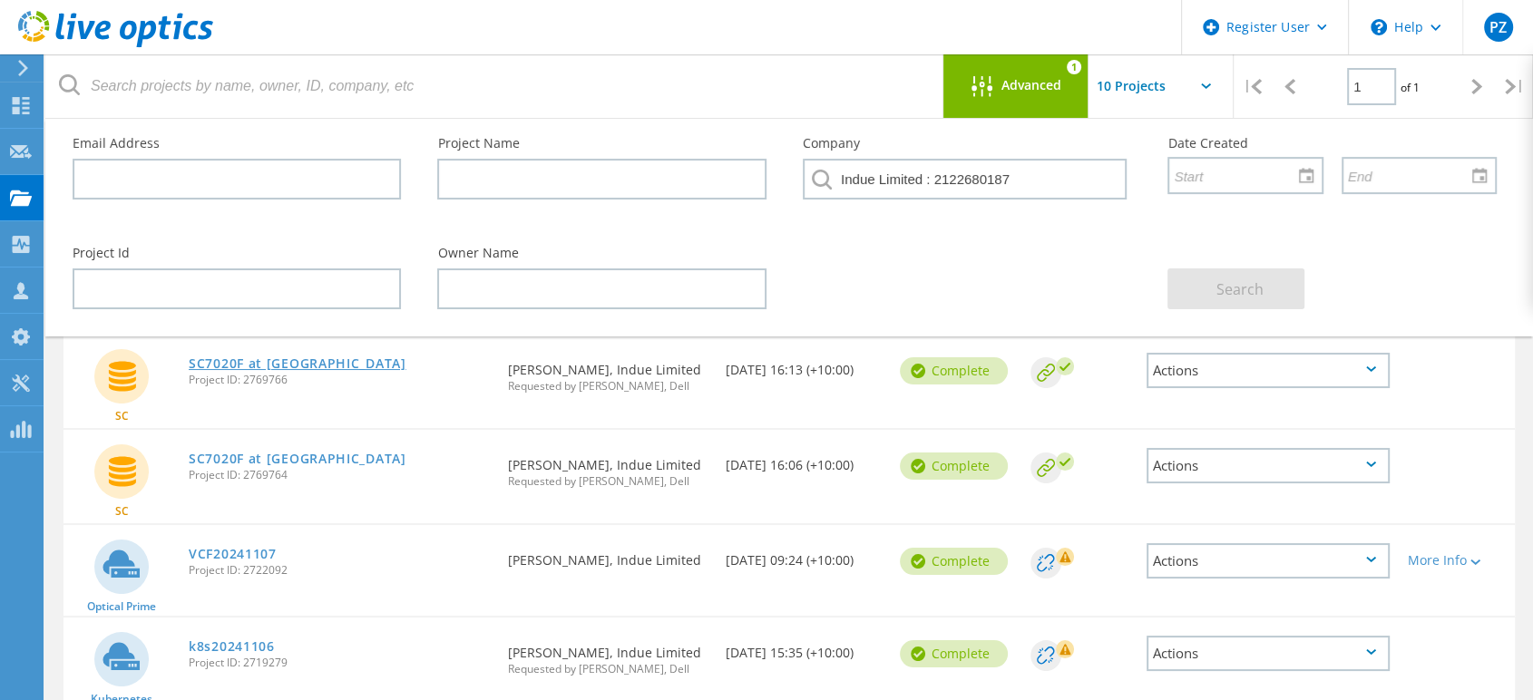
click at [245, 366] on link "SC7020F at [GEOGRAPHIC_DATA]" at bounding box center [298, 363] width 218 height 13
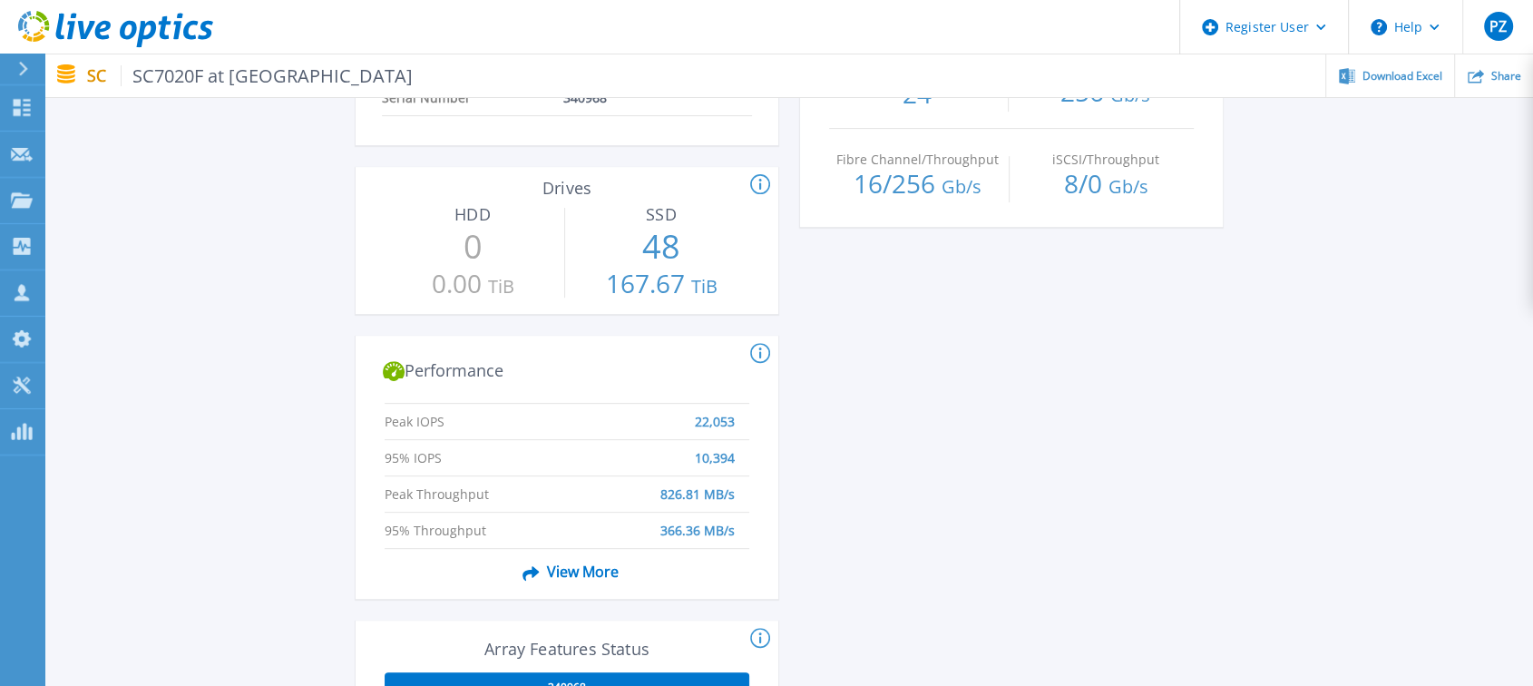
scroll to position [805, 0]
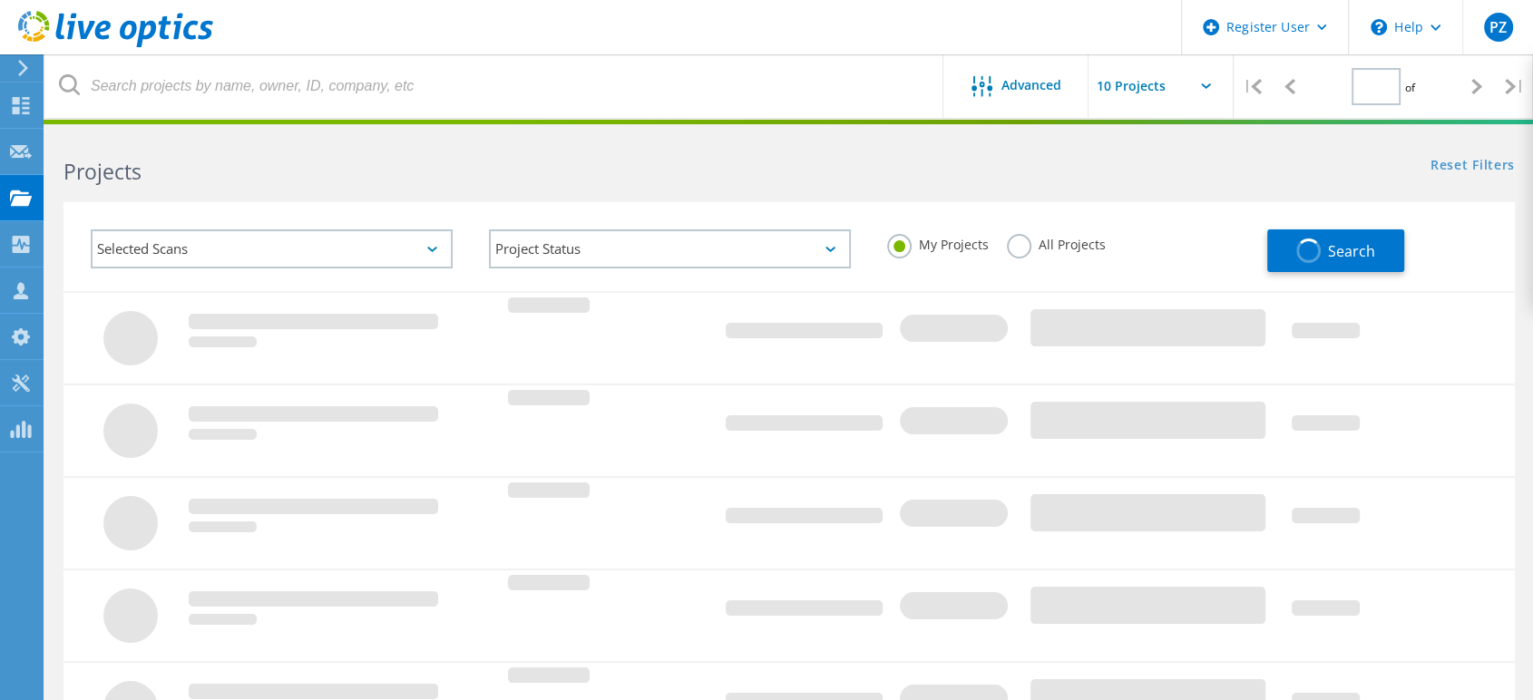
type input "1"
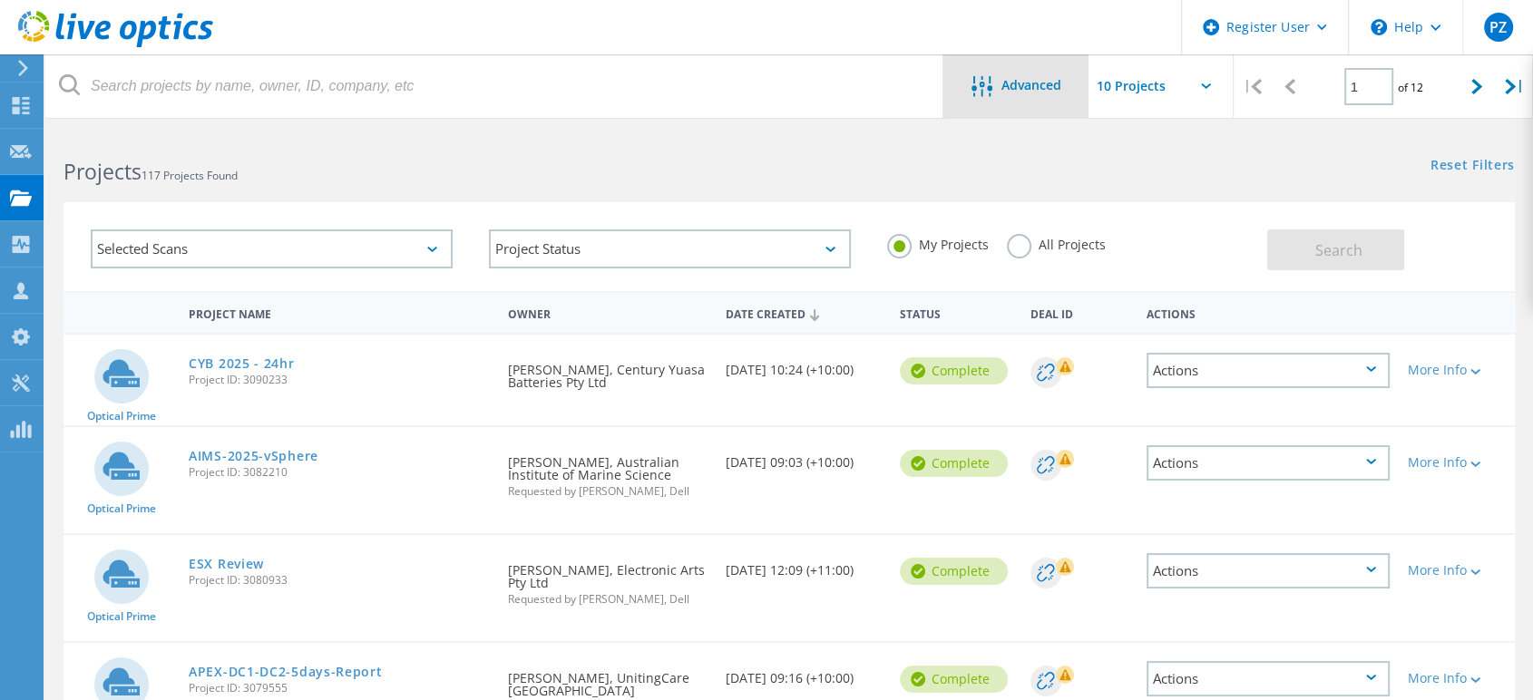
click at [1019, 84] on span "Advanced" at bounding box center [1031, 85] width 60 height 13
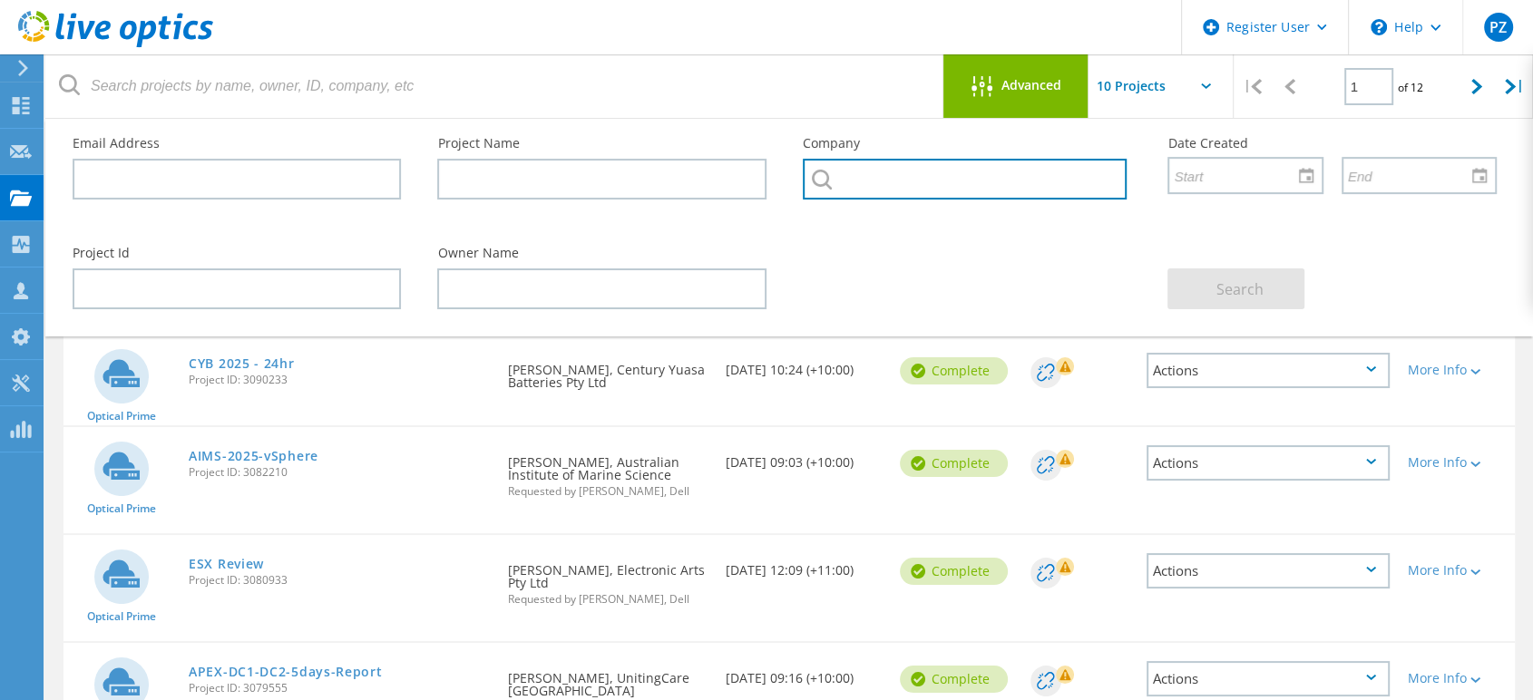
click at [907, 183] on input "text" at bounding box center [965, 179] width 324 height 41
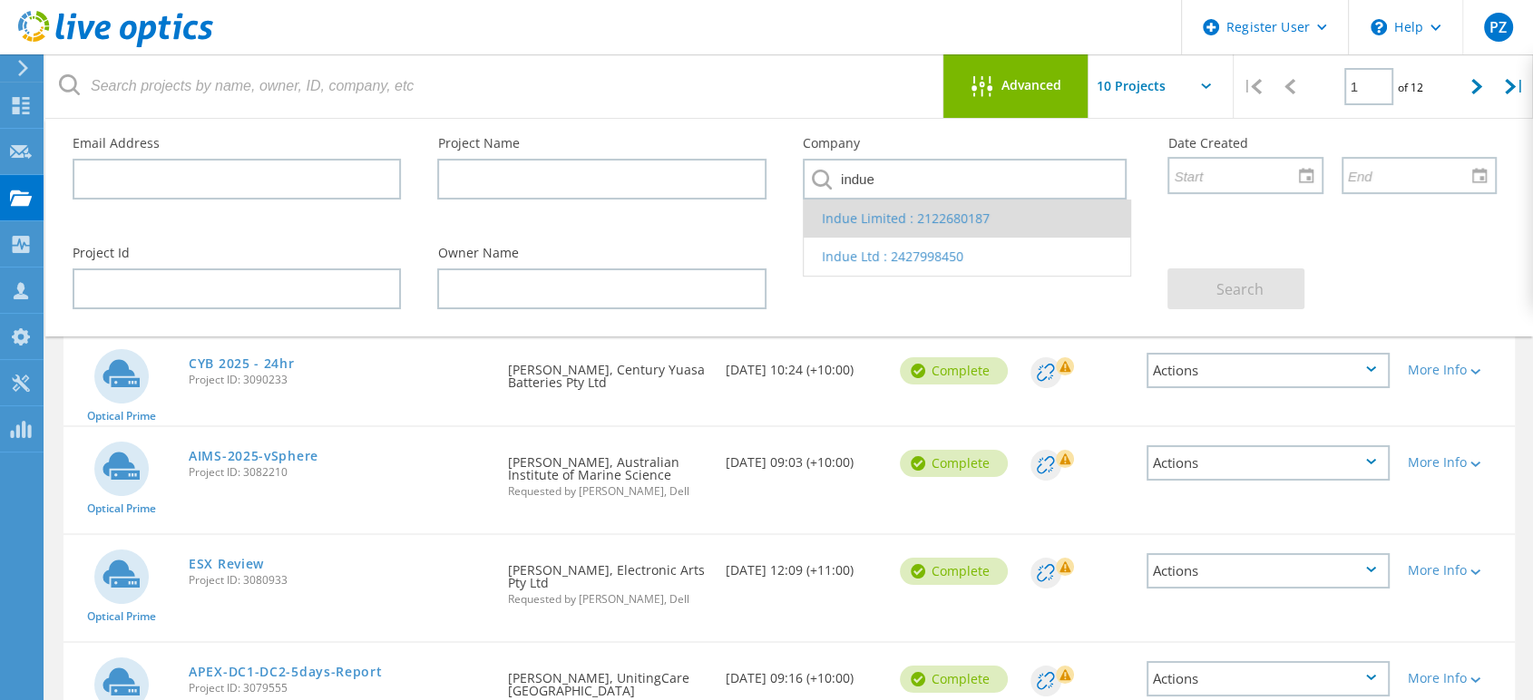
click at [1021, 219] on li "Indue Limited : 2122680187" at bounding box center [967, 219] width 327 height 38
type input "Indue Limited : 2122680187"
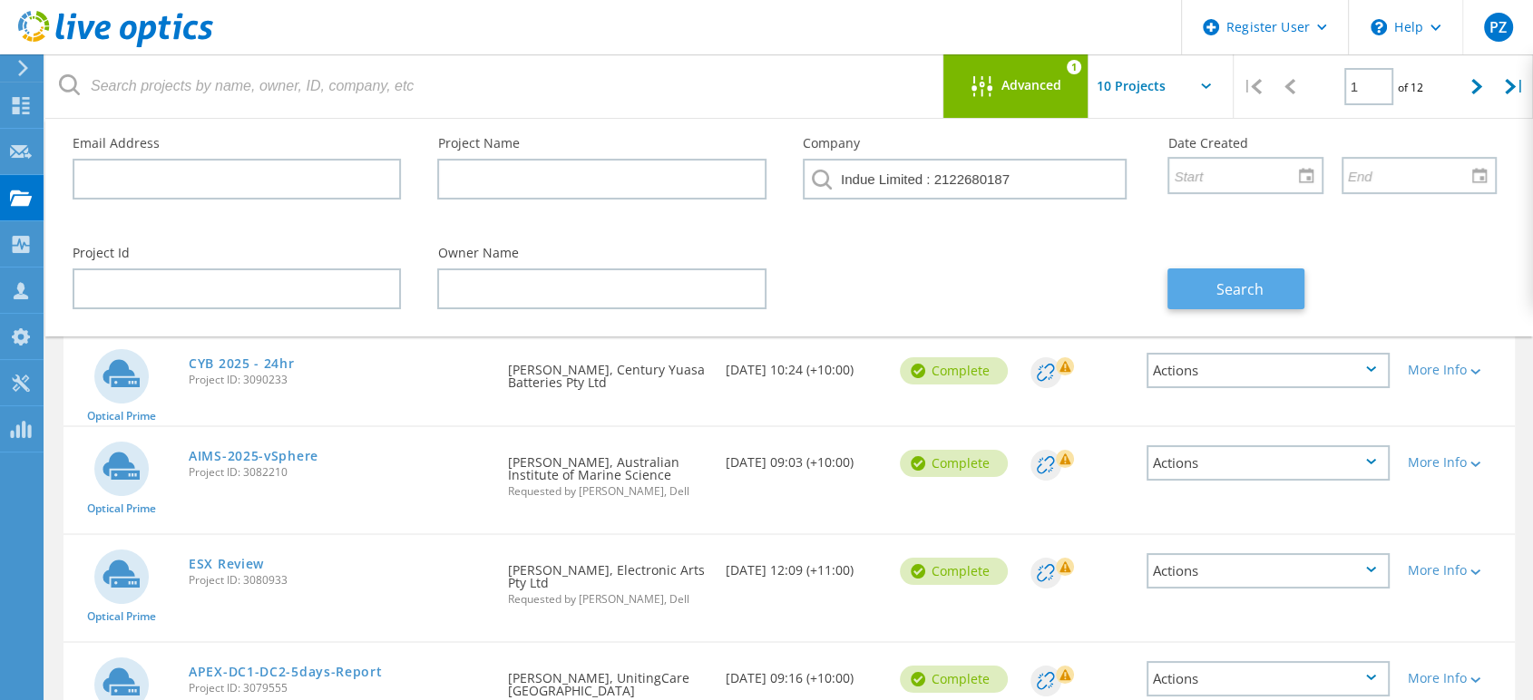
click at [1214, 289] on button "Search" at bounding box center [1235, 288] width 137 height 41
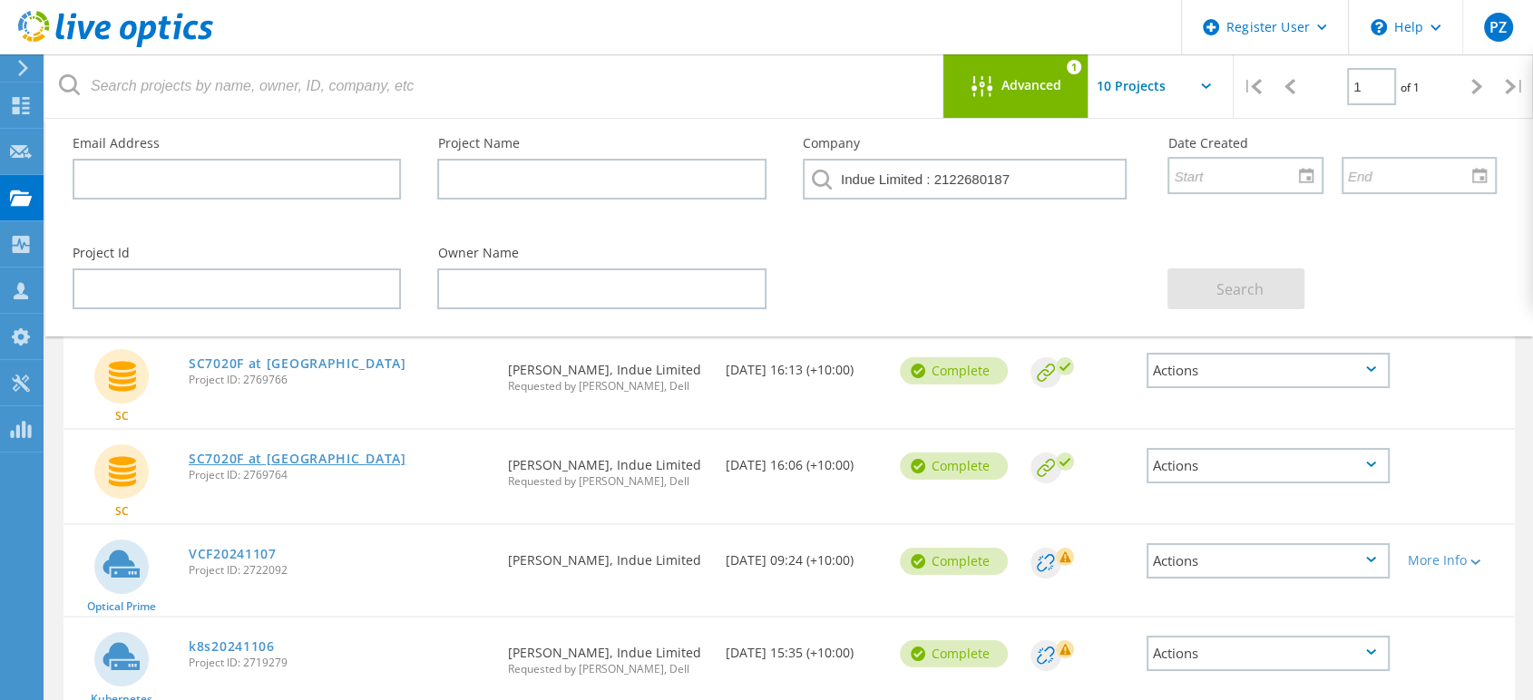
click at [308, 453] on link "SC7020F at Brisbane Airport" at bounding box center [298, 459] width 218 height 13
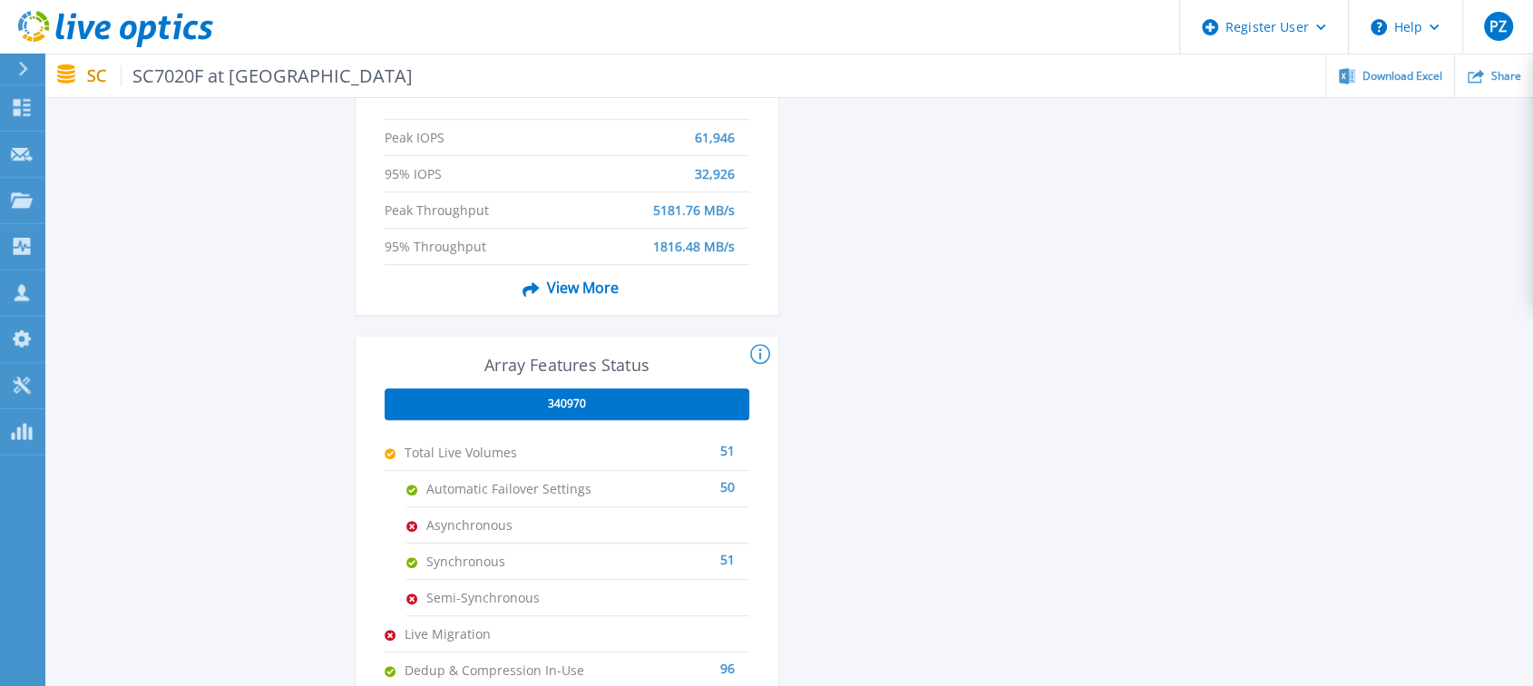
scroll to position [705, 0]
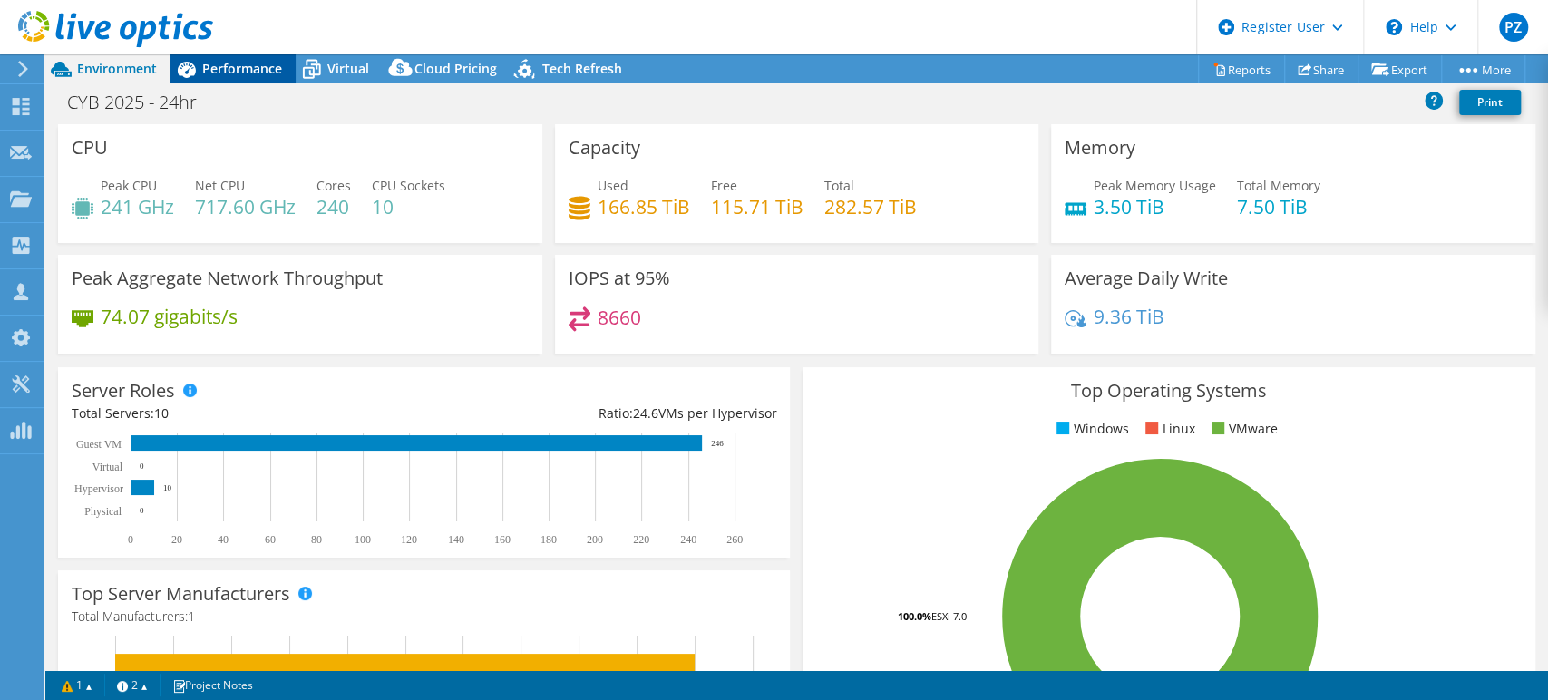
click at [234, 74] on span "Performance" at bounding box center [242, 68] width 80 height 17
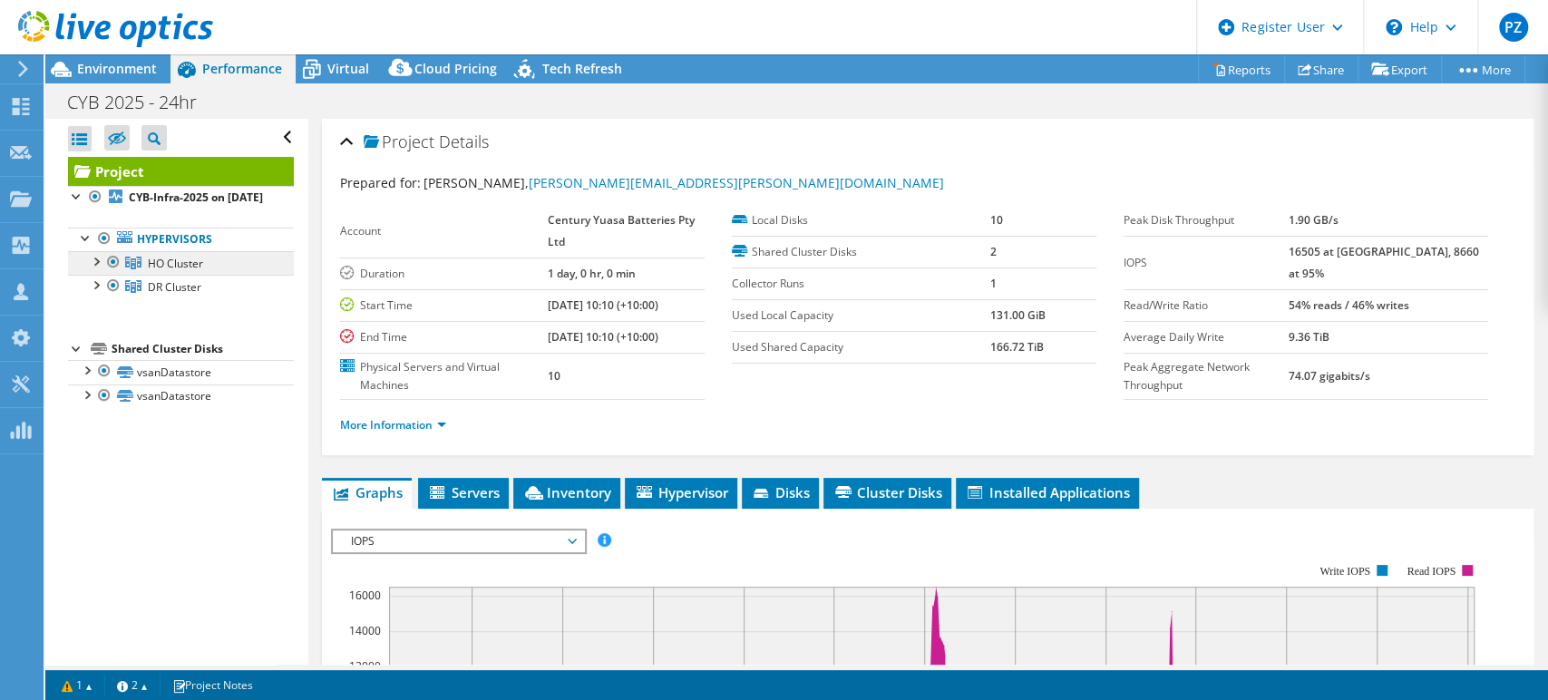
click at [99, 275] on link "HO Cluster" at bounding box center [181, 263] width 226 height 24
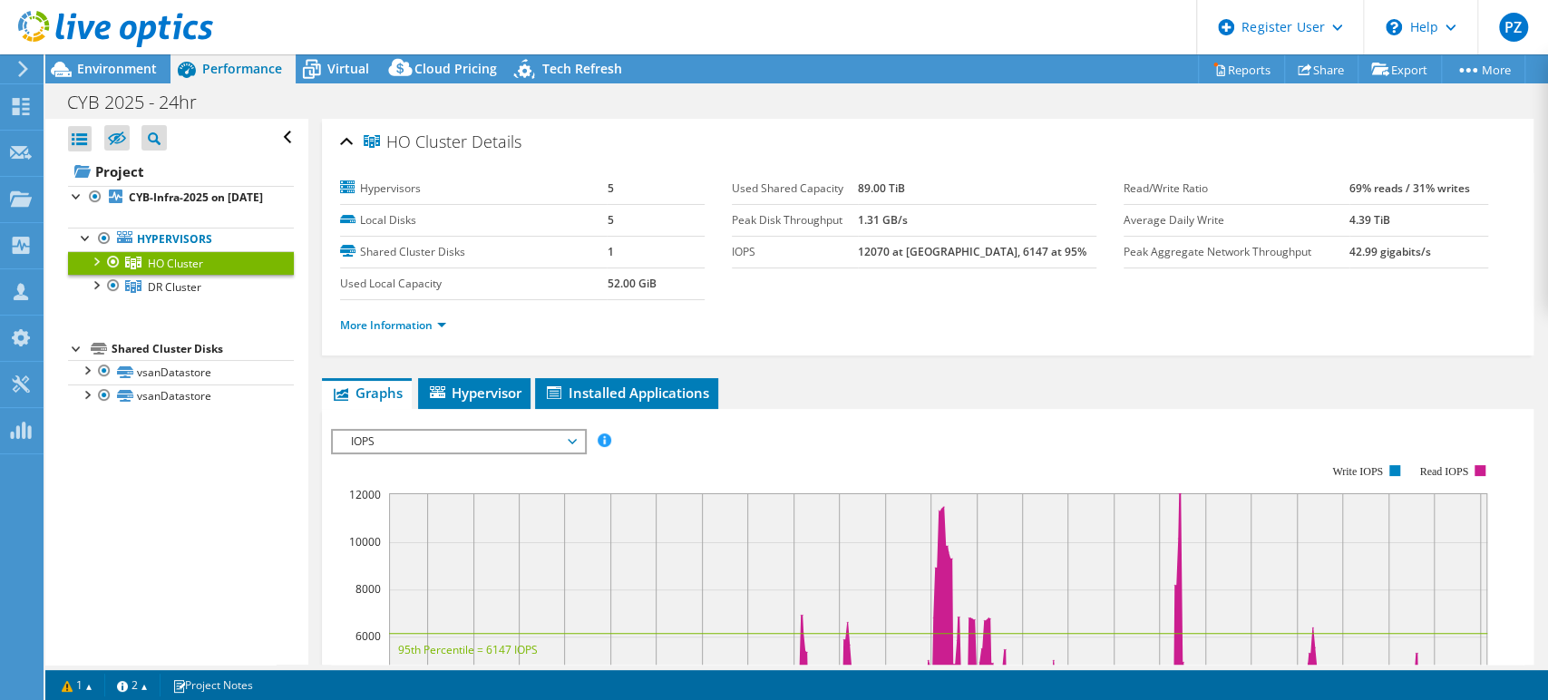
click at [95, 269] on div at bounding box center [95, 260] width 18 height 18
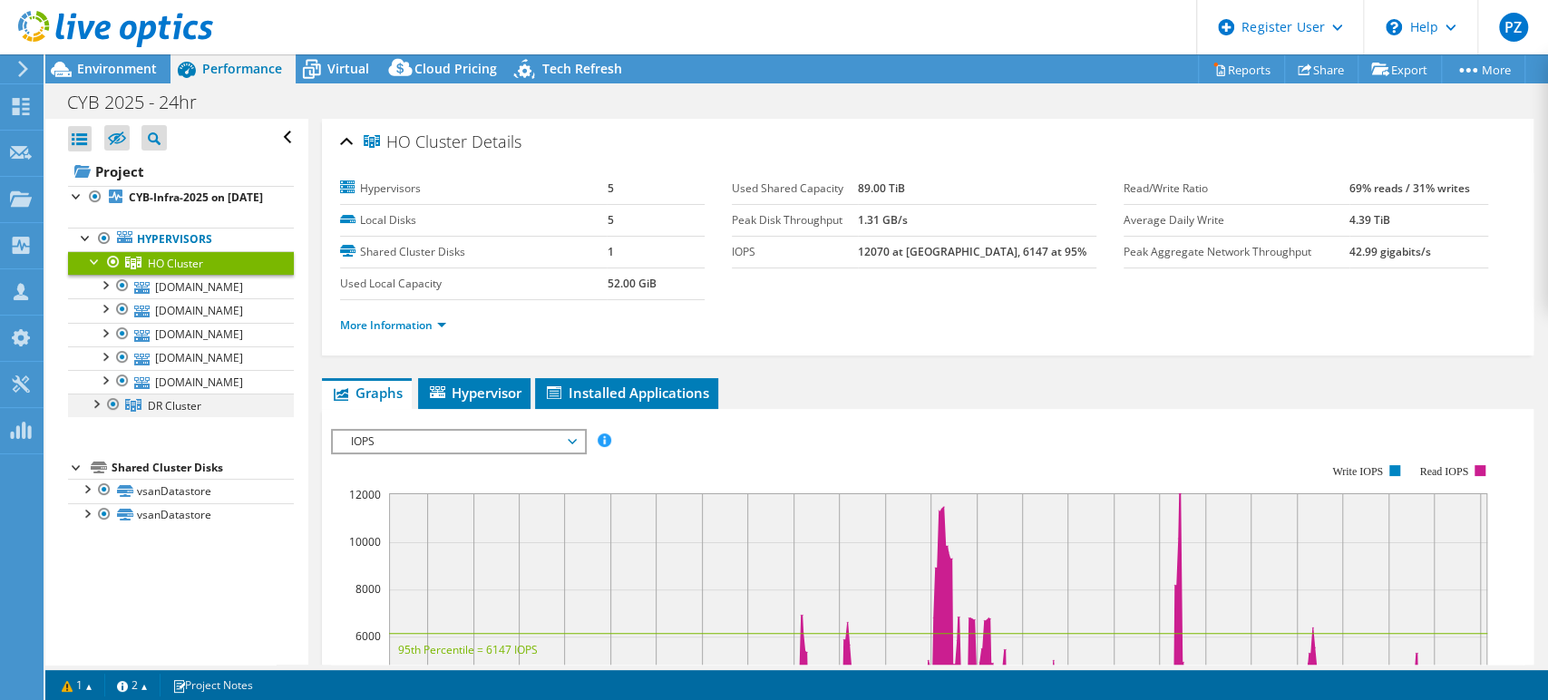
click at [93, 412] on div at bounding box center [95, 403] width 18 height 18
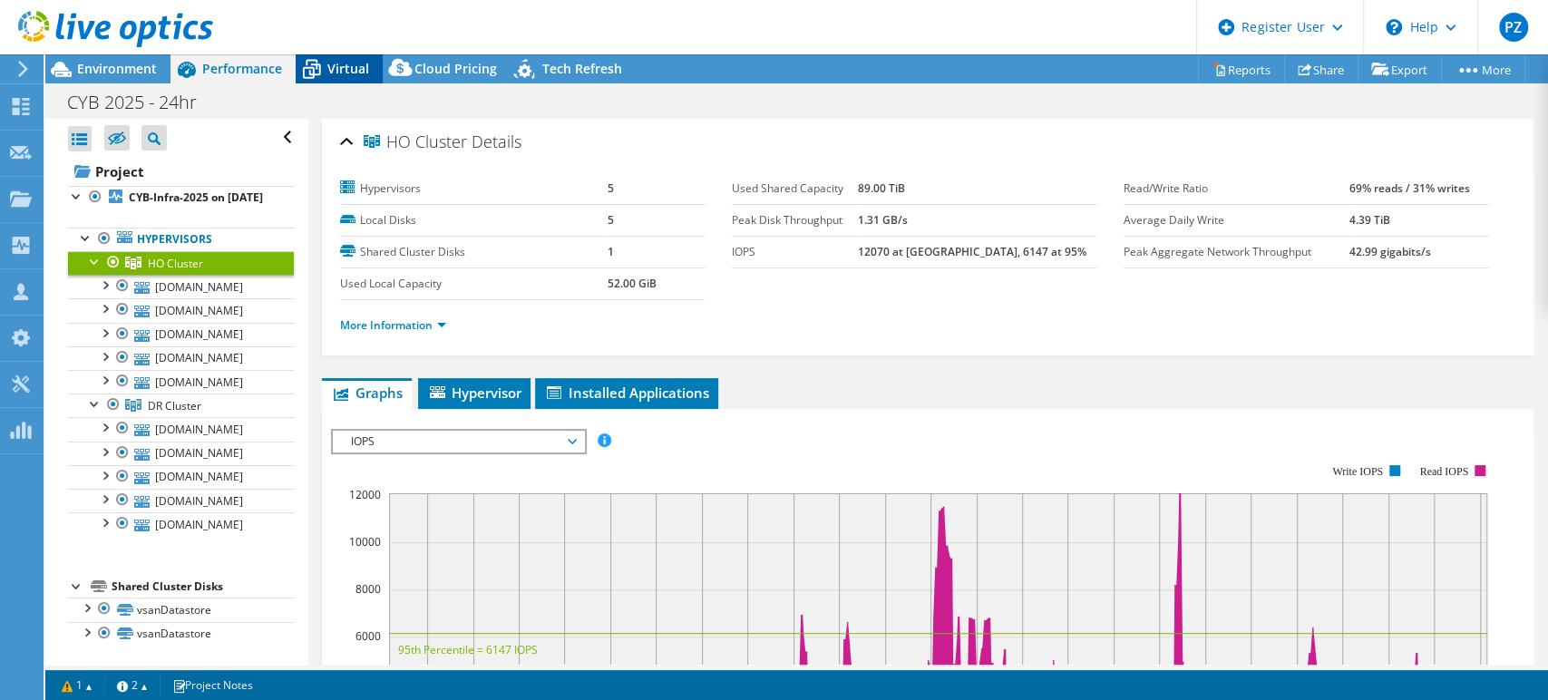
click at [345, 68] on span "Virtual" at bounding box center [348, 68] width 42 height 17
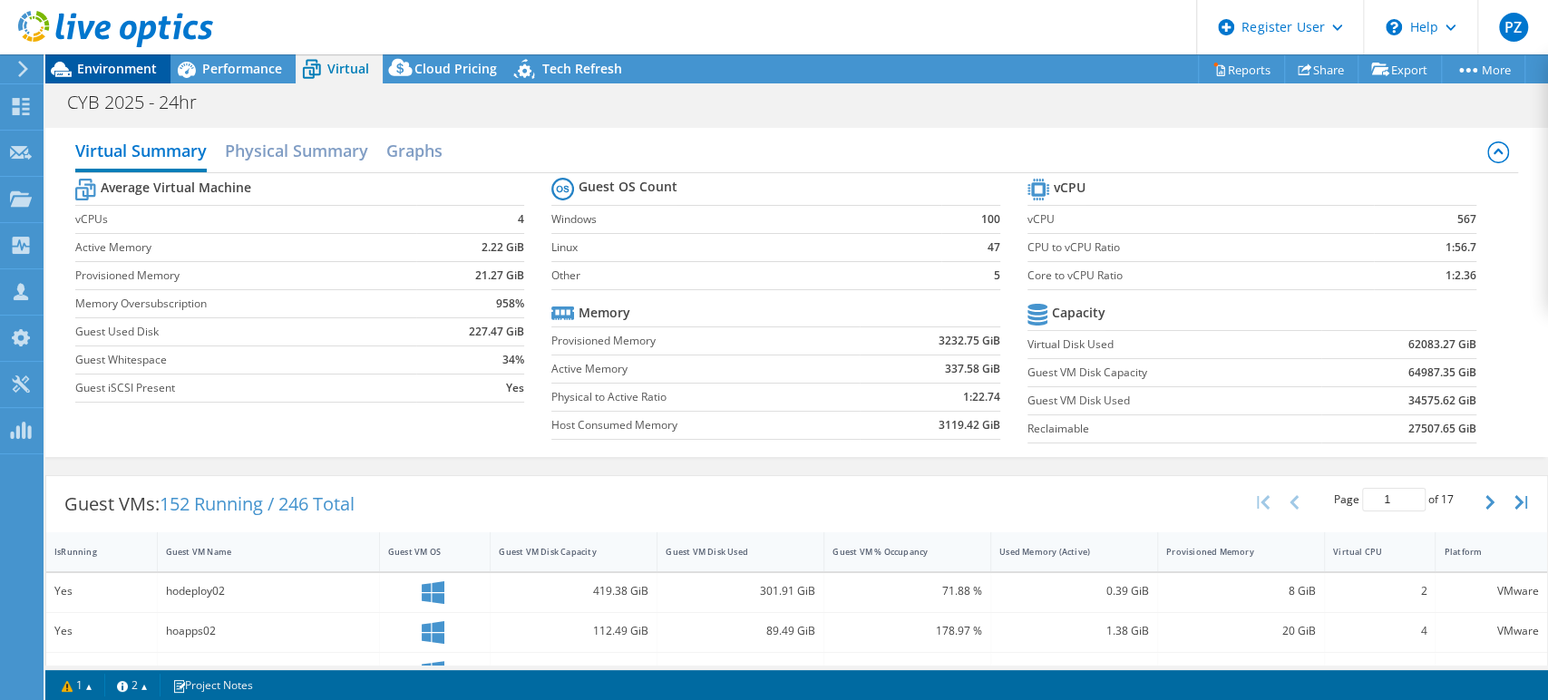
click at [83, 64] on span "Environment" at bounding box center [117, 68] width 80 height 17
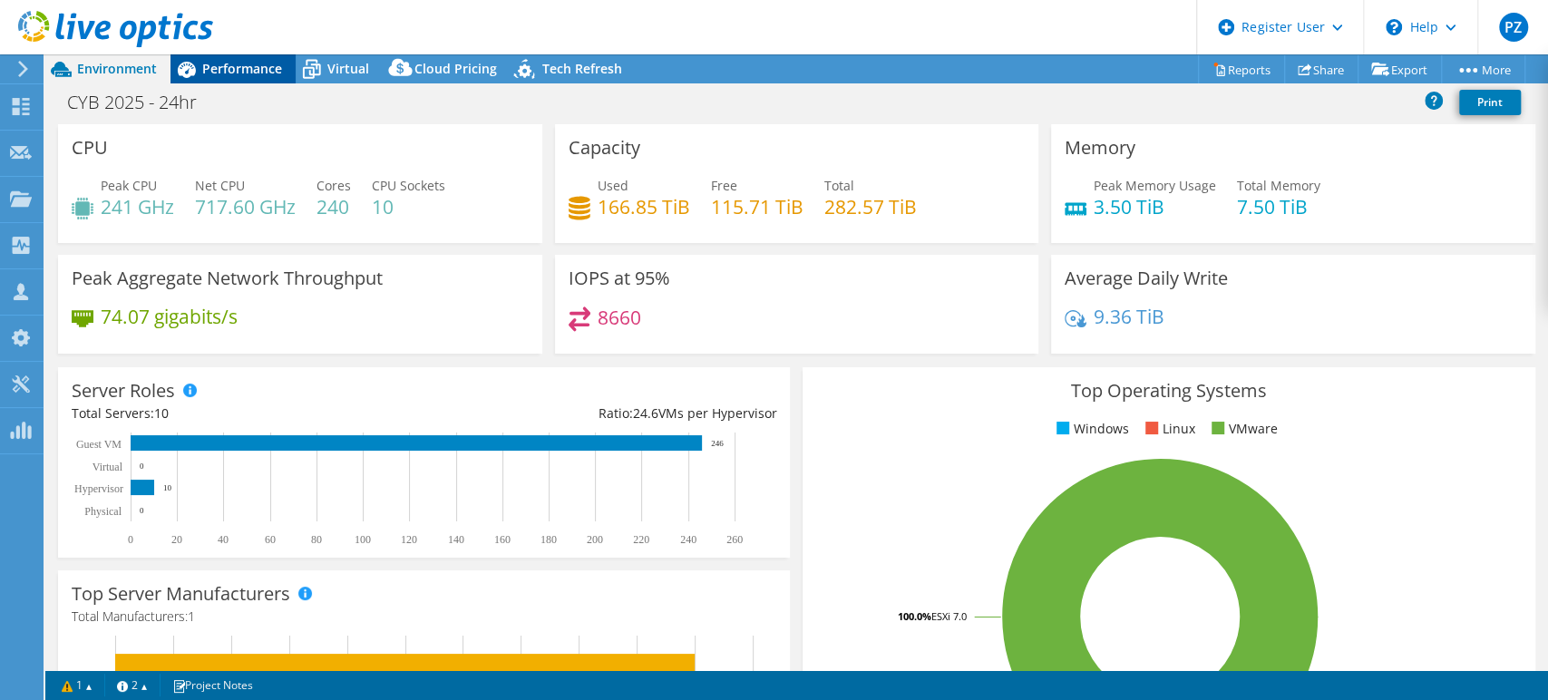
click at [276, 60] on span "Performance" at bounding box center [242, 68] width 80 height 17
